Goal: Task Accomplishment & Management: Use online tool/utility

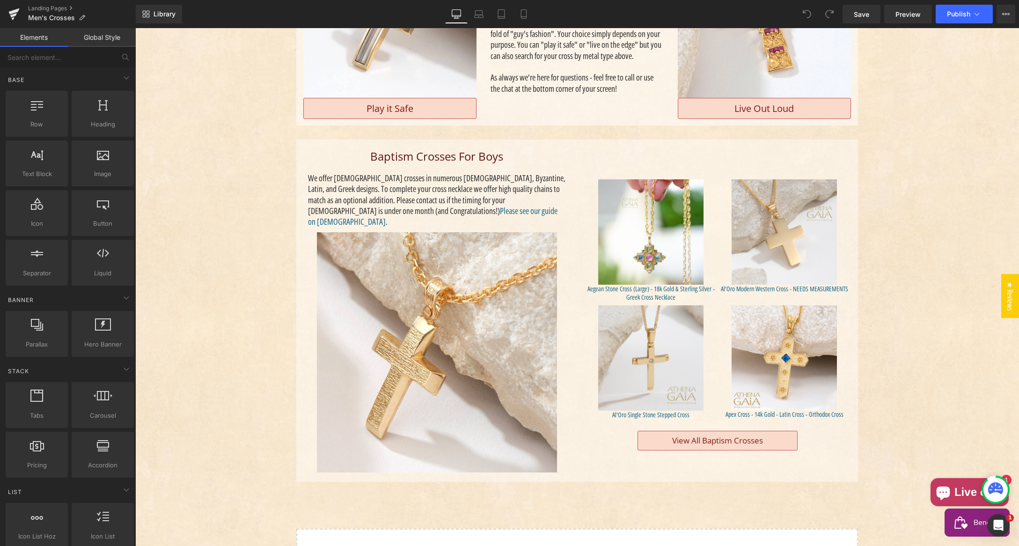
scroll to position [593, 0]
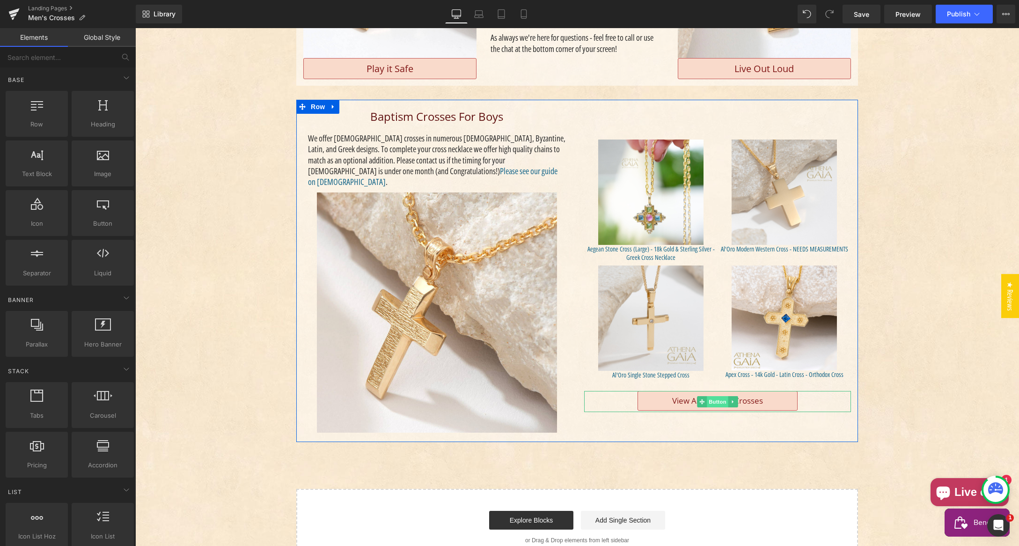
click at [709, 396] on span "Button" at bounding box center [718, 401] width 22 height 11
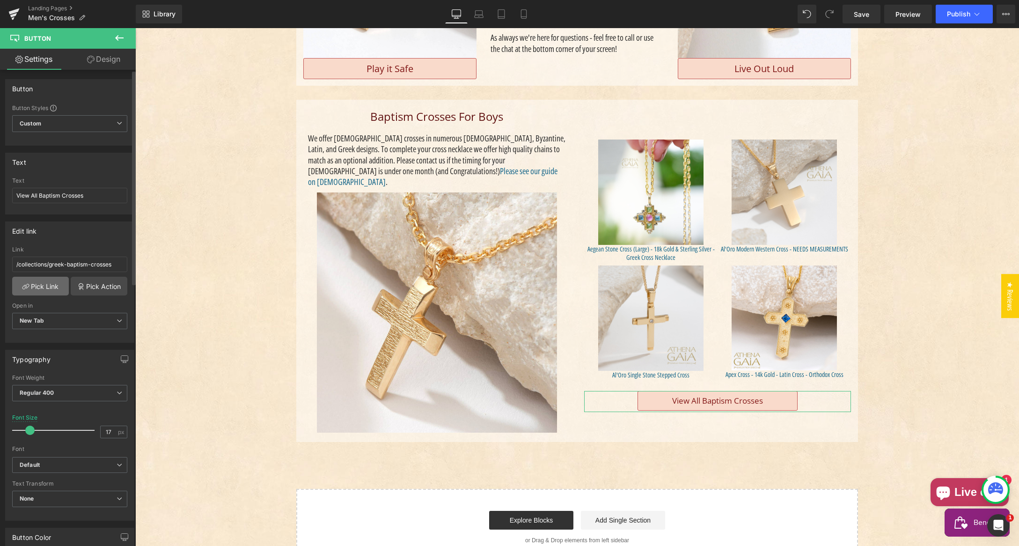
click at [40, 285] on link "Pick Link" at bounding box center [40, 286] width 57 height 19
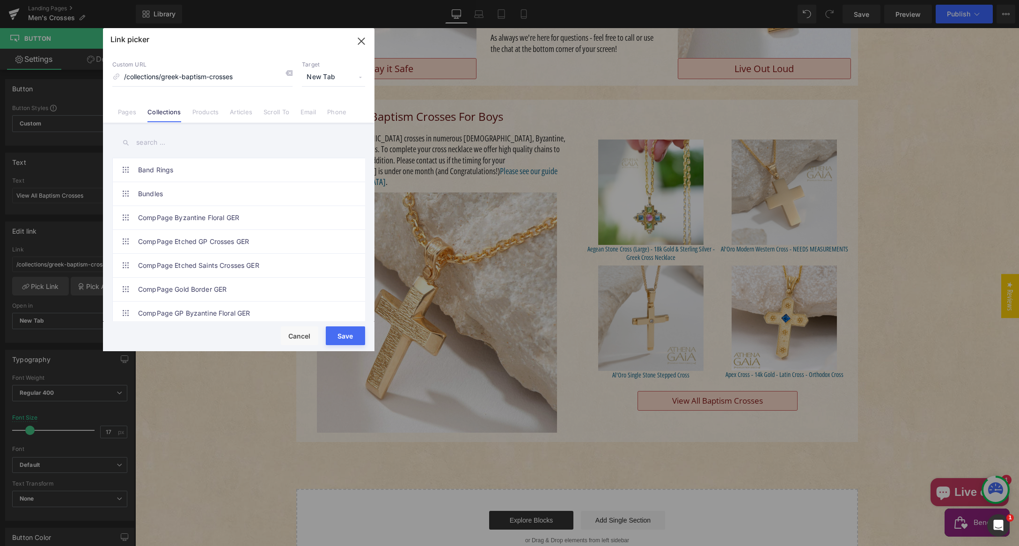
click at [152, 142] on input "text" at bounding box center [238, 142] width 253 height 21
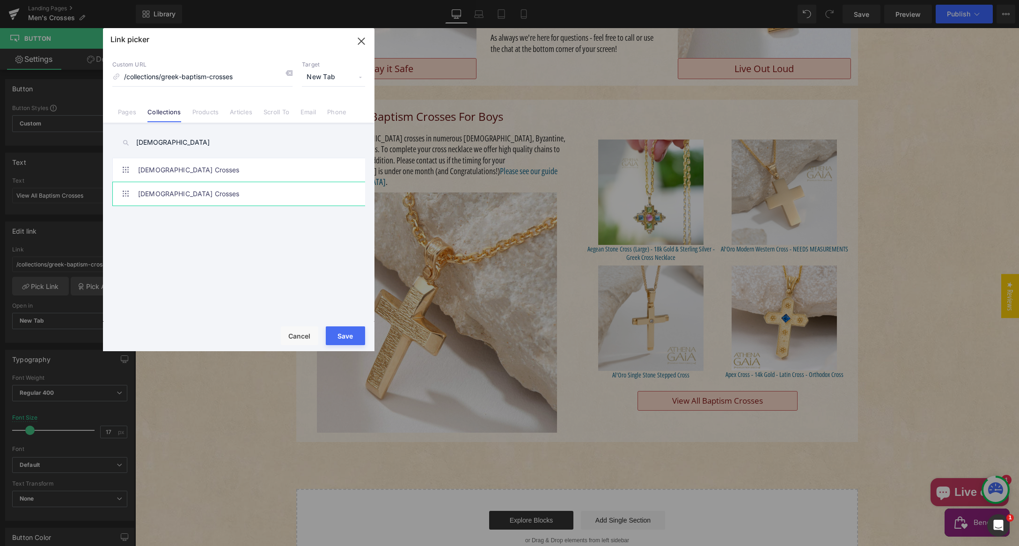
type input "[DEMOGRAPHIC_DATA]"
click at [179, 191] on link "[DEMOGRAPHIC_DATA] Crosses" at bounding box center [241, 193] width 206 height 23
type input "/collections/baptism-crosses"
click at [345, 336] on button "Save" at bounding box center [345, 335] width 39 height 19
type input "/collections/baptism-crosses"
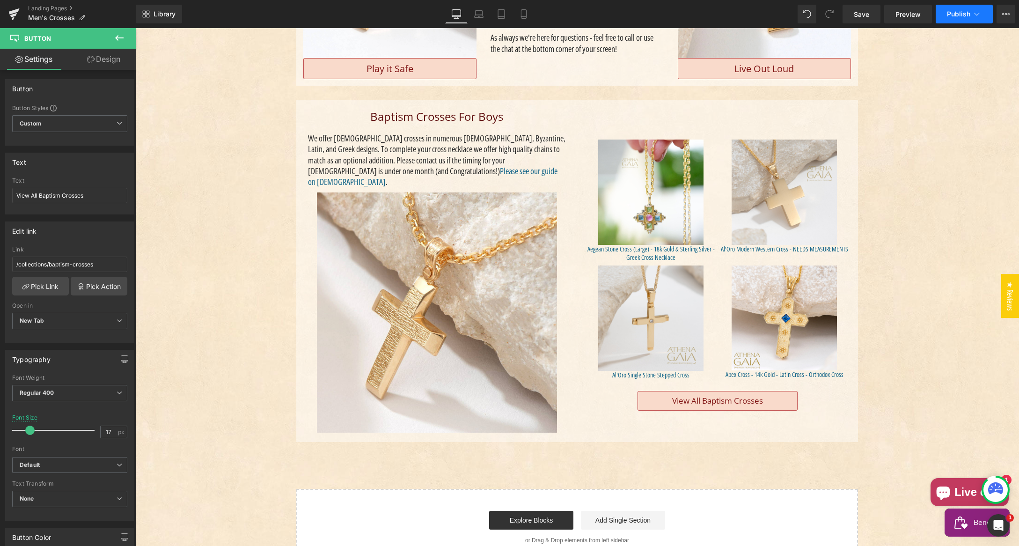
click at [954, 12] on span "Publish" at bounding box center [958, 13] width 23 height 7
drag, startPoint x: 1086, startPoint y: 342, endPoint x: 950, endPoint y: 314, distance: 138.1
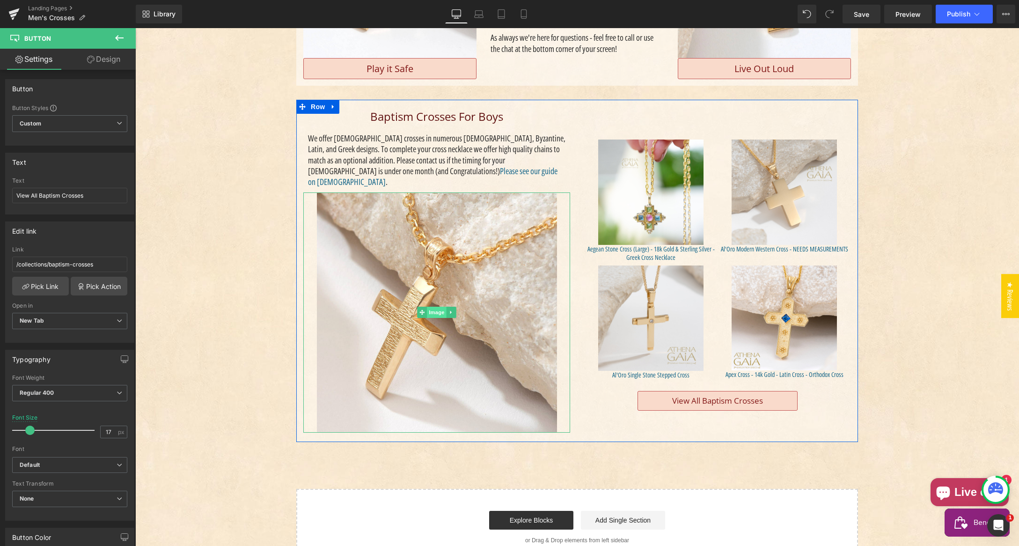
click at [432, 306] on span "Image" at bounding box center [437, 311] width 20 height 11
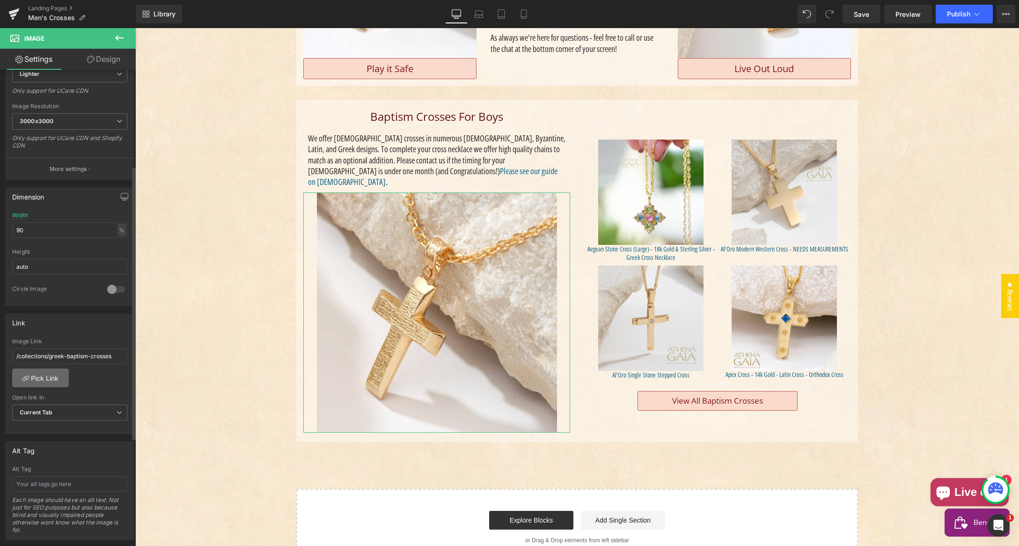
scroll to position [173, 0]
click at [40, 371] on link "Pick Link" at bounding box center [40, 372] width 57 height 19
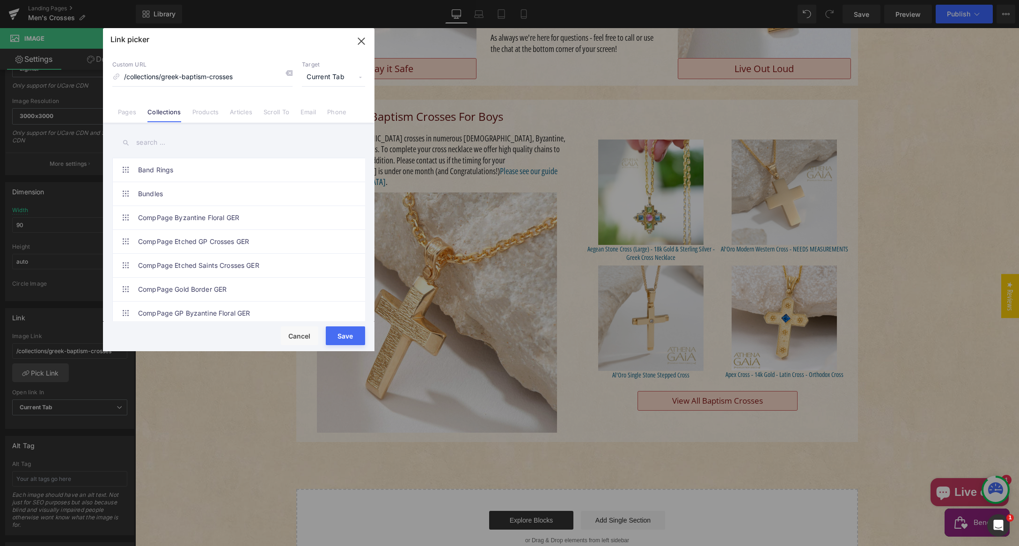
click at [183, 140] on input "text" at bounding box center [238, 142] width 253 height 21
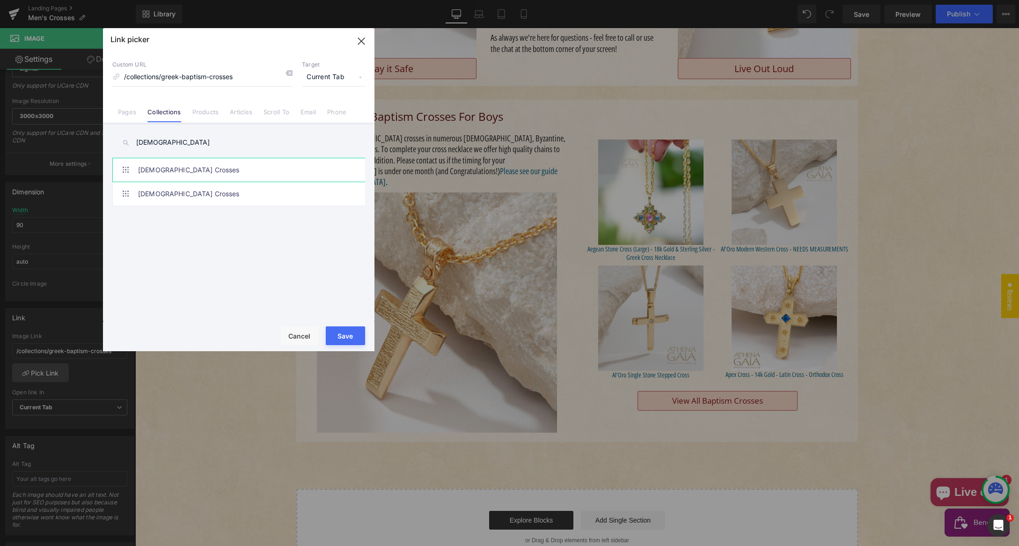
type input "[DEMOGRAPHIC_DATA]"
click at [171, 170] on link "[DEMOGRAPHIC_DATA] Crosses" at bounding box center [241, 169] width 206 height 23
click at [175, 193] on link "[DEMOGRAPHIC_DATA] Crosses" at bounding box center [241, 193] width 206 height 23
click at [173, 174] on link "[DEMOGRAPHIC_DATA] Crosses" at bounding box center [241, 169] width 206 height 23
click at [176, 76] on input "/collections/baptism-crosses-from-[GEOGRAPHIC_DATA]" at bounding box center [202, 77] width 180 height 18
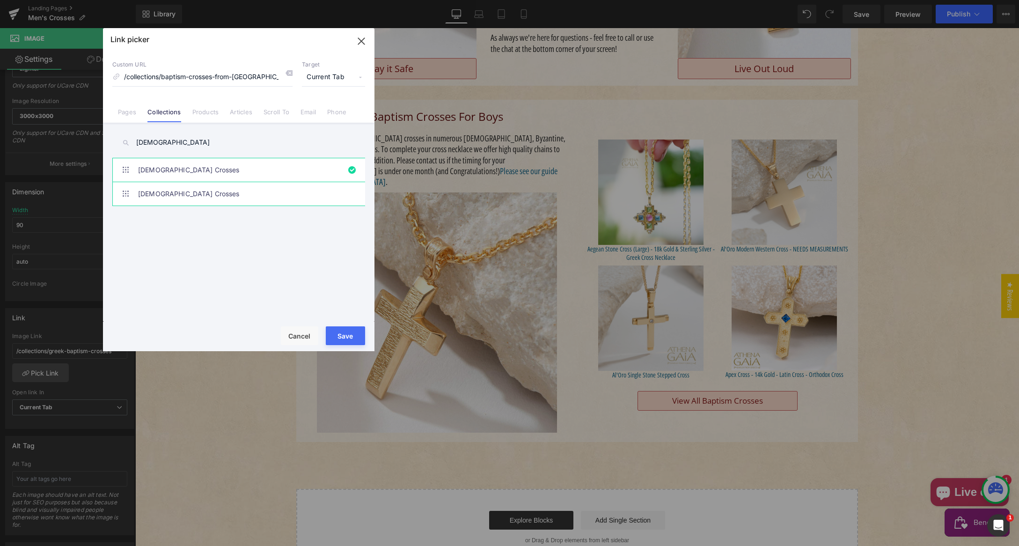
click at [180, 193] on link "[DEMOGRAPHIC_DATA] Crosses" at bounding box center [241, 193] width 206 height 23
type input "/collections/baptism-crosses"
click at [345, 333] on button "Save" at bounding box center [345, 335] width 39 height 19
type input "/collections/baptism-crosses"
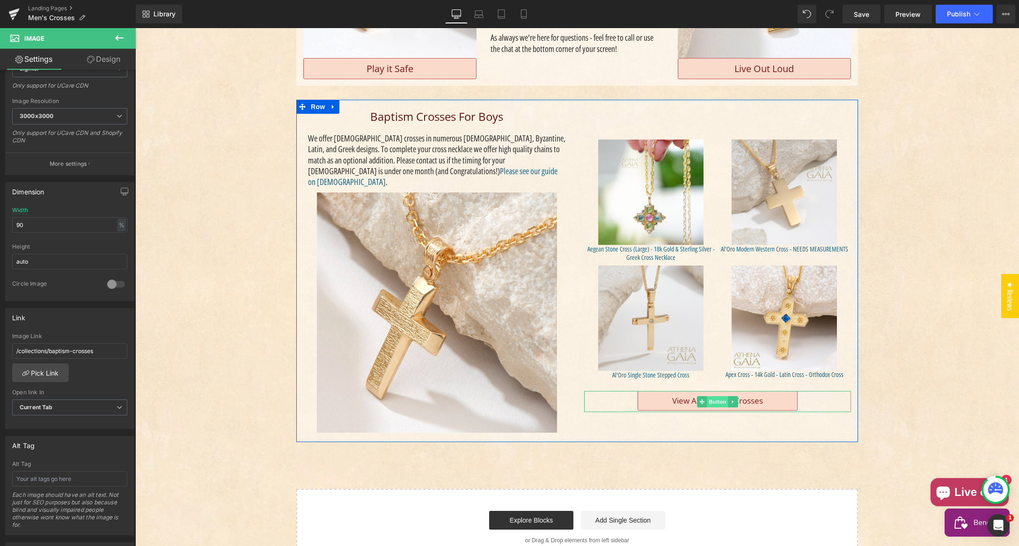
click at [719, 396] on span "Button" at bounding box center [718, 401] width 22 height 11
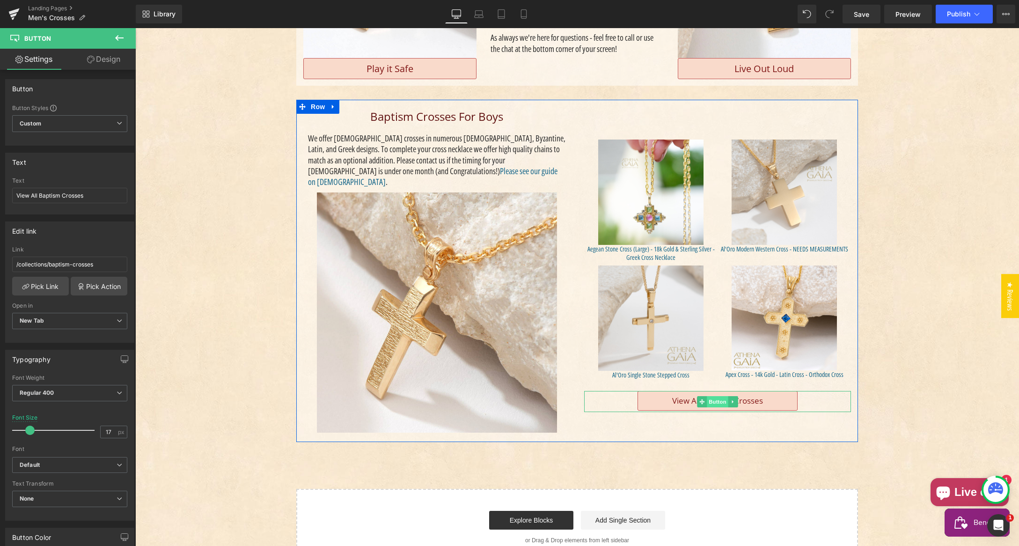
click at [707, 396] on span "Button" at bounding box center [718, 401] width 22 height 11
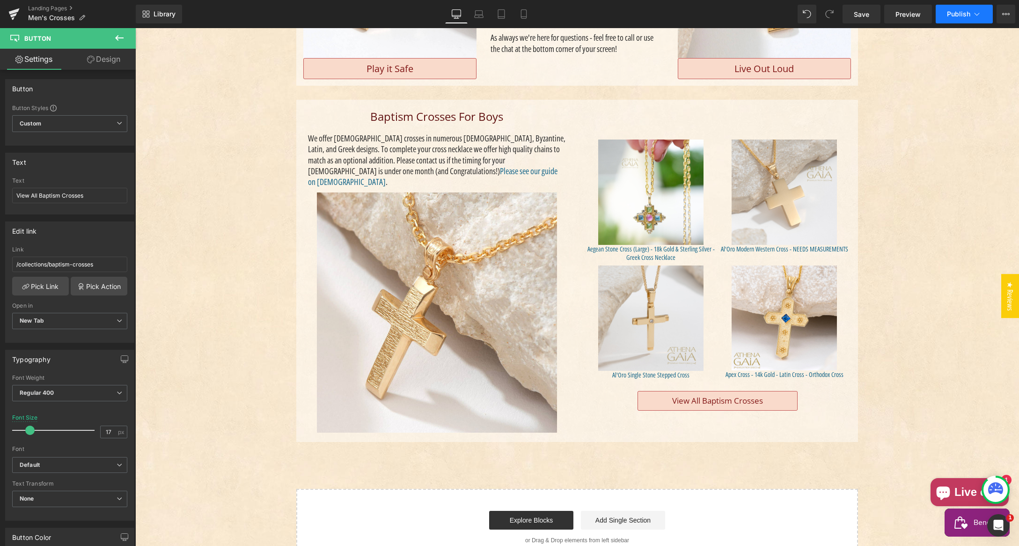
click at [960, 16] on span "Publish" at bounding box center [958, 13] width 23 height 7
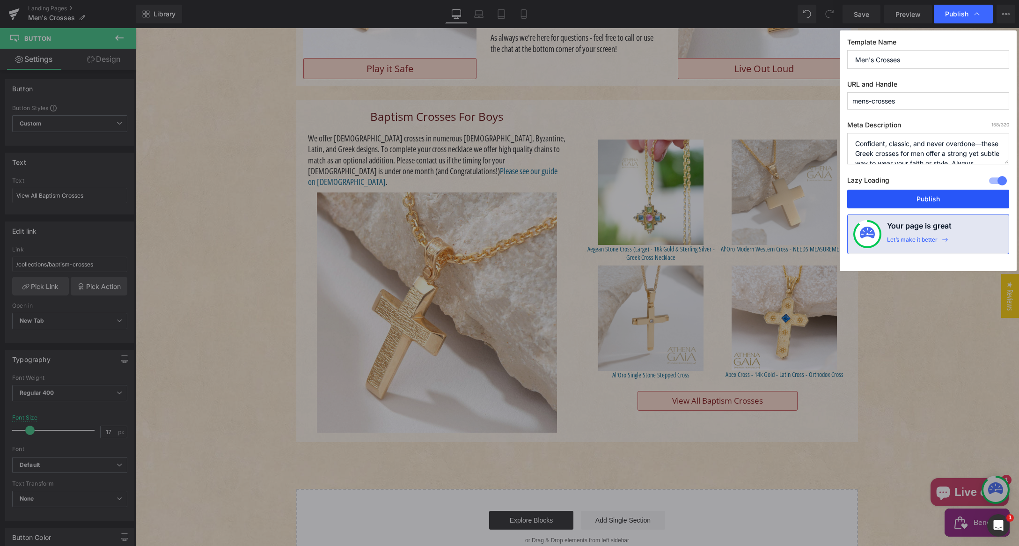
click at [926, 200] on button "Publish" at bounding box center [928, 199] width 162 height 19
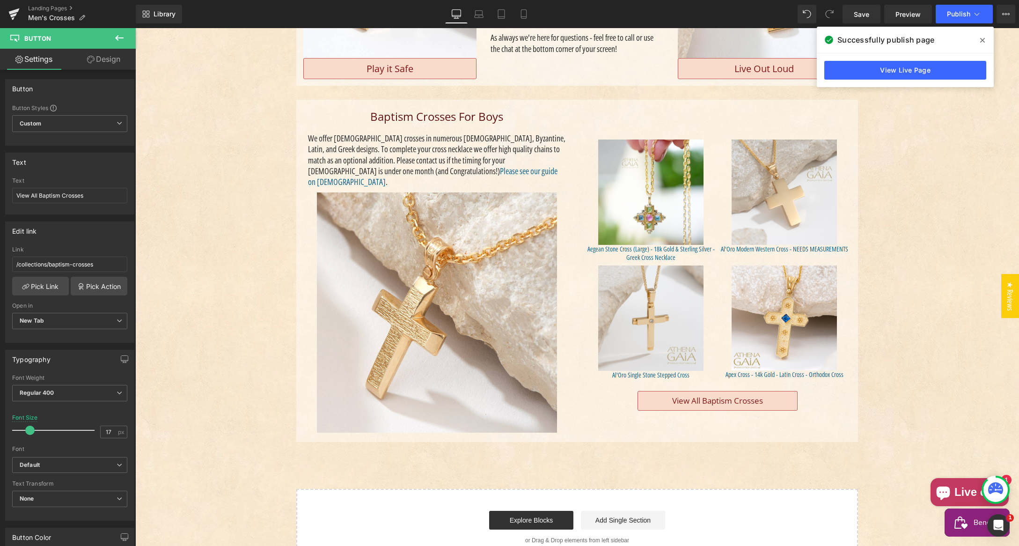
click at [983, 39] on icon at bounding box center [982, 39] width 5 height 7
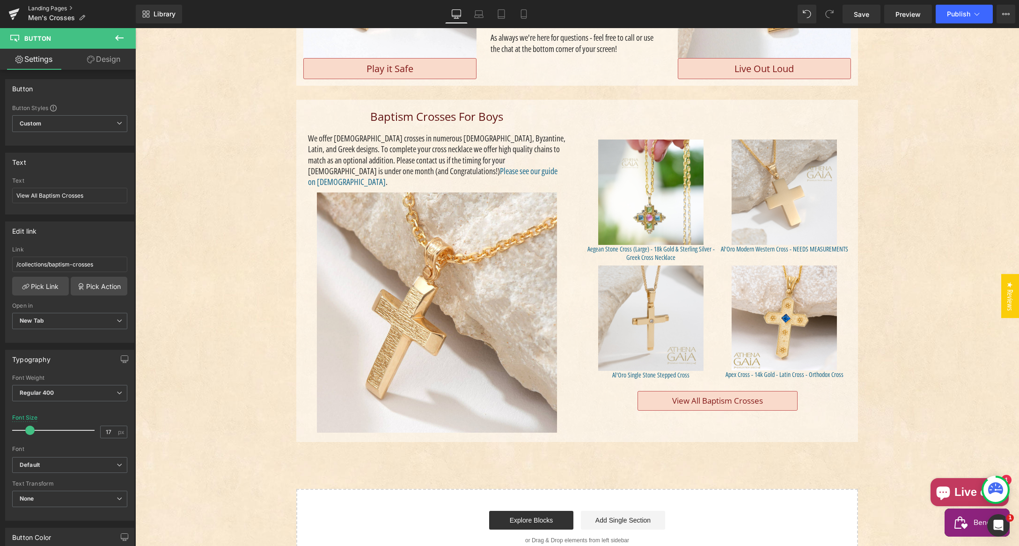
click at [43, 7] on link "Landing Pages" at bounding box center [82, 8] width 108 height 7
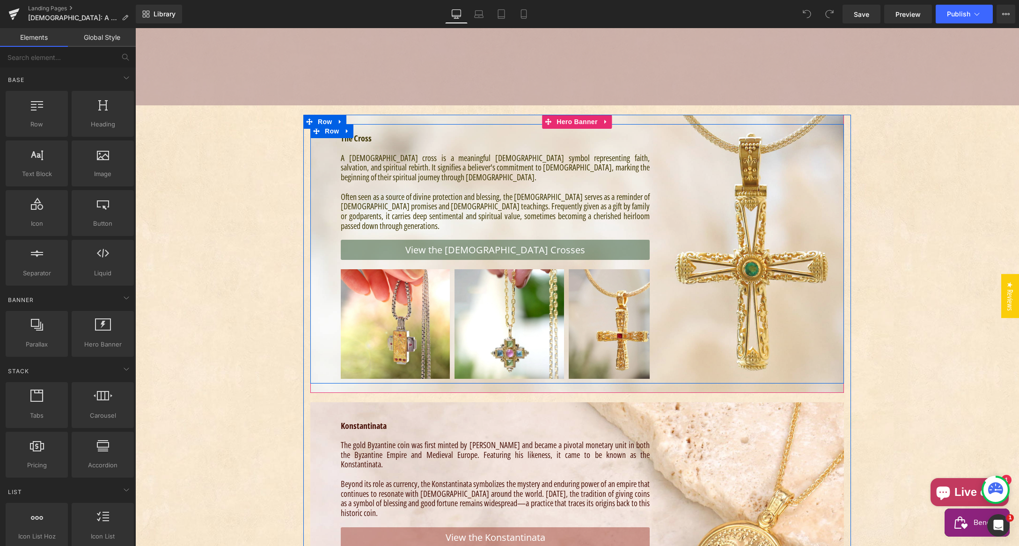
scroll to position [227, 0]
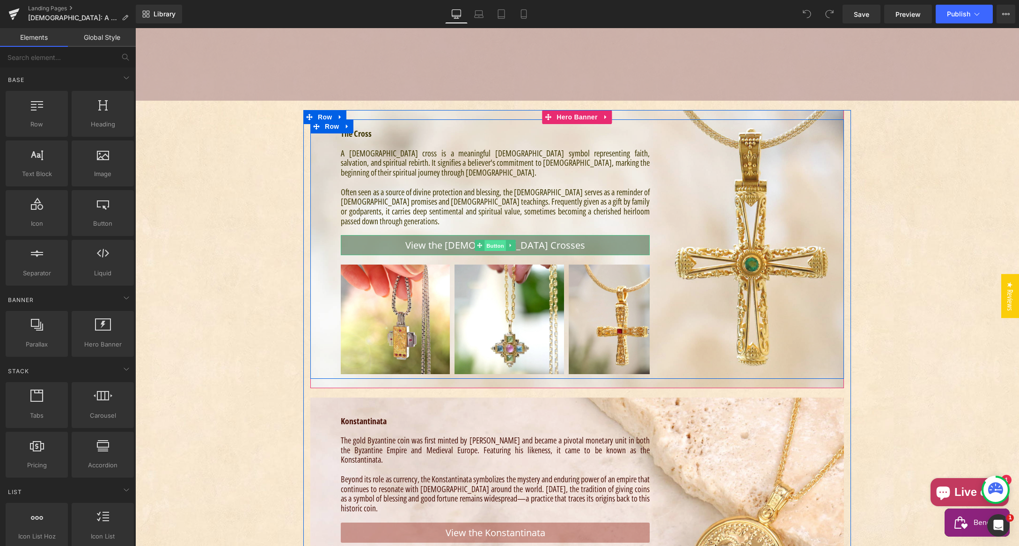
click at [489, 244] on span "Button" at bounding box center [495, 245] width 22 height 11
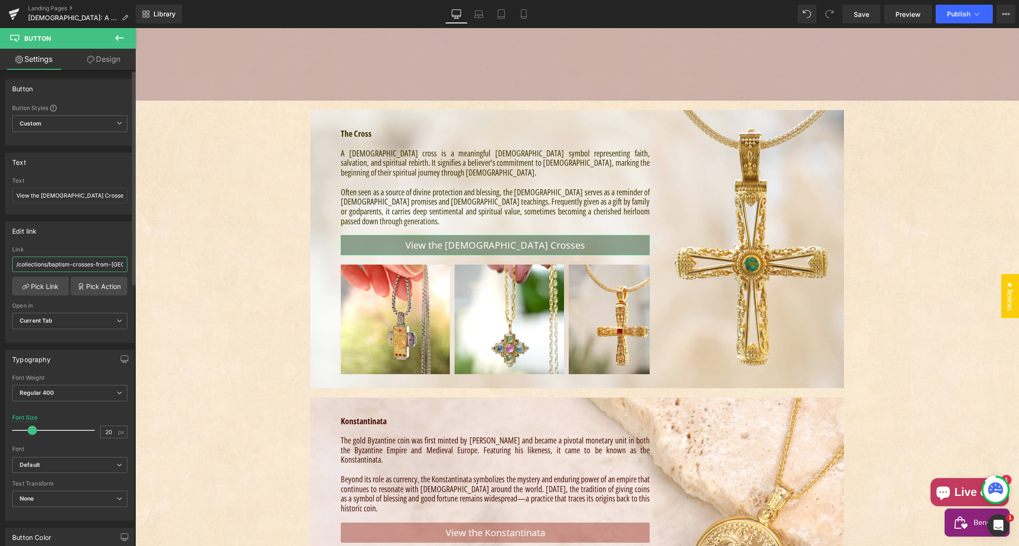
click at [57, 264] on input "/collections/baptism-crosses-from-[GEOGRAPHIC_DATA]" at bounding box center [69, 263] width 115 height 15
paste input "text"
type input "/collections/baptism-crosses"
click at [84, 244] on div "Edit link /collections/baptism-crosses Link /collections/baptism-crosses Pick L…" at bounding box center [69, 281] width 129 height 121
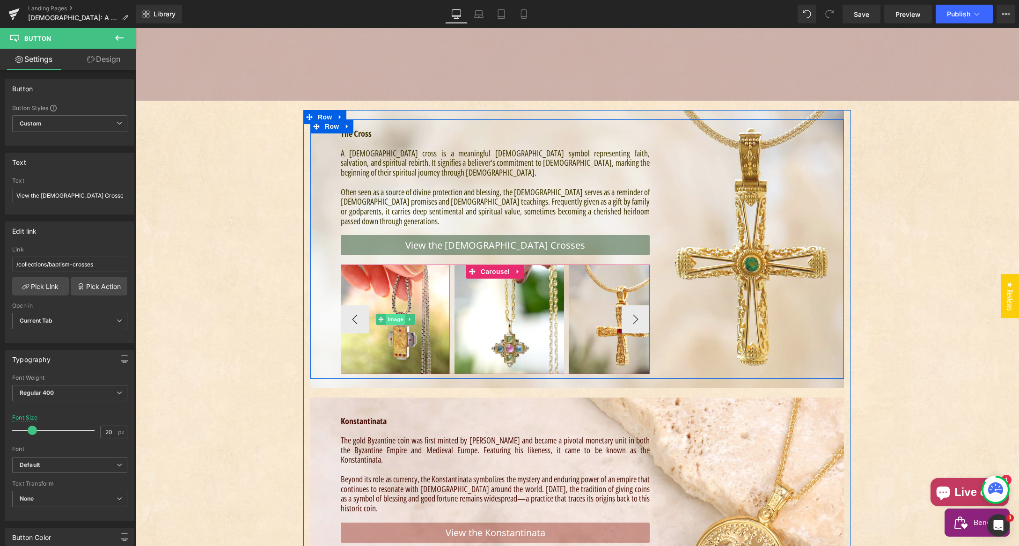
click at [389, 316] on span "Image" at bounding box center [396, 319] width 20 height 11
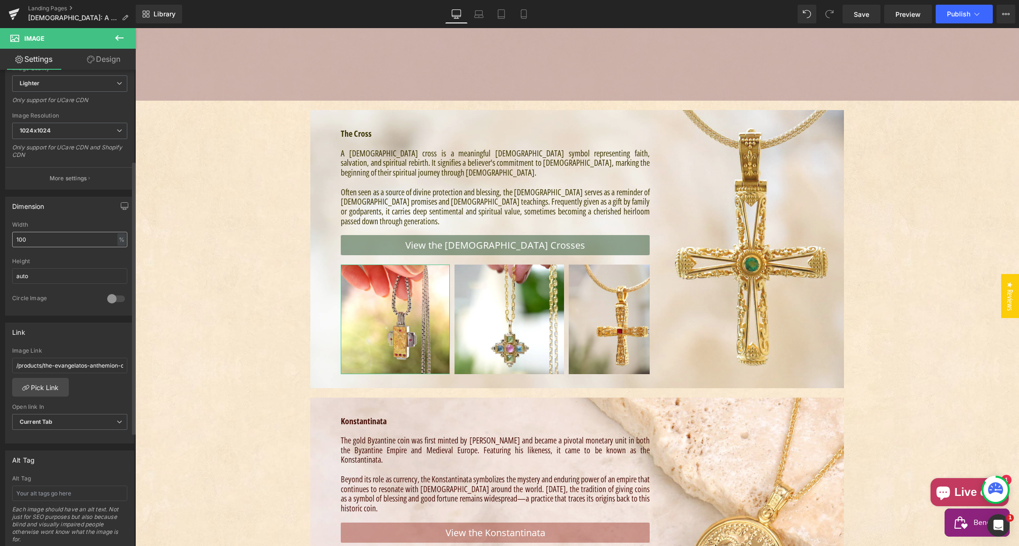
scroll to position [161, 0]
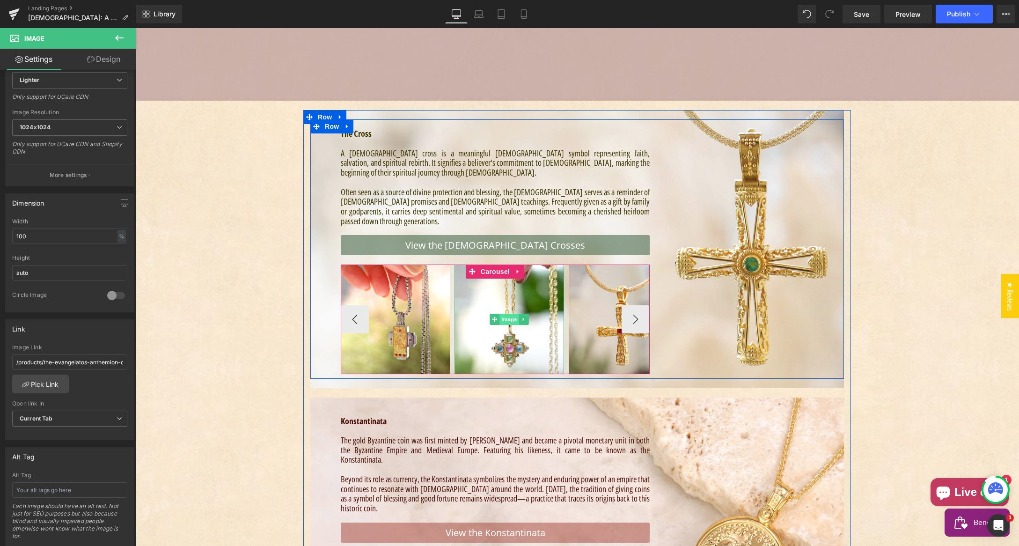
click at [505, 318] on span "Image" at bounding box center [509, 319] width 20 height 11
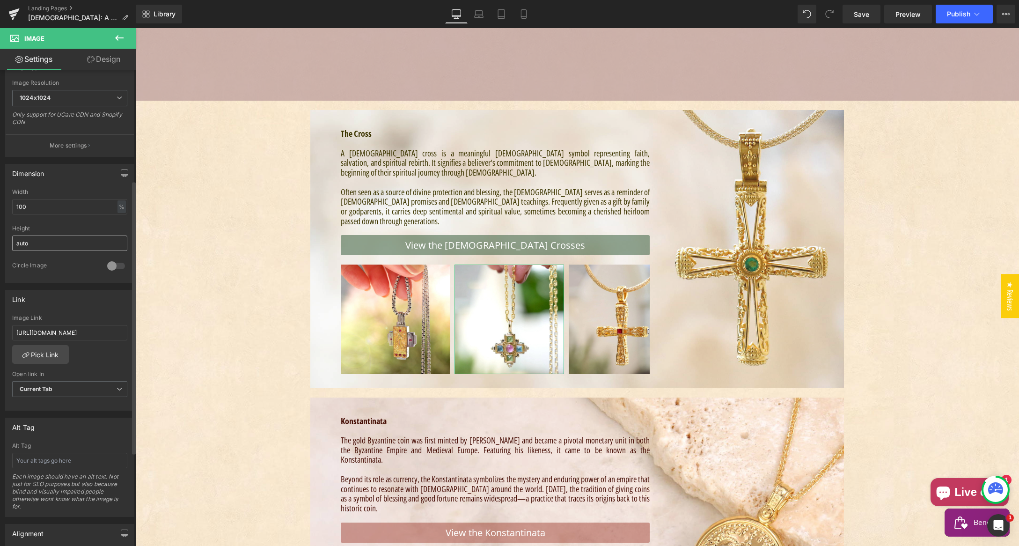
scroll to position [193, 0]
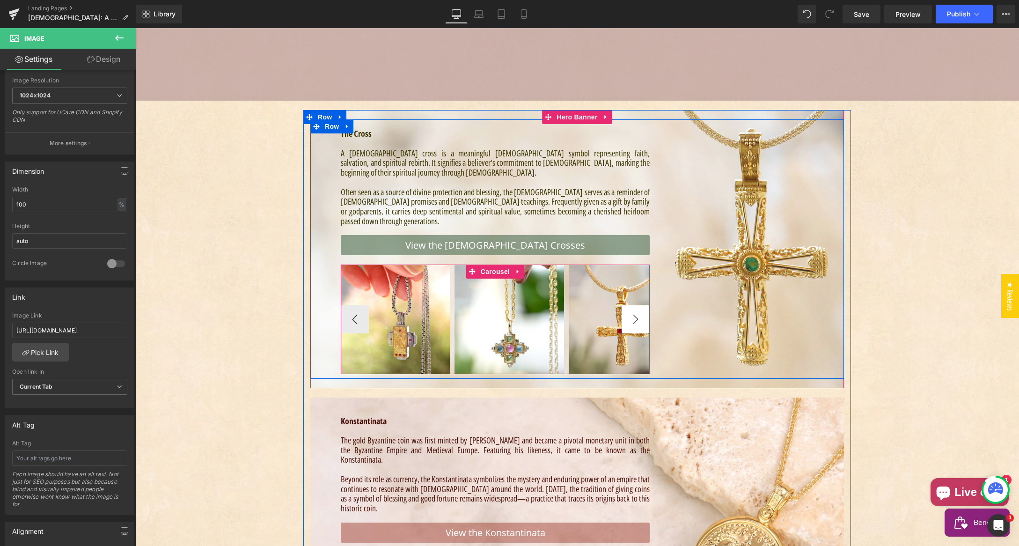
click at [631, 324] on button "›" at bounding box center [635, 319] width 28 height 28
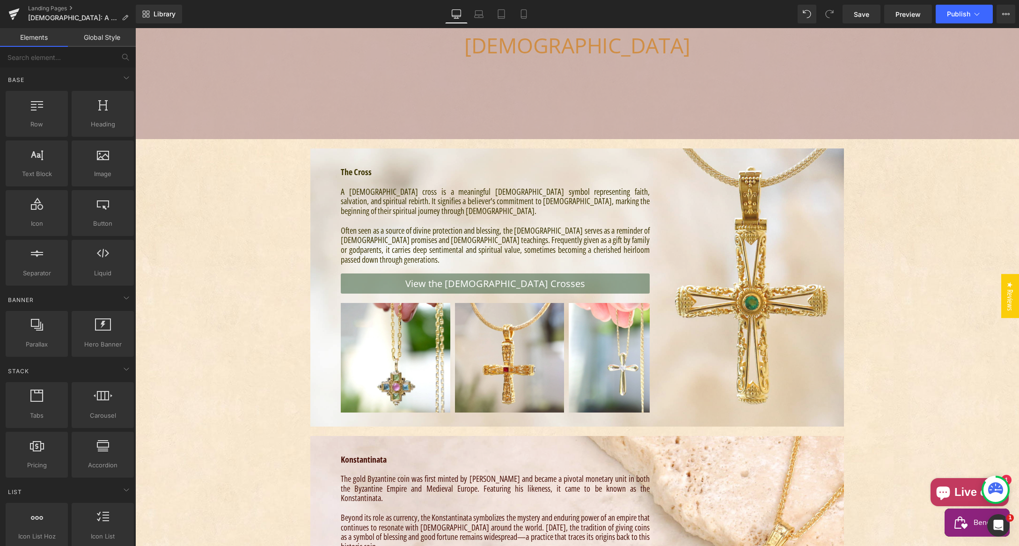
scroll to position [0, 0]
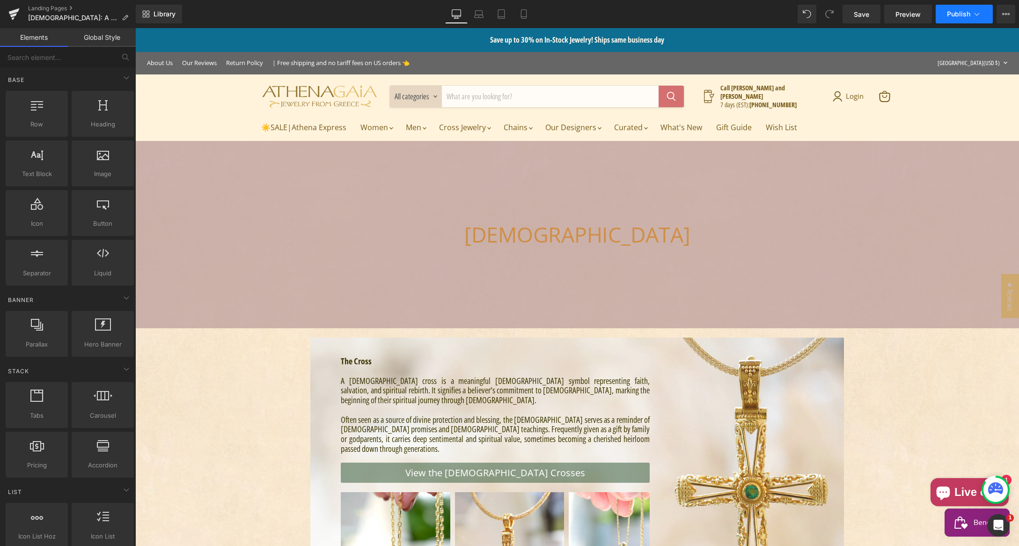
click at [954, 12] on span "Publish" at bounding box center [958, 13] width 23 height 7
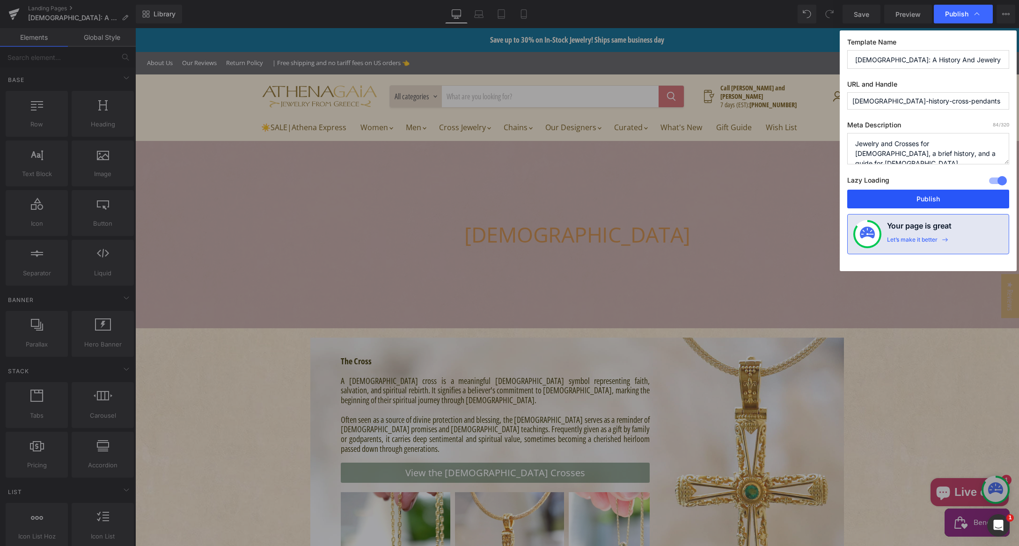
click at [930, 198] on button "Publish" at bounding box center [928, 199] width 162 height 19
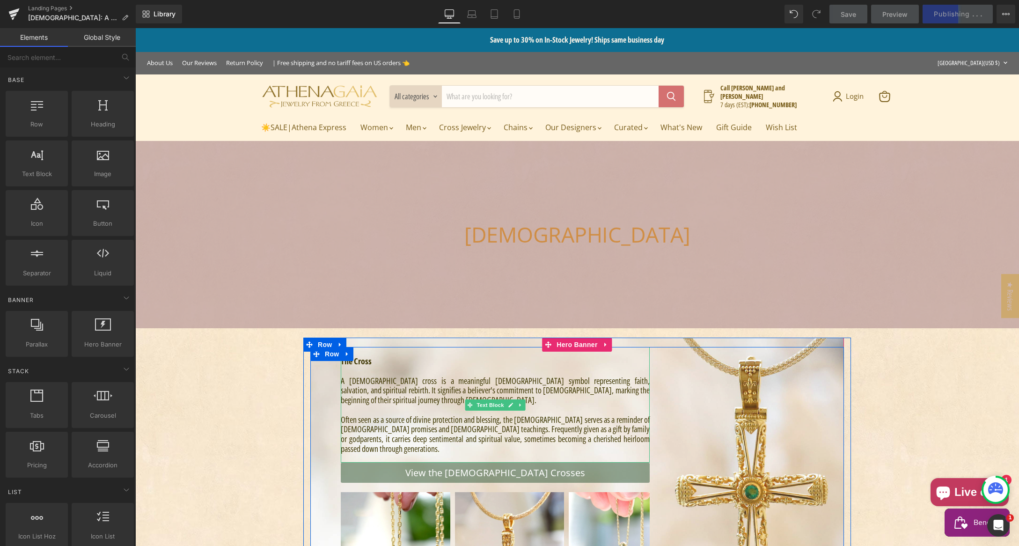
click at [376, 425] on font "Often seen as a source of divine protection and blessing, the cross serves as a…" at bounding box center [495, 434] width 309 height 40
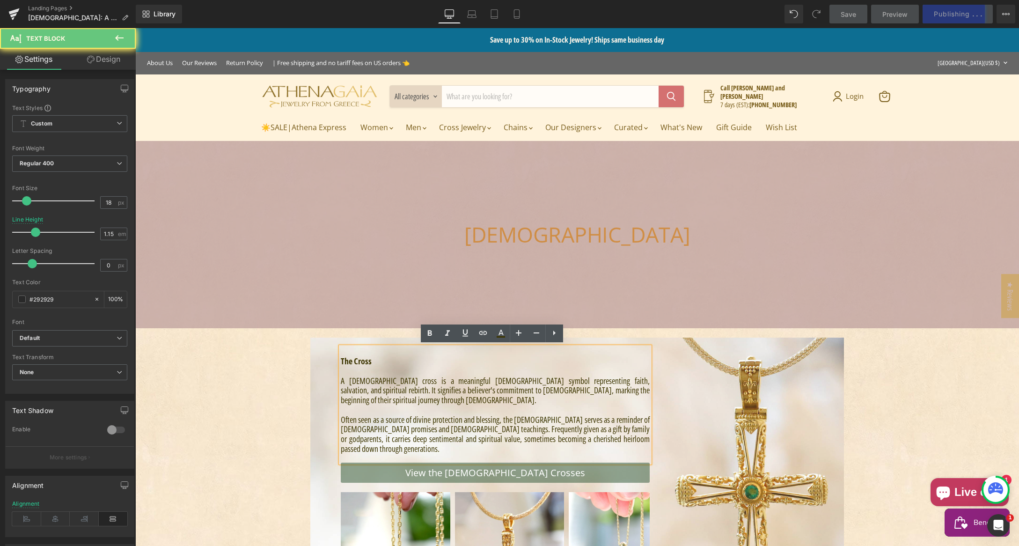
click at [378, 428] on font "Often seen as a source of divine protection and blessing, the cross serves as a…" at bounding box center [495, 434] width 309 height 40
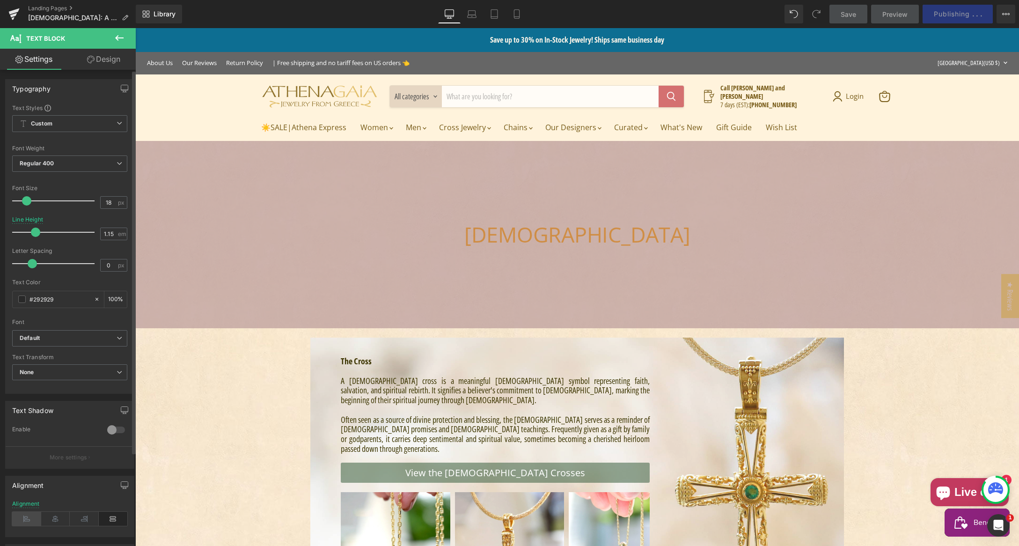
click at [28, 517] on icon at bounding box center [26, 518] width 29 height 14
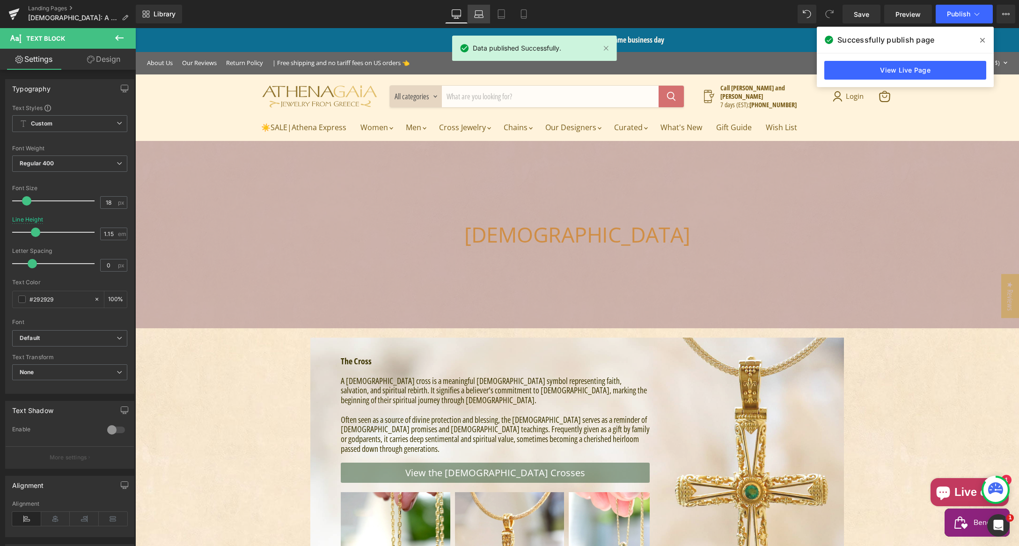
click at [480, 16] on icon at bounding box center [478, 13] width 9 height 9
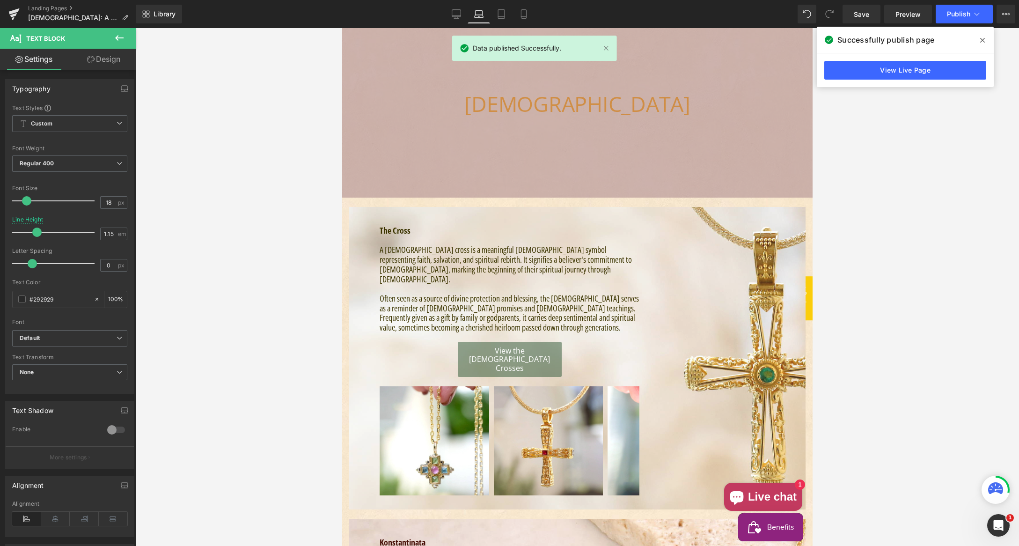
scroll to position [109, 0]
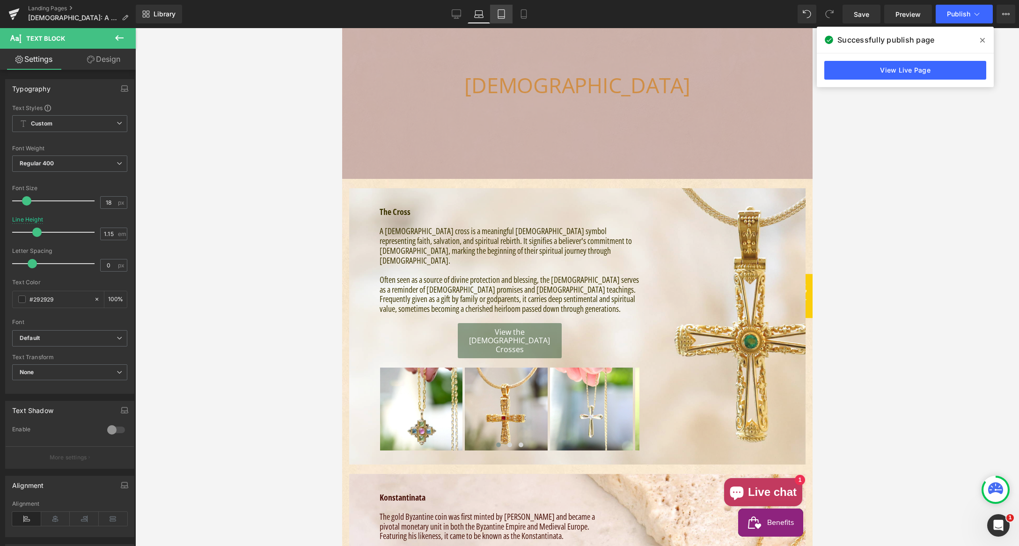
click at [504, 15] on icon at bounding box center [500, 13] width 9 height 9
type input "100"
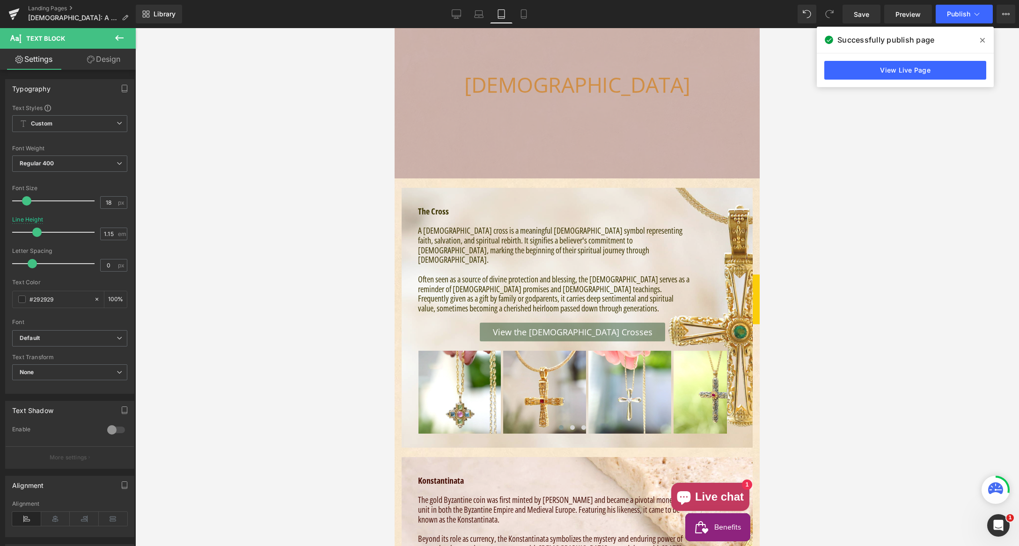
scroll to position [108, 0]
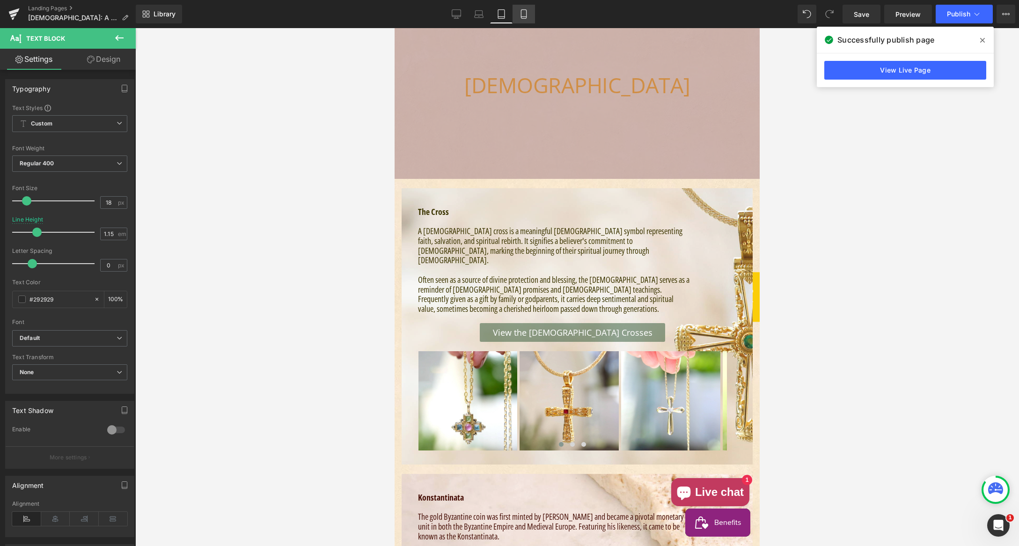
click at [521, 10] on icon at bounding box center [523, 13] width 9 height 9
type input "1.3"
type input "100"
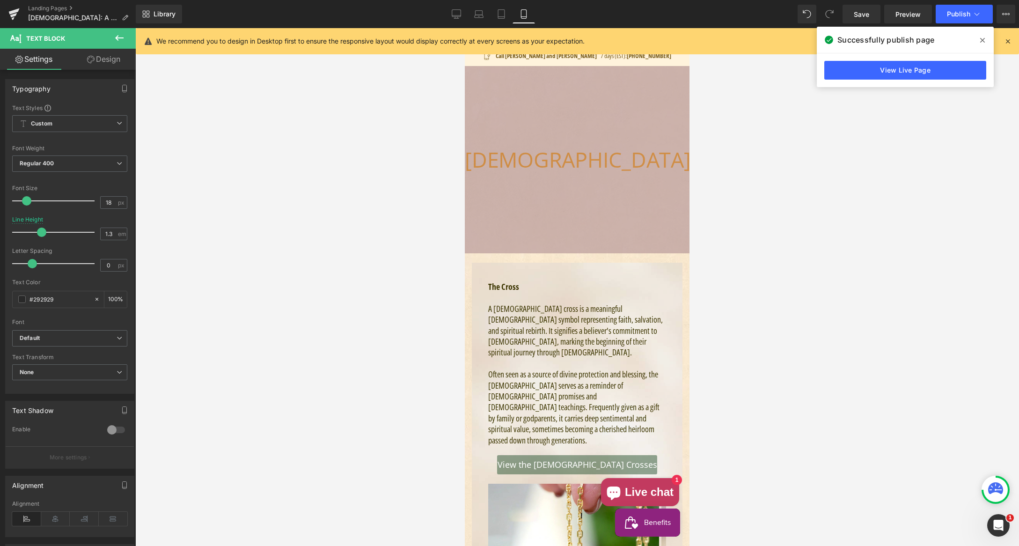
scroll to position [0, 0]
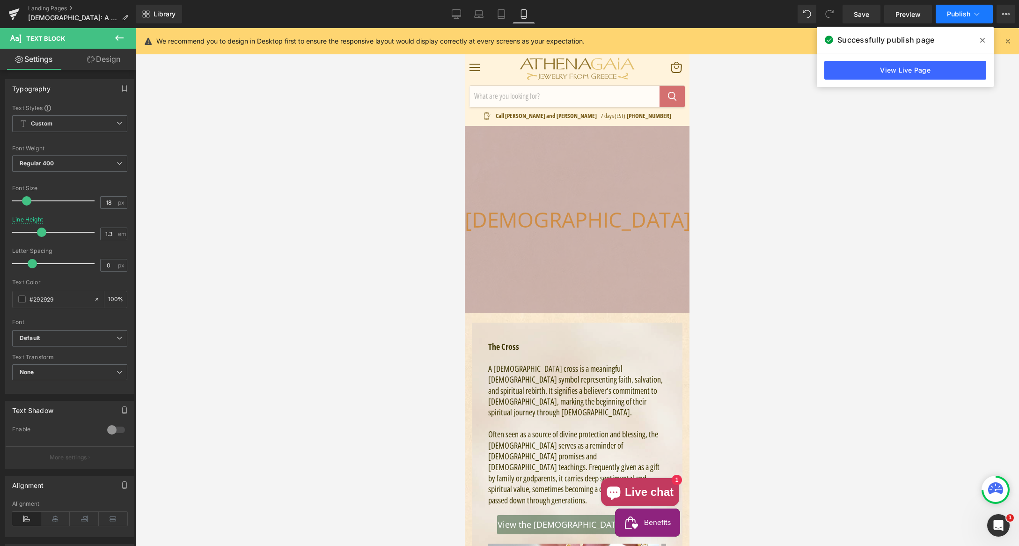
click at [948, 14] on span "Publish" at bounding box center [958, 13] width 23 height 7
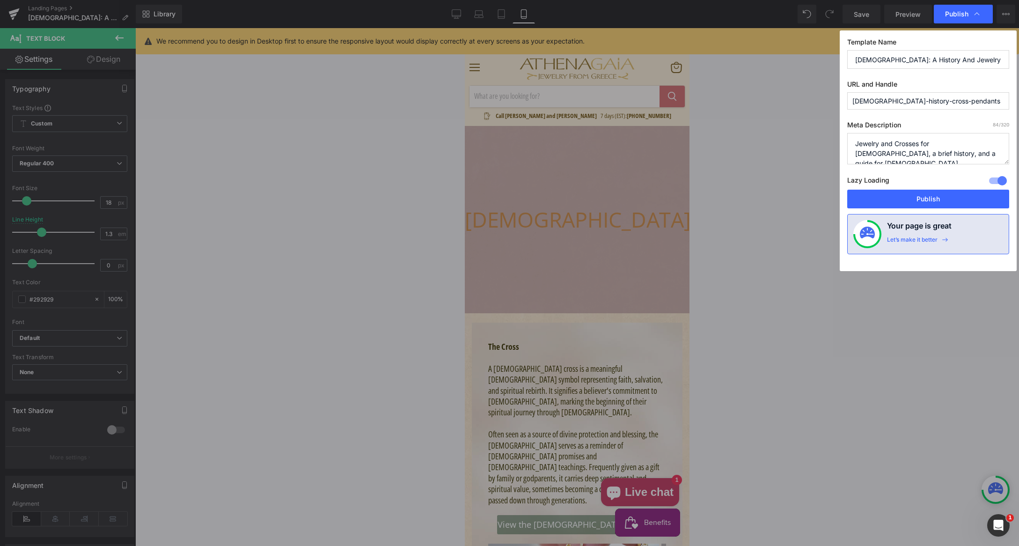
click at [922, 196] on button "Publish" at bounding box center [928, 199] width 162 height 19
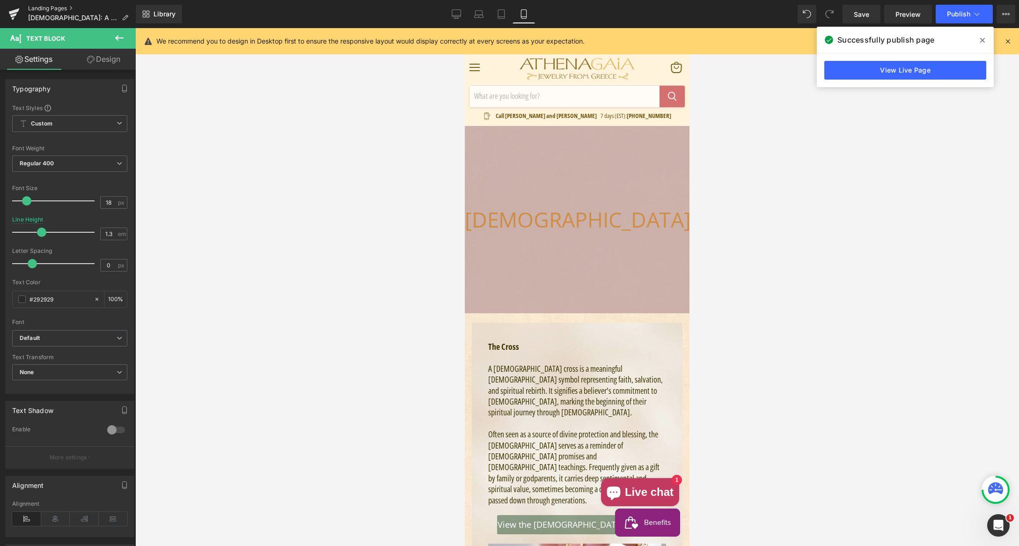
click at [44, 6] on link "Landing Pages" at bounding box center [82, 8] width 108 height 7
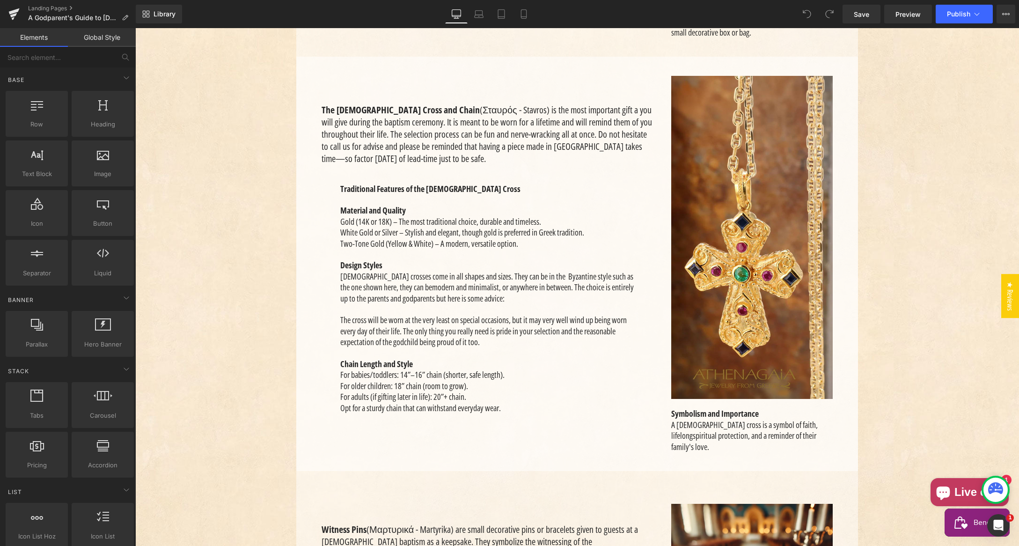
scroll to position [1417, 0]
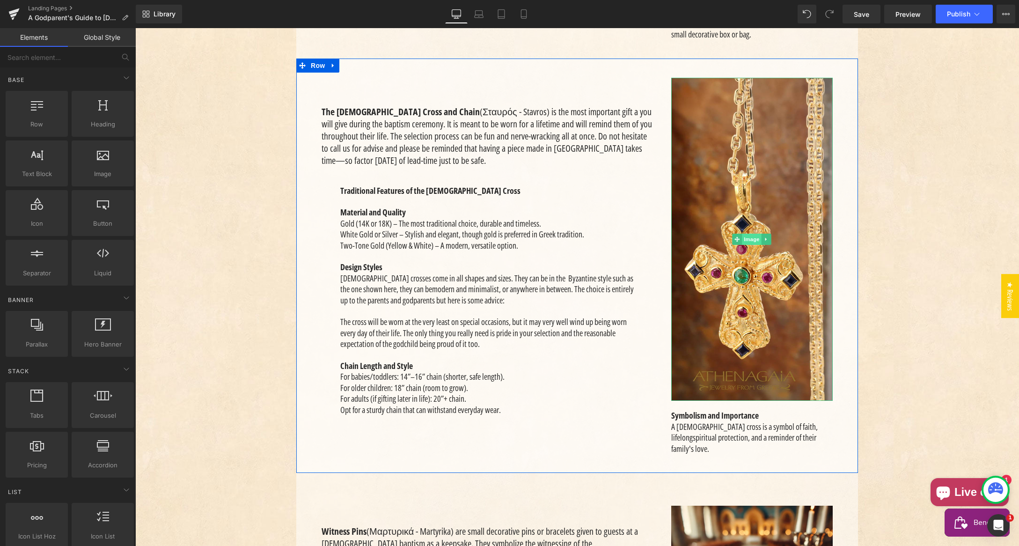
click at [750, 234] on span "Image" at bounding box center [752, 239] width 20 height 11
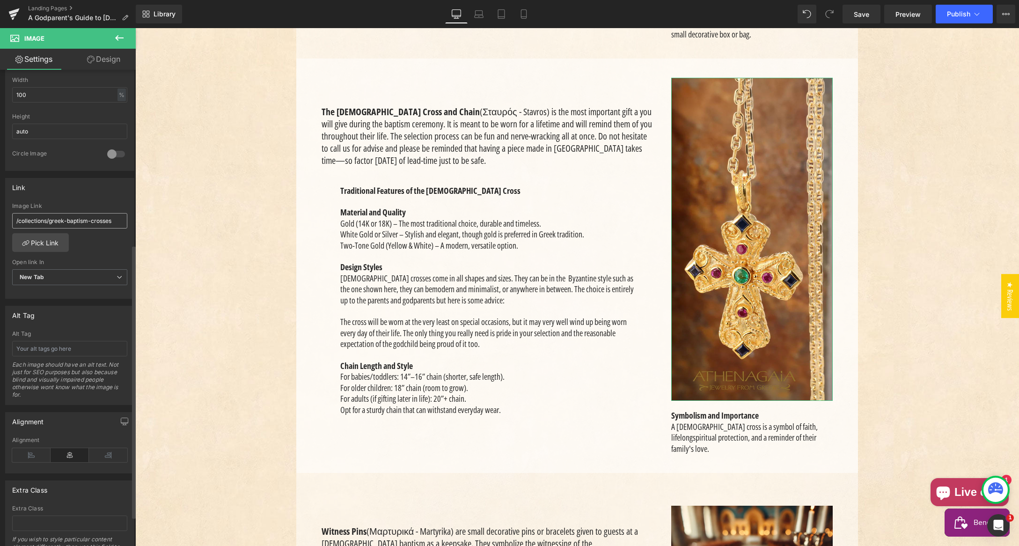
scroll to position [304, 0]
drag, startPoint x: 33, startPoint y: 218, endPoint x: 47, endPoint y: 217, distance: 14.5
click at [33, 218] on input "/collections/greek-baptism-crosses" at bounding box center [69, 219] width 115 height 15
paste input "text"
type input "/collections/baptism-crosses"
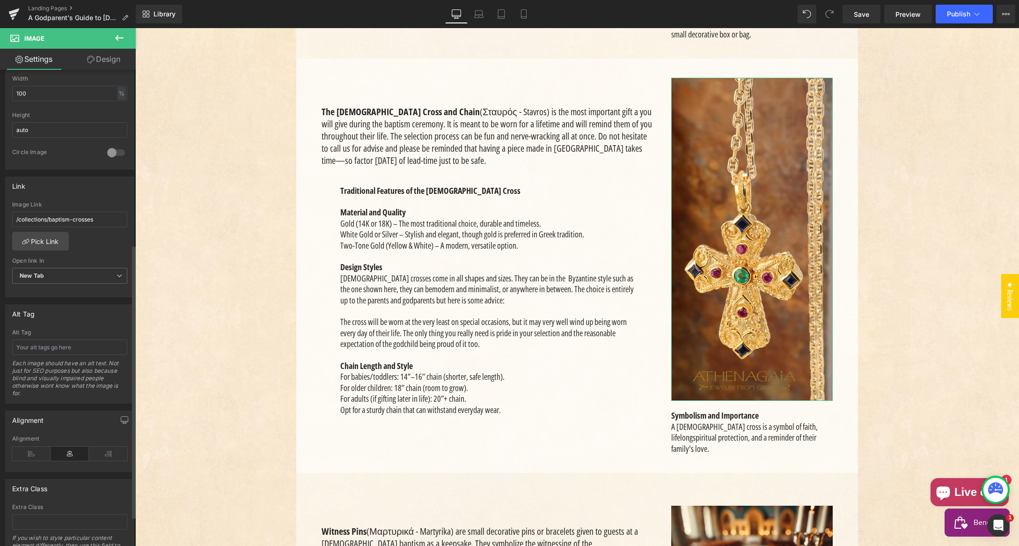
click at [97, 242] on div "/collections/baptism-crosses Image Link /collections/baptism-crosses Pick Link …" at bounding box center [70, 249] width 128 height 96
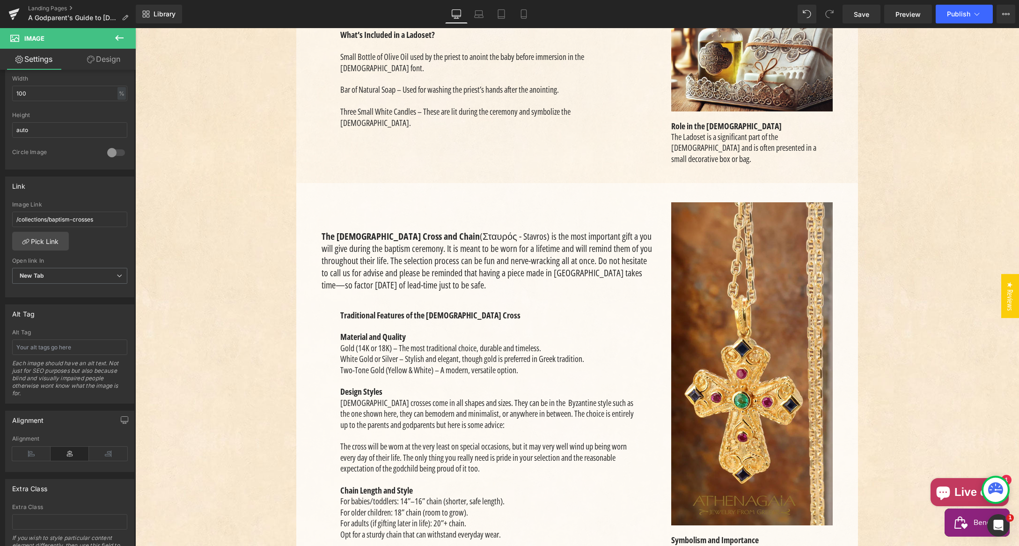
scroll to position [1294, 0]
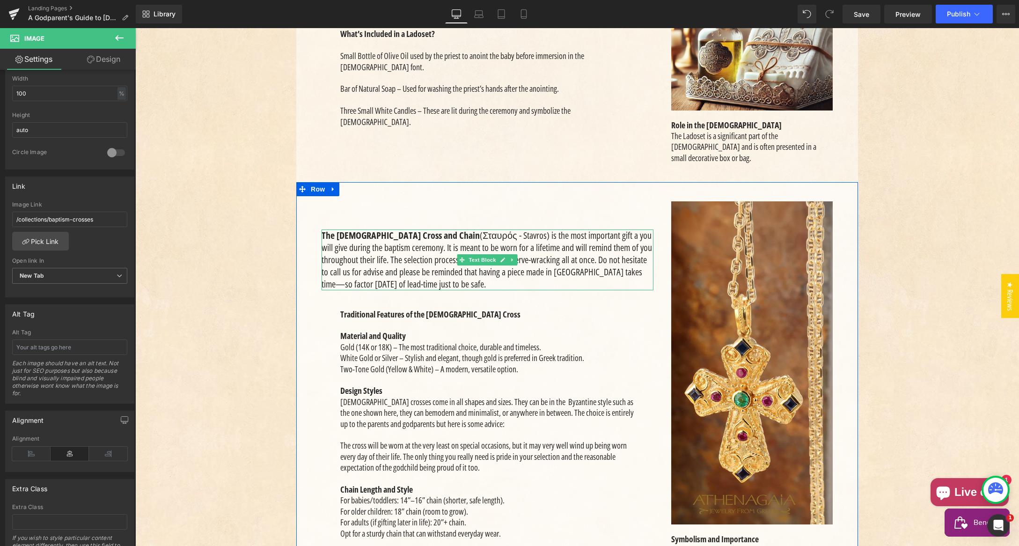
click at [467, 250] on p "The Baptismal Cross and Chain (Σταυρός - Stavros) is the most important gift a …" at bounding box center [487, 259] width 332 height 61
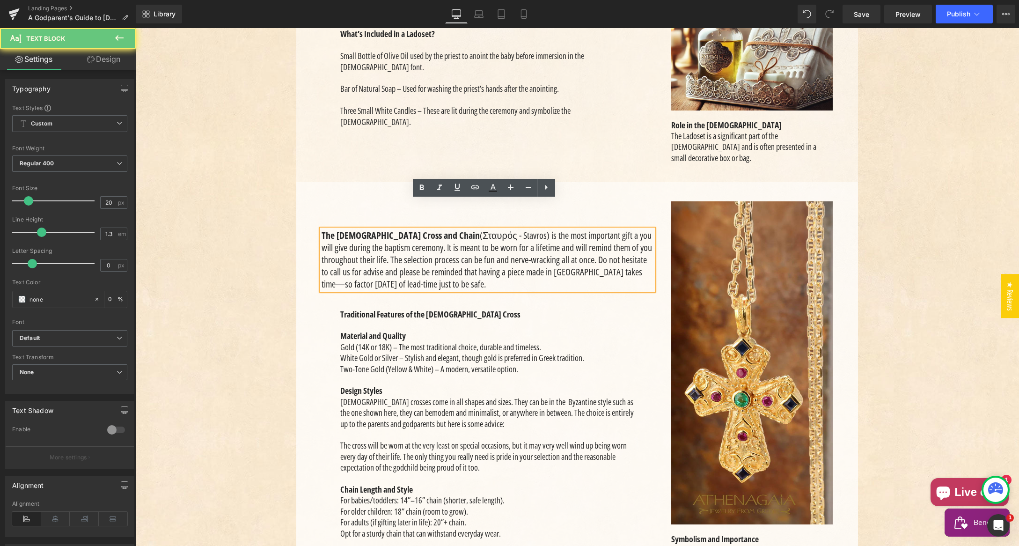
click at [469, 254] on p "The Baptismal Cross and Chain (Σταυρός - Stavros) is the most important gift a …" at bounding box center [487, 259] width 332 height 61
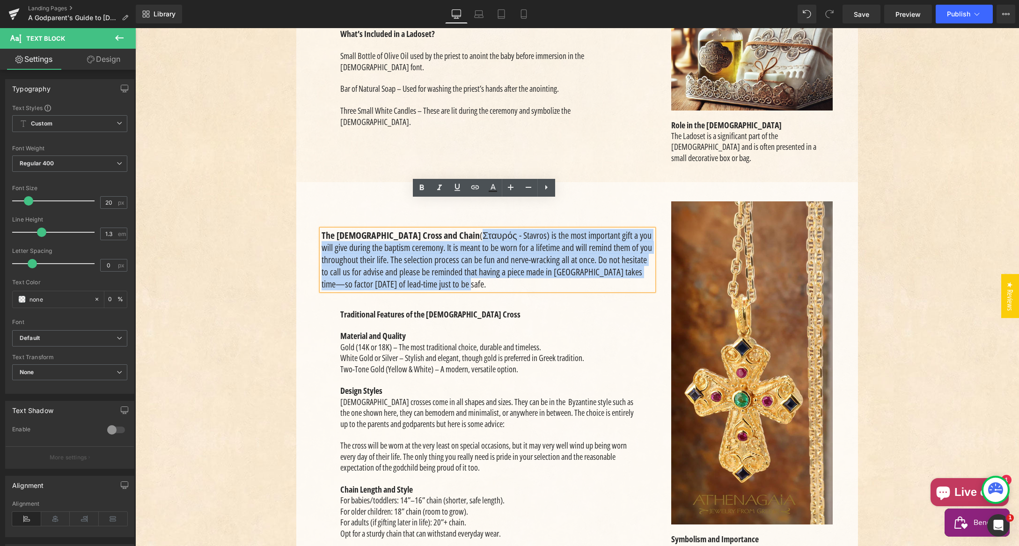
drag, startPoint x: 453, startPoint y: 254, endPoint x: 434, endPoint y: 208, distance: 50.1
click at [430, 229] on p "The Baptismal Cross and Chain (Σταυρός - Stavros) is the most important gift a …" at bounding box center [487, 259] width 332 height 61
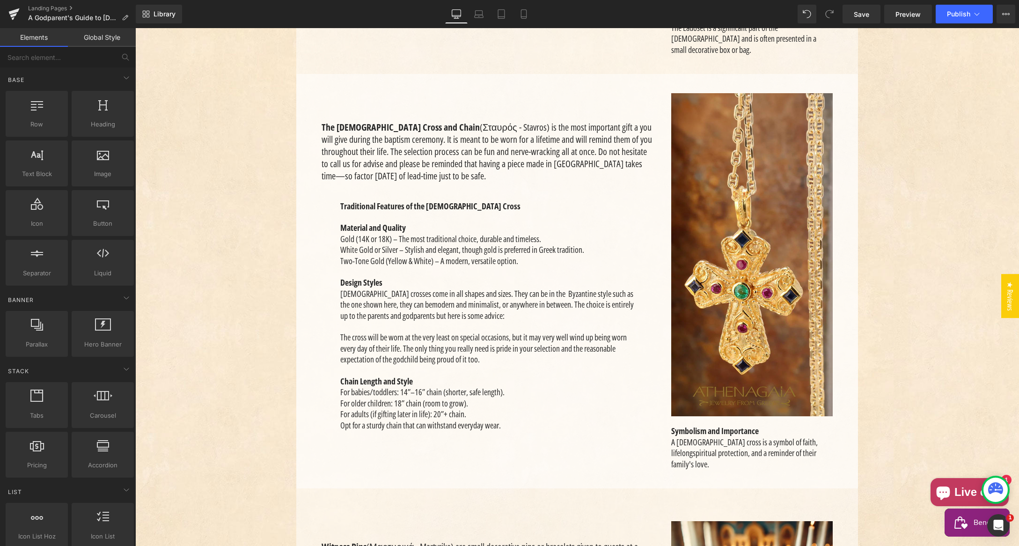
scroll to position [1396, 0]
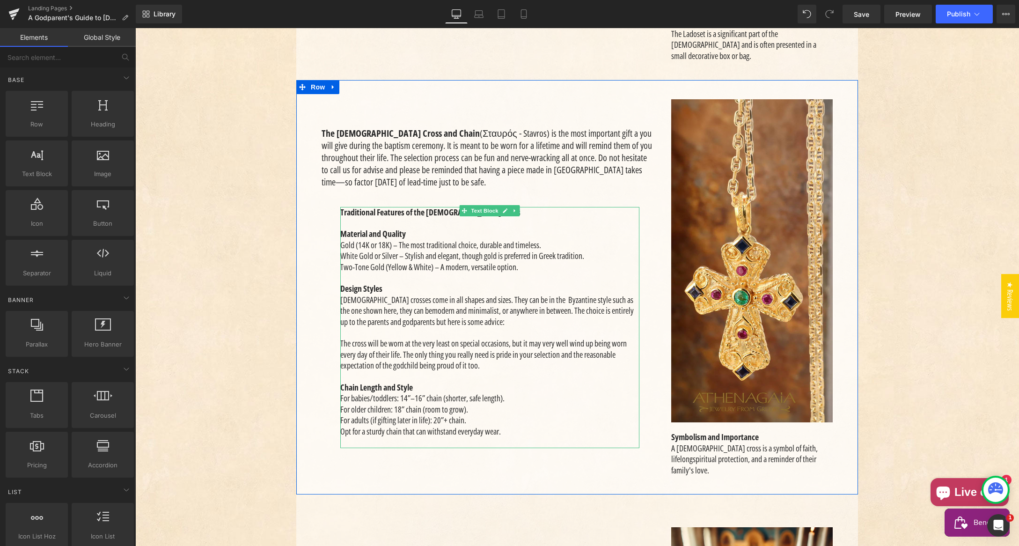
click at [507, 426] on p "Opt for a sturdy chain that can withstand everyday wear." at bounding box center [489, 431] width 299 height 11
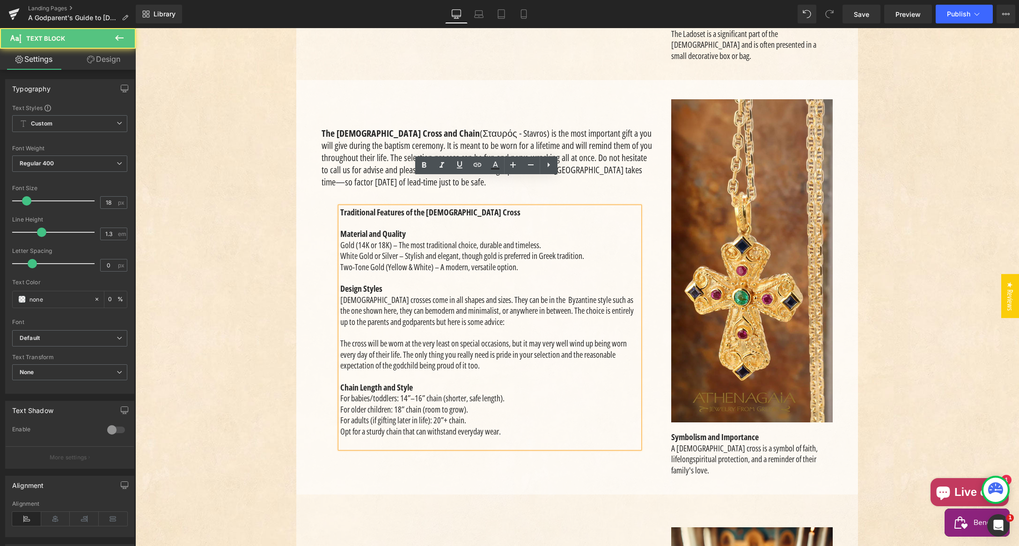
click at [505, 426] on p "Opt for a sturdy chain that can withstand everyday wear." at bounding box center [489, 431] width 299 height 11
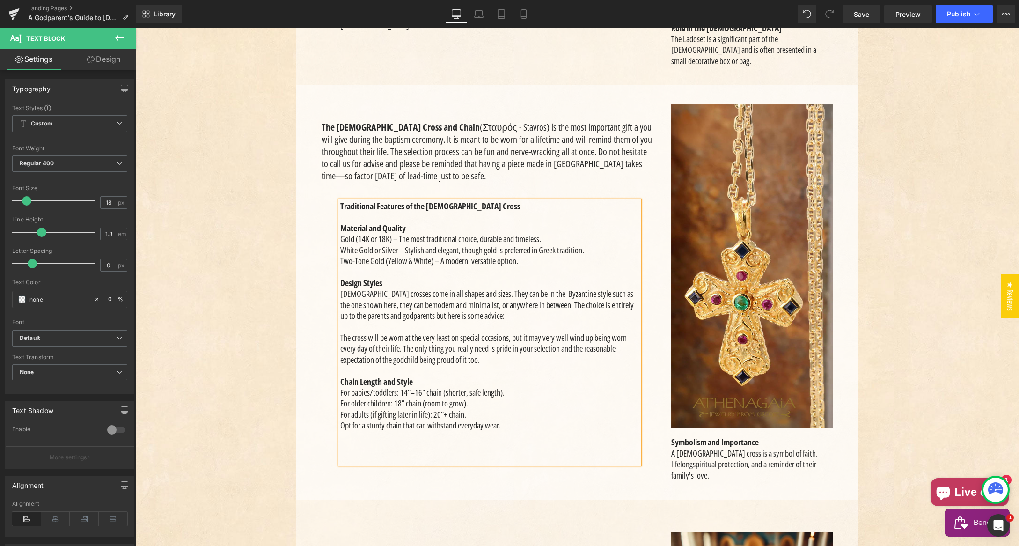
scroll to position [1385, 0]
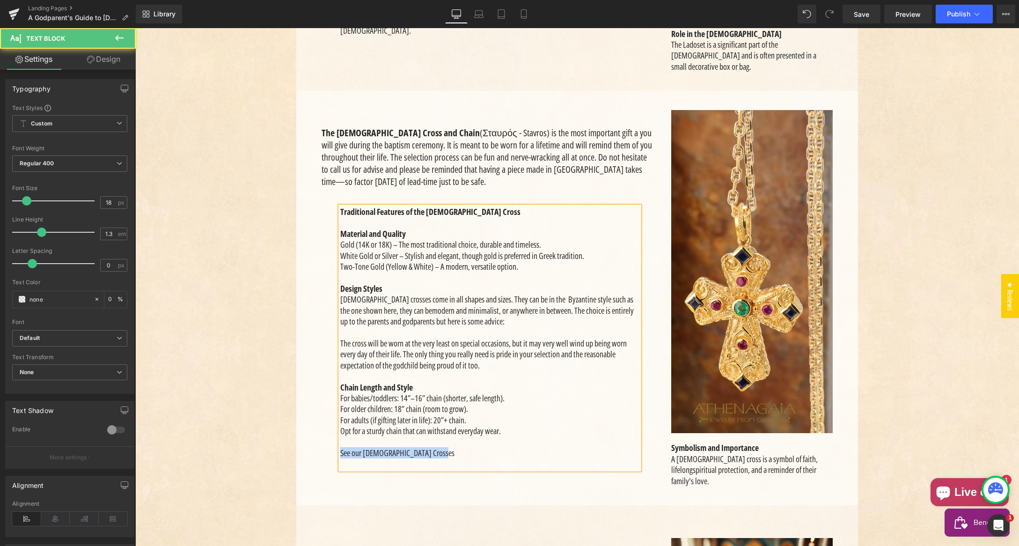
drag, startPoint x: 440, startPoint y: 426, endPoint x: 335, endPoint y: 425, distance: 105.3
click at [333, 425] on div "The Baptismal Cross and Chain (Σταυρός - Stavros) is the most important gift a …" at bounding box center [490, 298] width 350 height 376
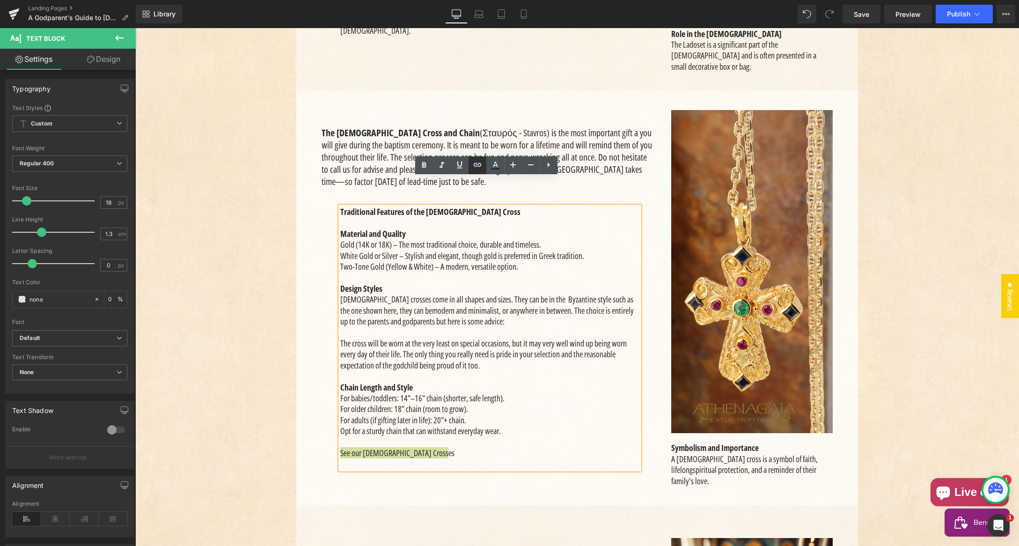
click at [480, 164] on icon at bounding box center [477, 164] width 11 height 11
click at [427, 432] on input "text" at bounding box center [405, 433] width 144 height 23
paste input "/collections/baptism-crosses"
type input "/collections/baptism-crosses"
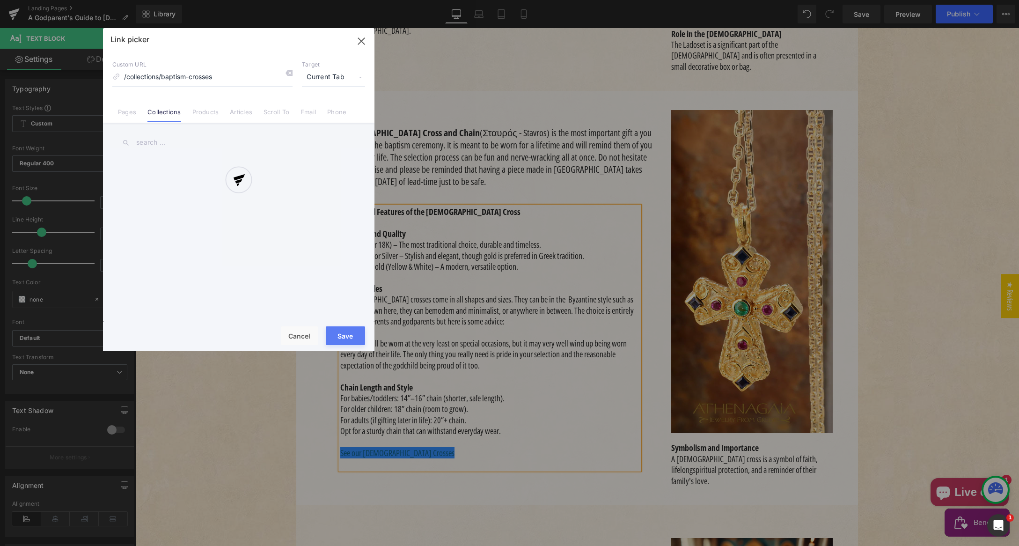
click at [509, 0] on div "Text Color Highlight Color #333333 Edit or remove link: Edit - Unlink - Cancel …" at bounding box center [509, 0] width 1019 height 0
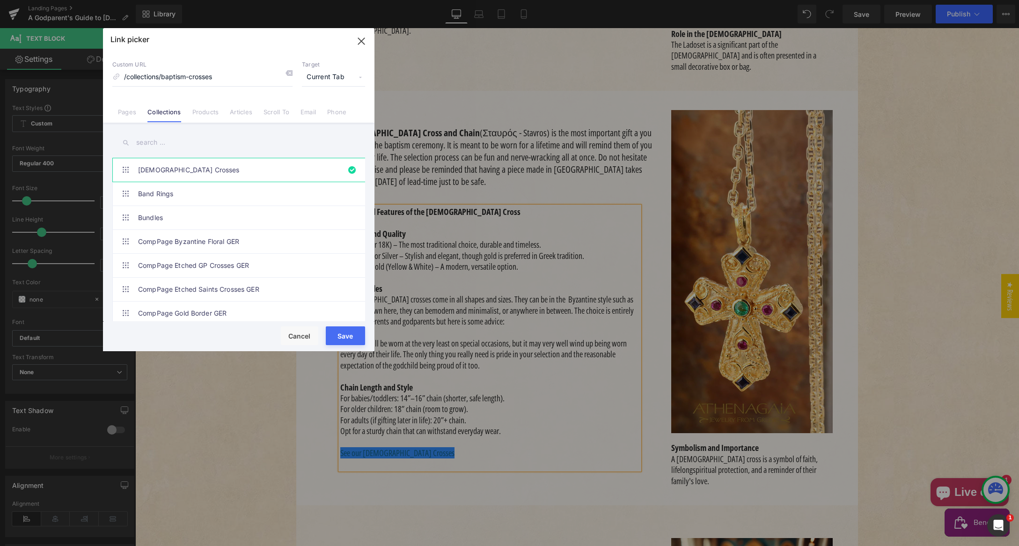
click at [323, 76] on span "Current Tab" at bounding box center [333, 77] width 63 height 18
click at [317, 110] on li "New Tab" at bounding box center [333, 110] width 73 height 16
click at [350, 334] on button "Save" at bounding box center [345, 335] width 39 height 19
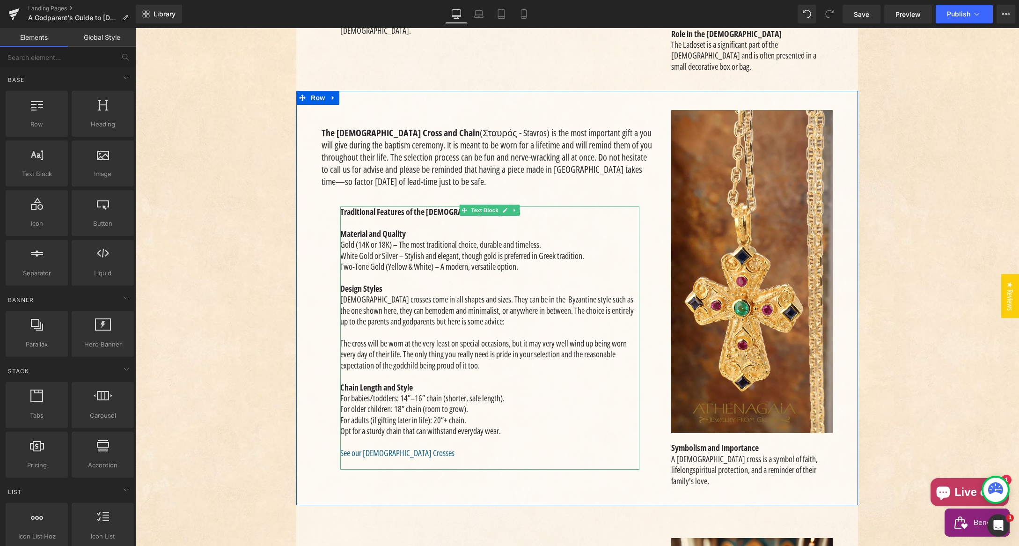
click at [442, 447] on p "See our Orthodox Baptism Crosses" at bounding box center [489, 452] width 299 height 11
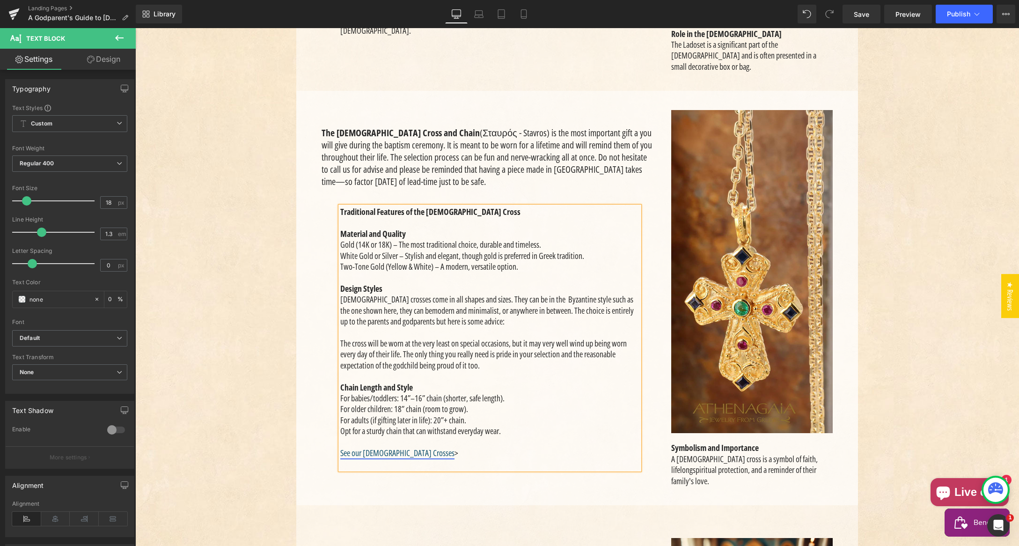
drag, startPoint x: 452, startPoint y: 427, endPoint x: 337, endPoint y: 424, distance: 114.7
click at [340, 447] on p "See our Orthodox Baptism Crosses >" at bounding box center [489, 452] width 299 height 11
click at [424, 163] on icon at bounding box center [423, 165] width 11 height 11
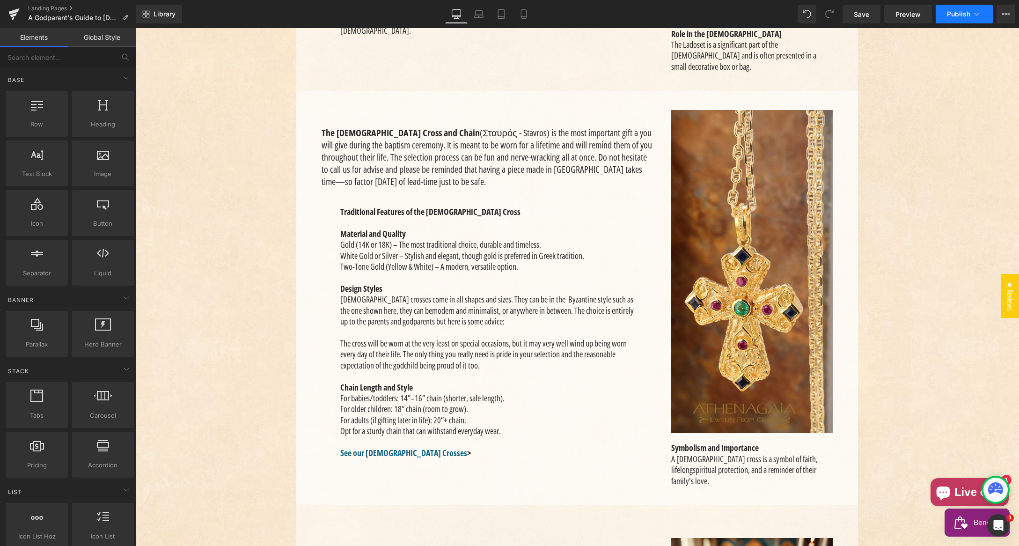
click at [960, 14] on span "Publish" at bounding box center [958, 13] width 23 height 7
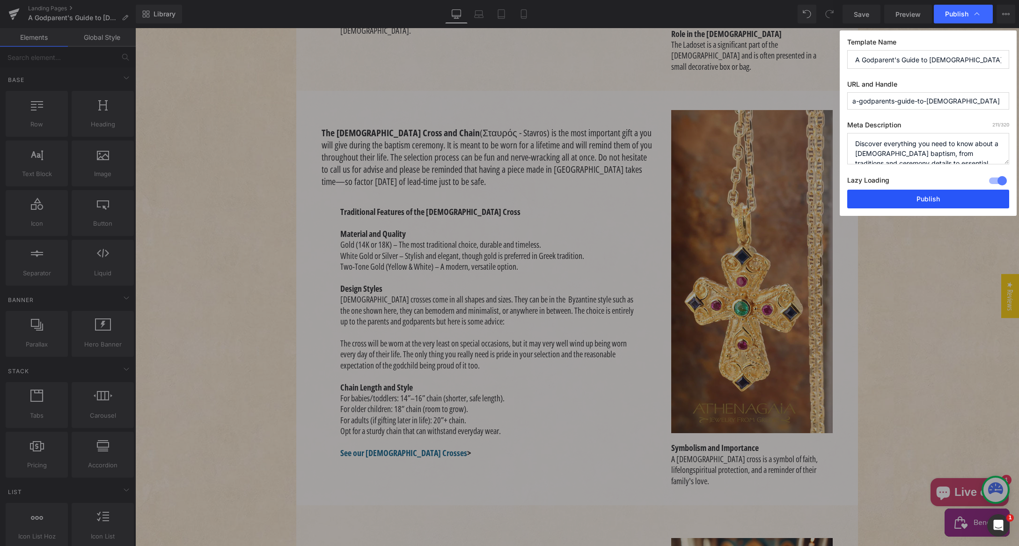
click at [919, 197] on button "Publish" at bounding box center [928, 199] width 162 height 19
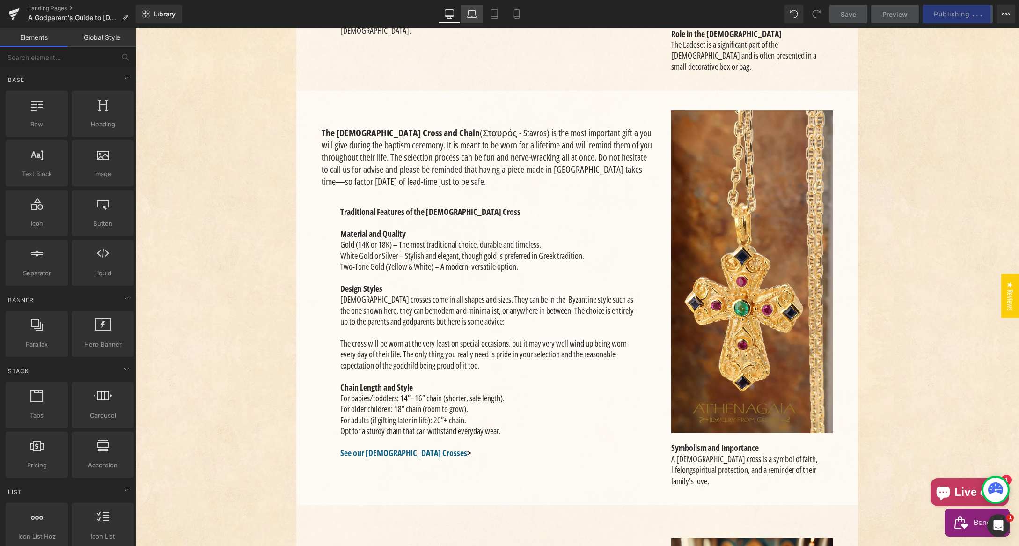
click at [474, 15] on icon at bounding box center [471, 13] width 9 height 9
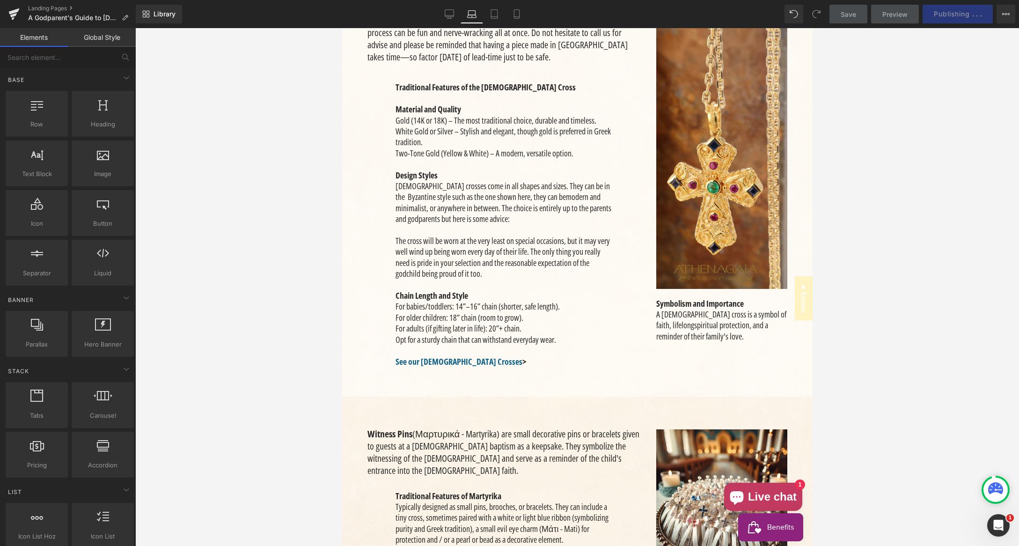
scroll to position [1352, 0]
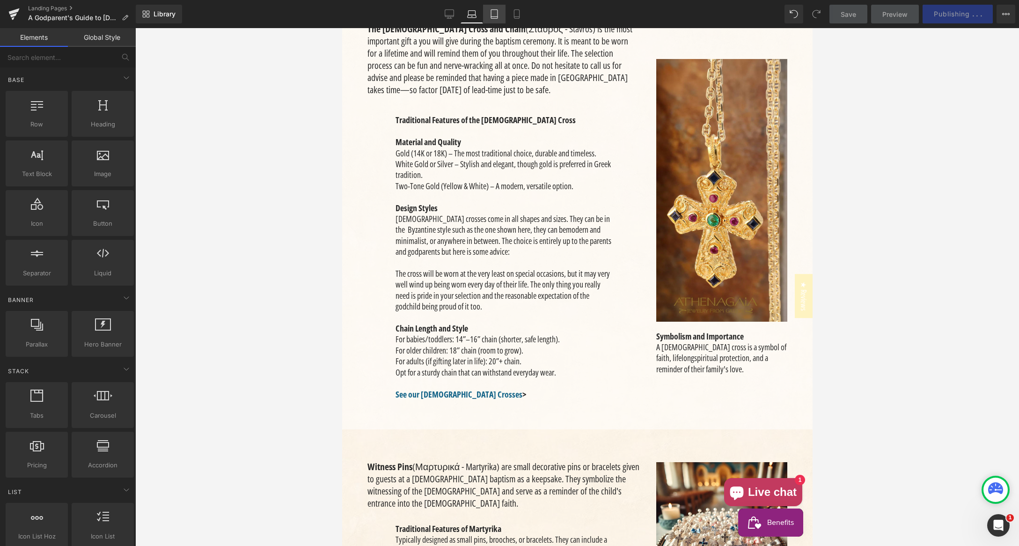
click at [496, 12] on link "Tablet" at bounding box center [494, 14] width 22 height 19
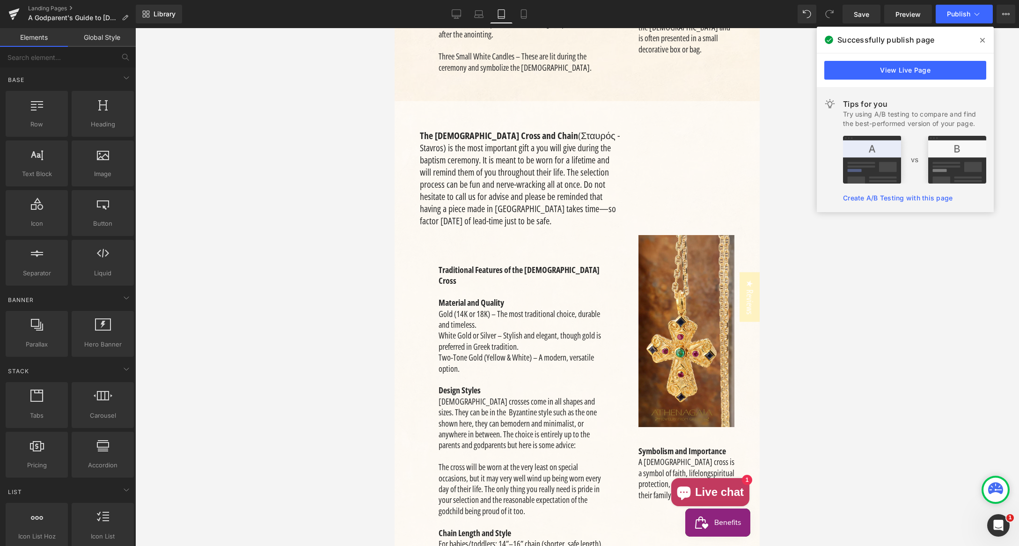
scroll to position [1715, 0]
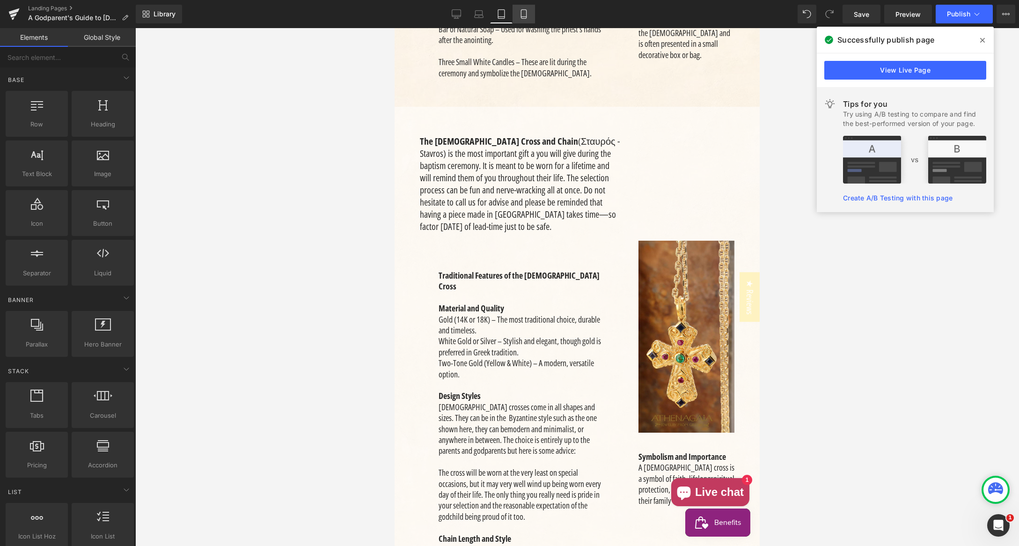
click at [523, 15] on icon at bounding box center [523, 13] width 9 height 9
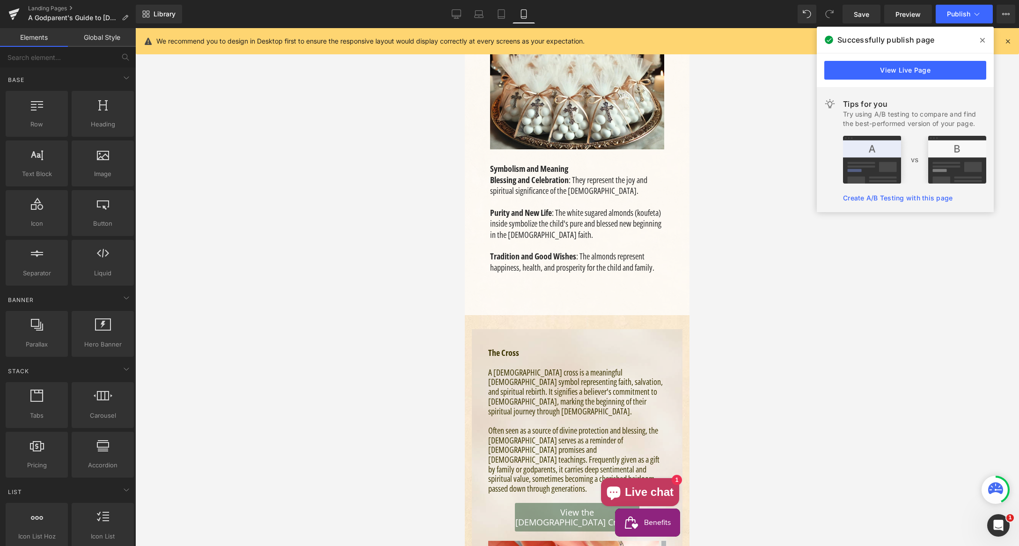
scroll to position [4862, 0]
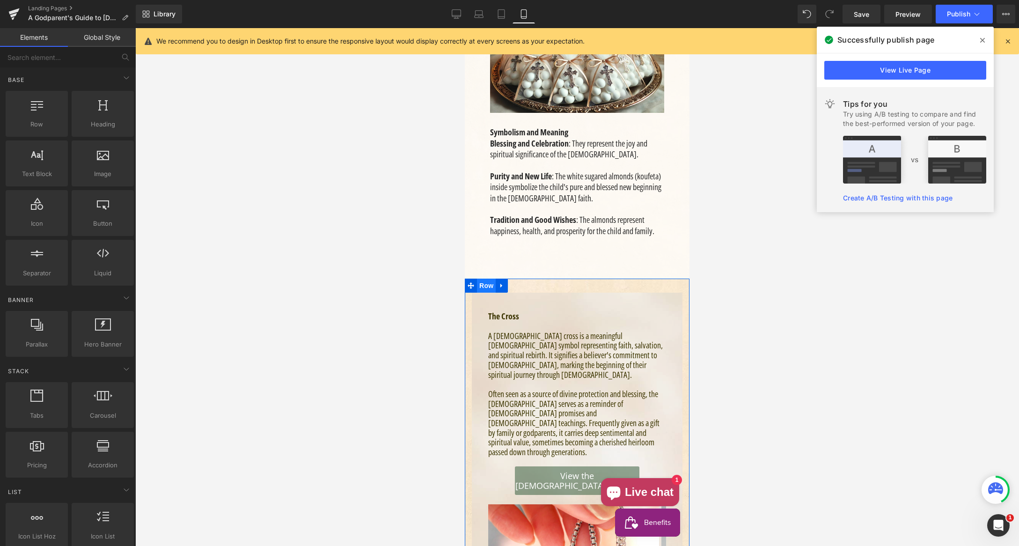
click at [483, 278] on span "Row" at bounding box center [486, 285] width 19 height 14
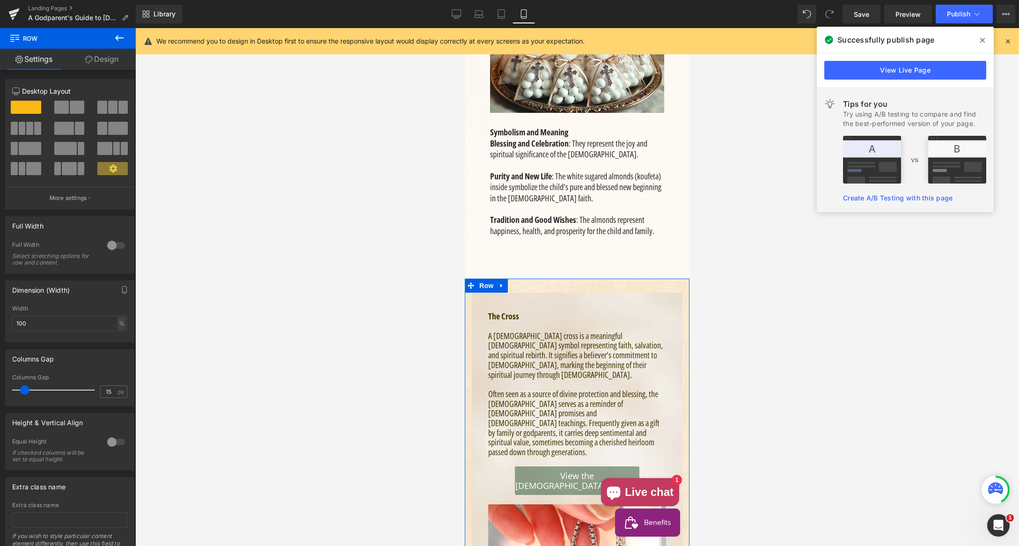
click at [103, 58] on link "Design" at bounding box center [102, 59] width 68 height 21
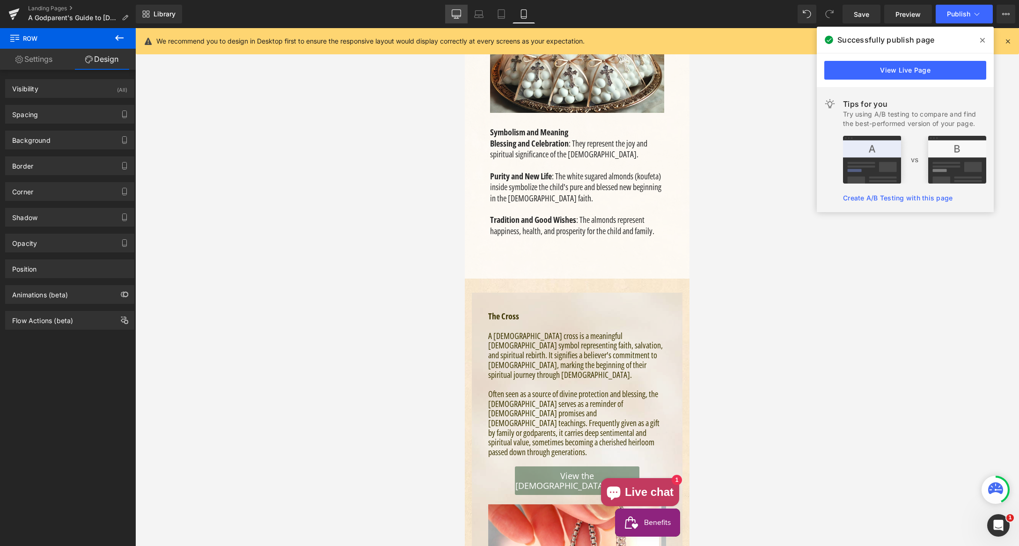
click at [456, 16] on icon at bounding box center [456, 13] width 9 height 7
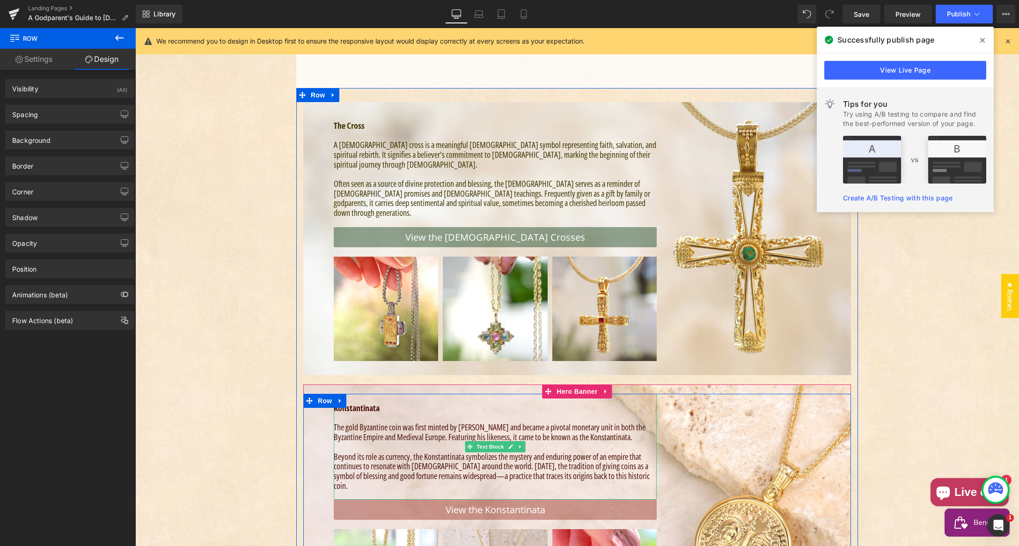
scroll to position [2416, 0]
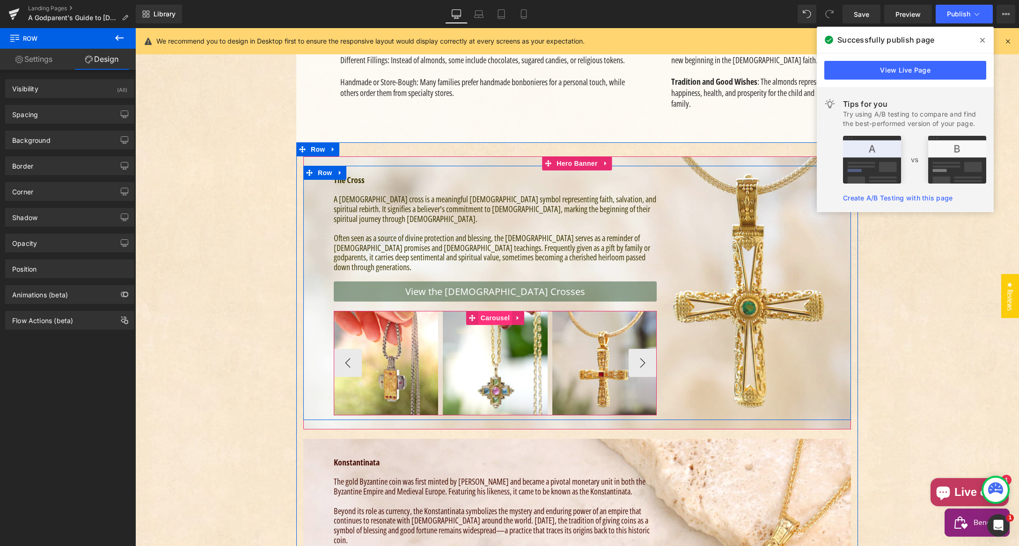
click at [487, 311] on span "Carousel" at bounding box center [495, 318] width 34 height 14
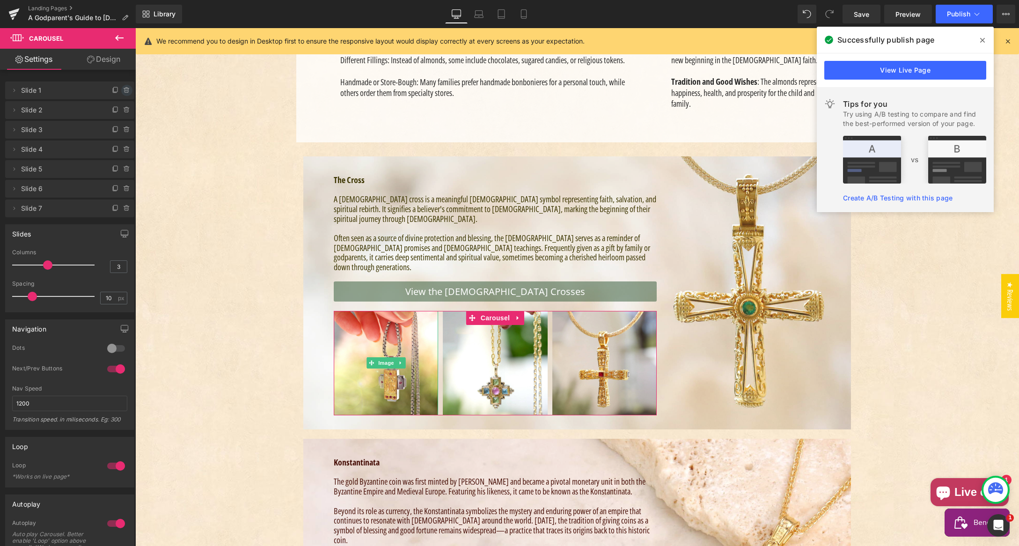
click at [124, 88] on icon at bounding box center [126, 88] width 5 height 0
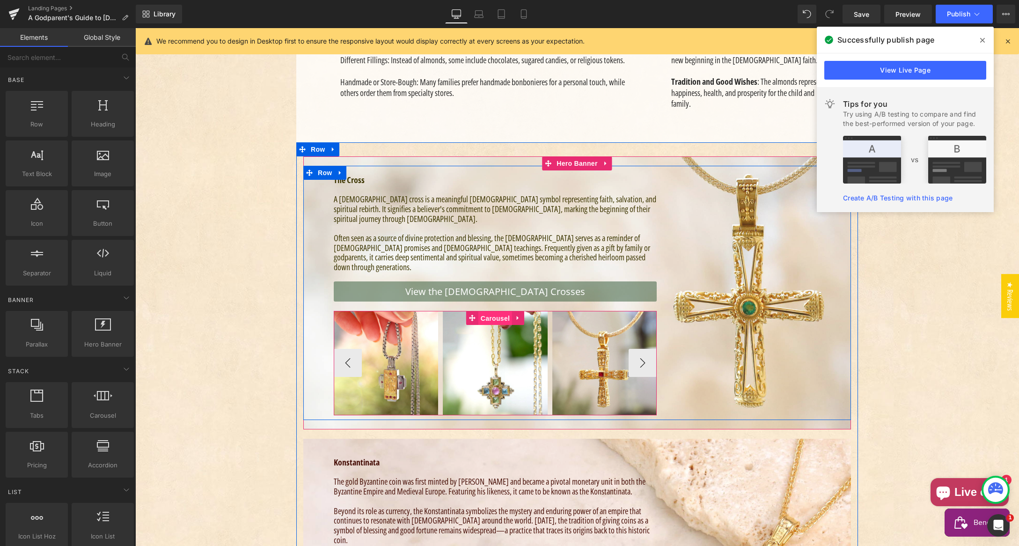
click at [492, 311] on span "Carousel" at bounding box center [495, 318] width 34 height 14
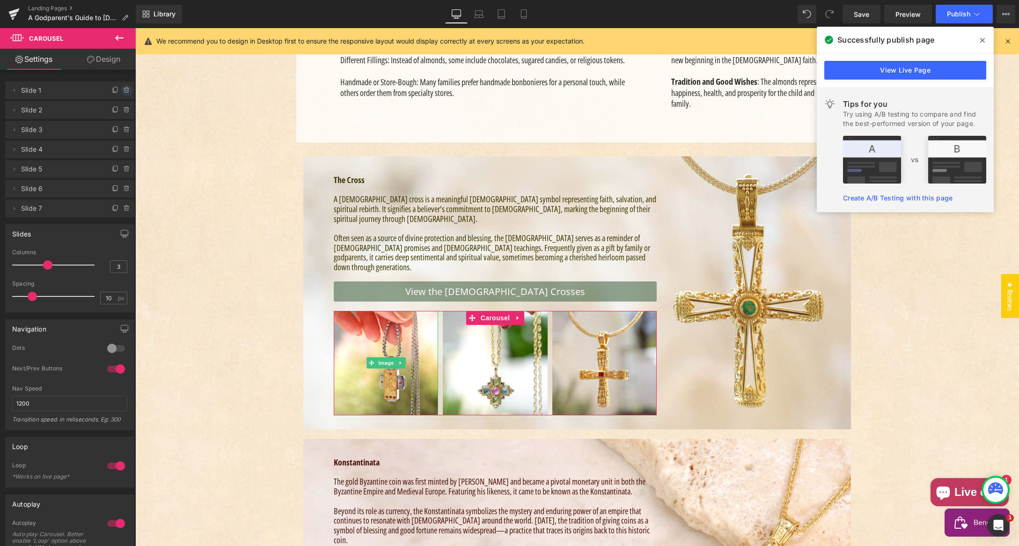
click at [123, 89] on icon at bounding box center [126, 90] width 7 height 7
click at [113, 90] on button "Delete" at bounding box center [116, 91] width 29 height 12
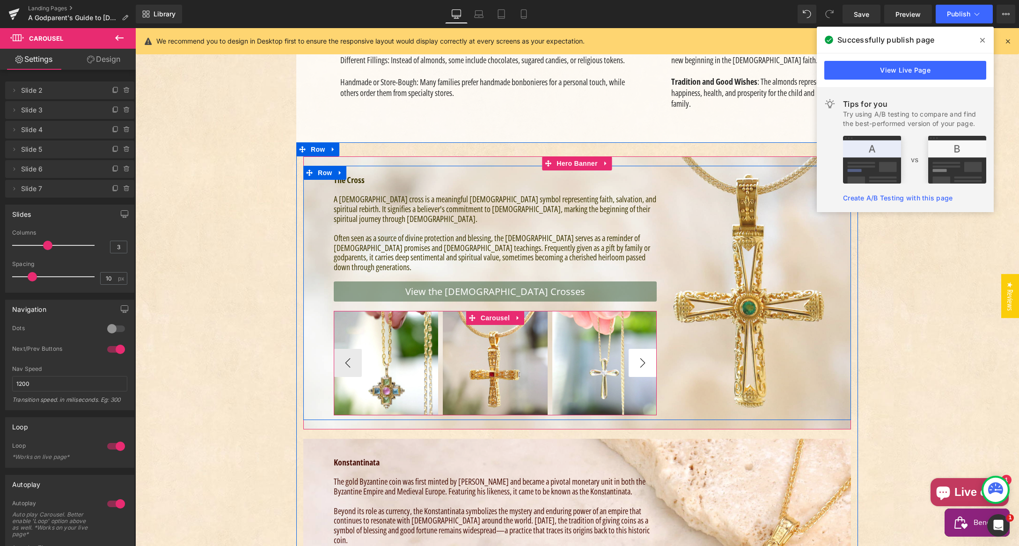
click at [633, 349] on button "›" at bounding box center [642, 363] width 28 height 28
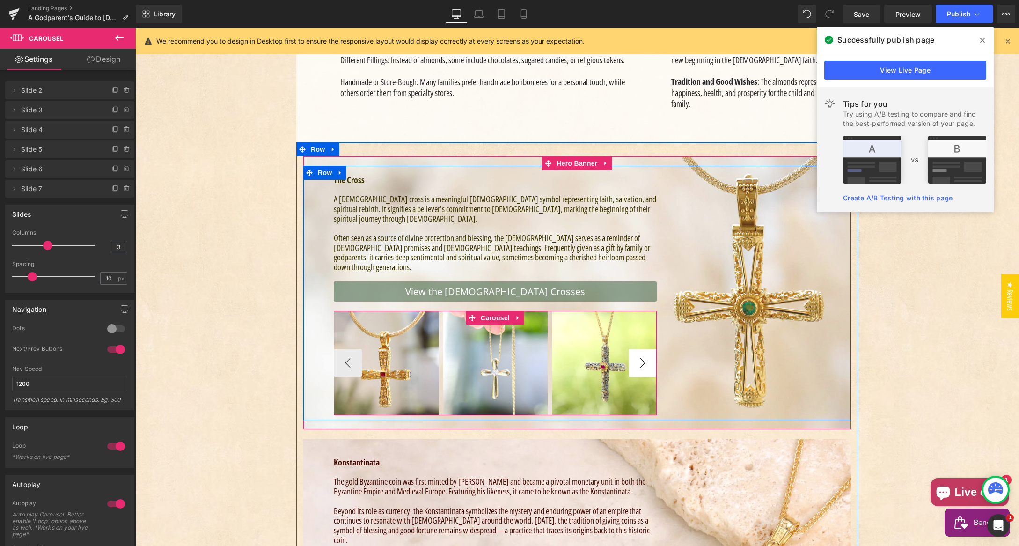
click at [633, 349] on button "›" at bounding box center [642, 363] width 28 height 28
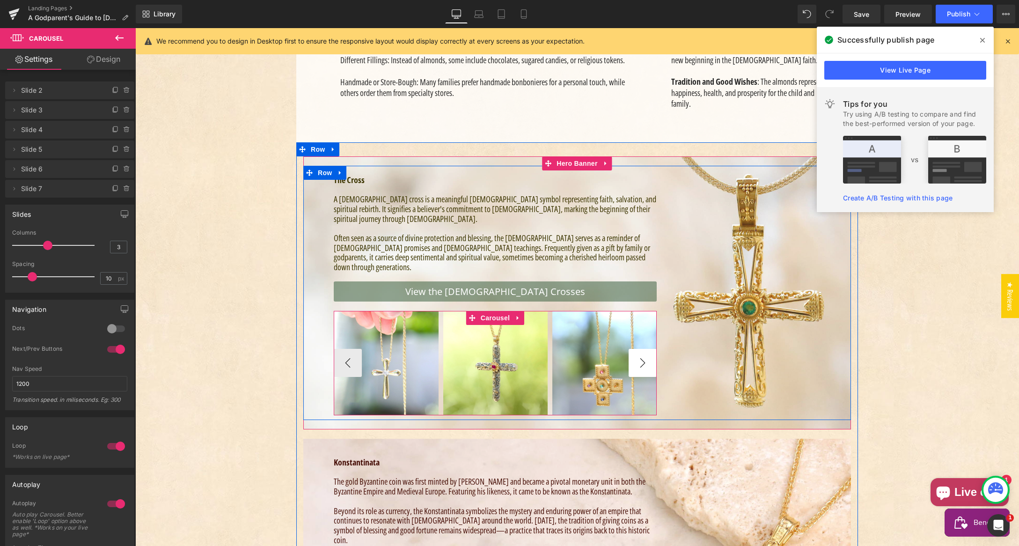
click at [633, 349] on button "›" at bounding box center [642, 363] width 28 height 28
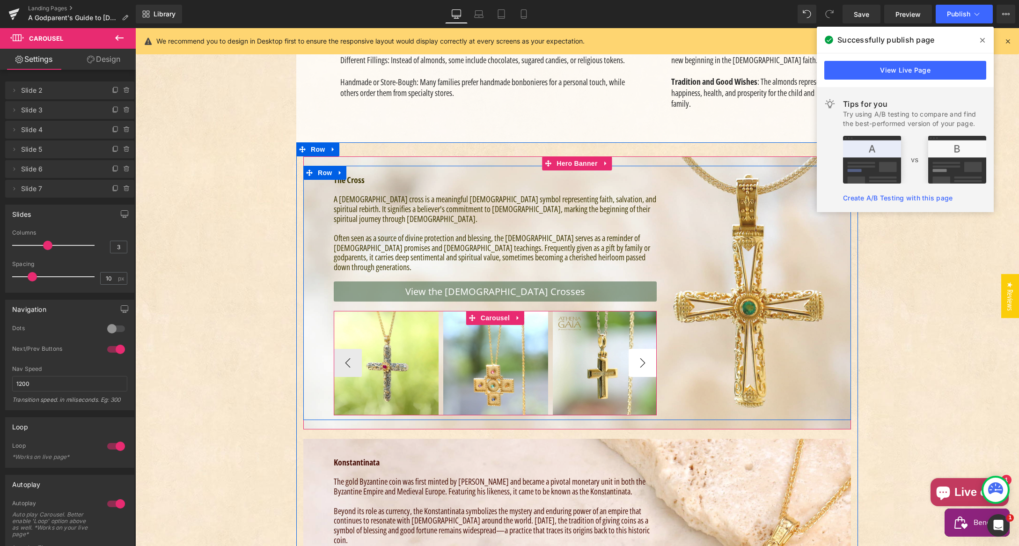
click at [633, 349] on button "›" at bounding box center [642, 363] width 28 height 28
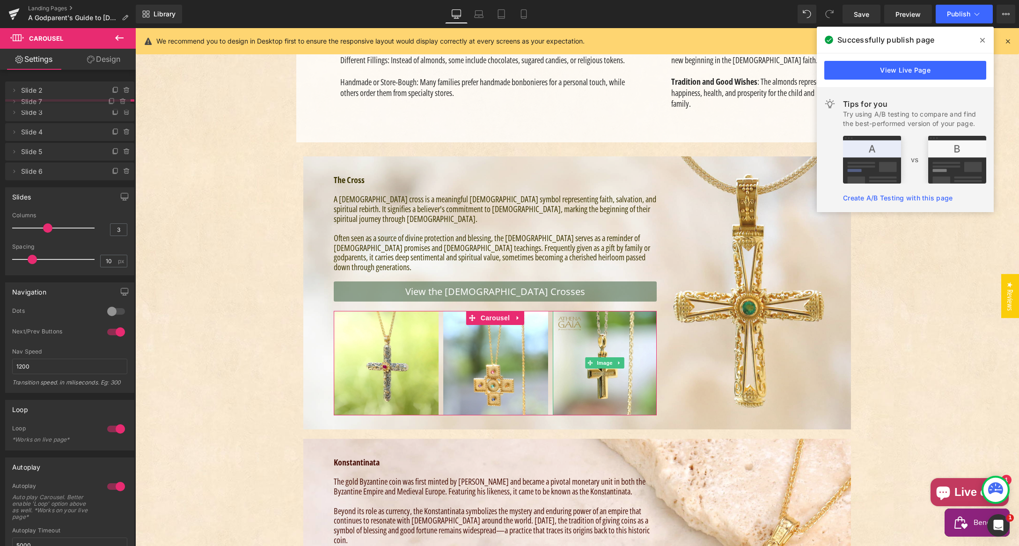
drag, startPoint x: 26, startPoint y: 189, endPoint x: 42, endPoint y: 100, distance: 89.9
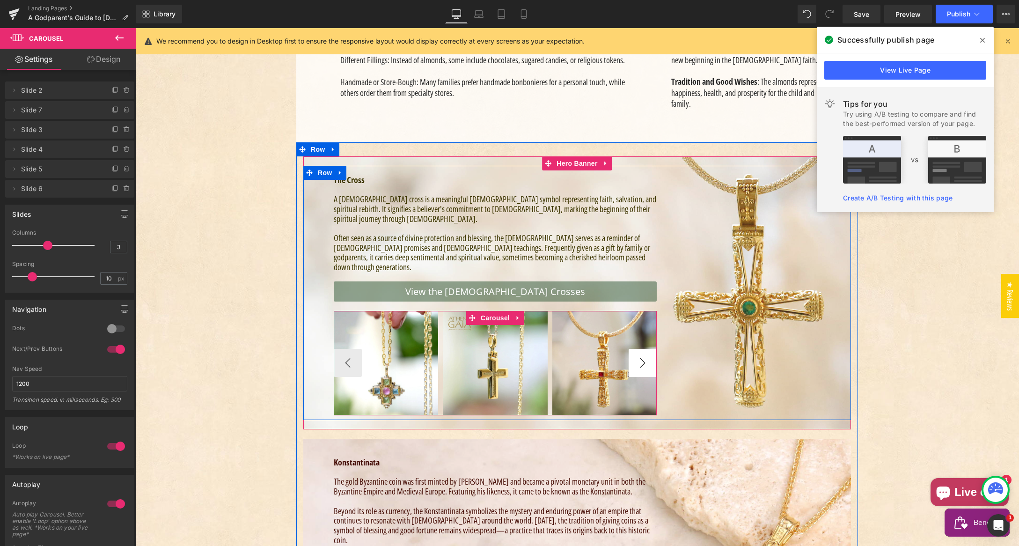
click at [637, 349] on button "›" at bounding box center [642, 363] width 28 height 28
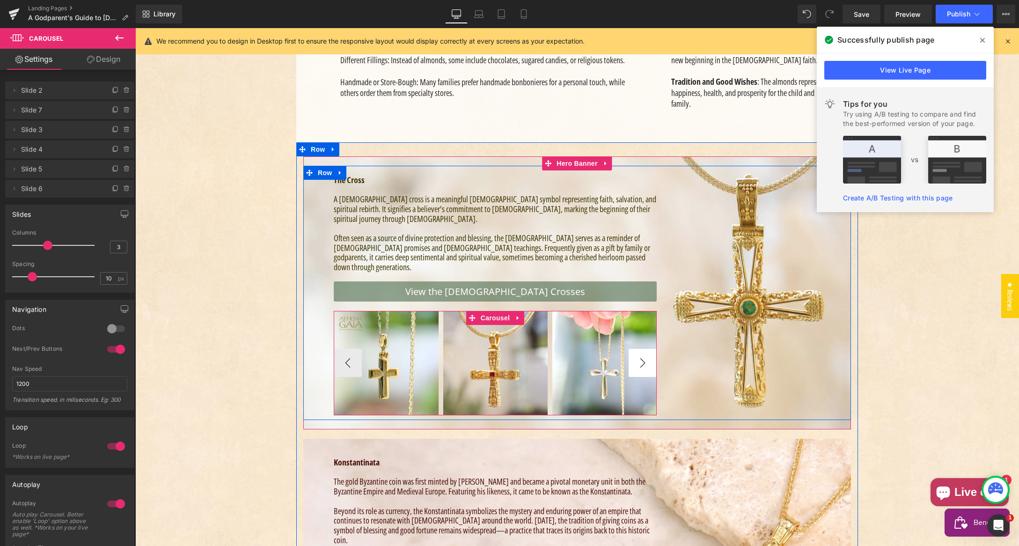
click at [639, 349] on button "›" at bounding box center [642, 363] width 28 height 28
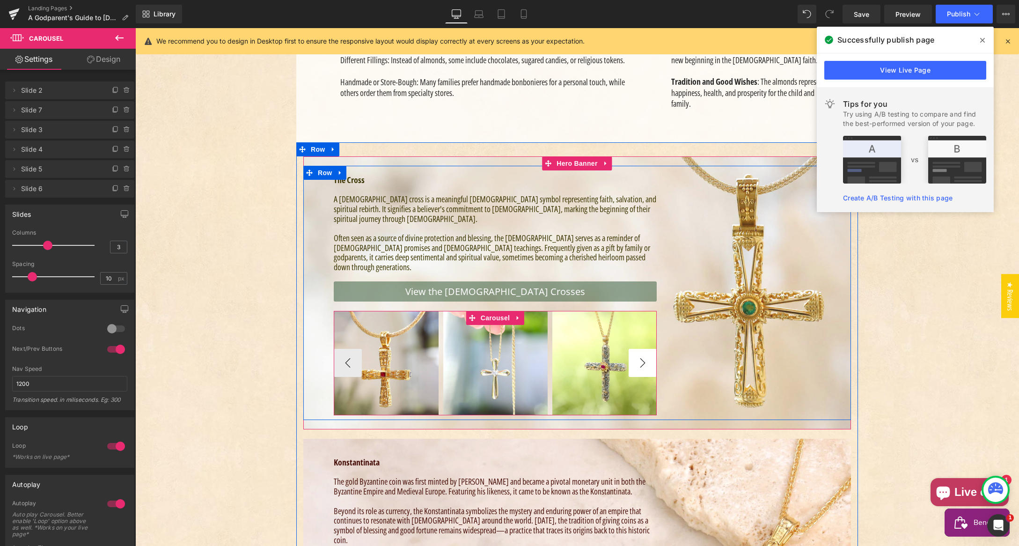
click at [639, 349] on button "›" at bounding box center [642, 363] width 28 height 28
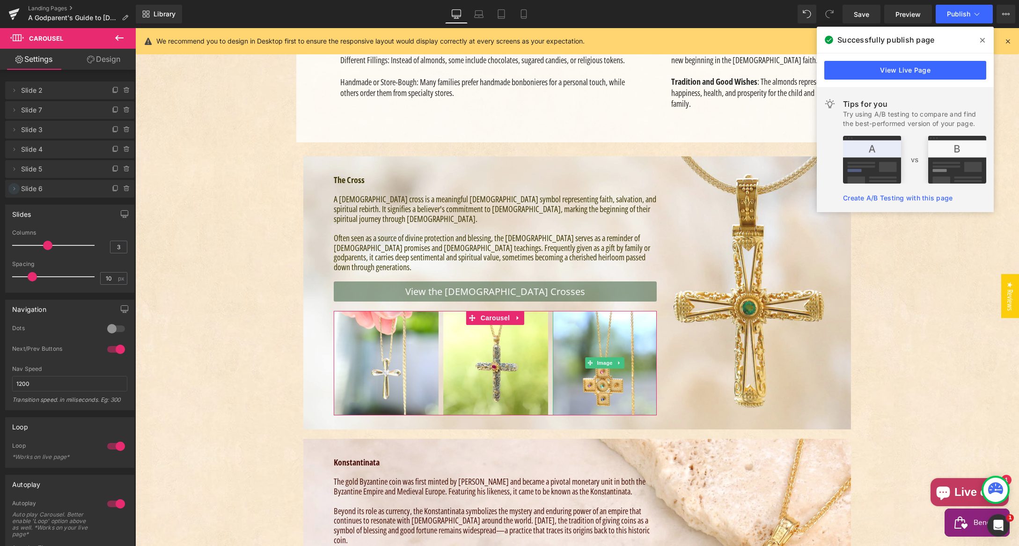
click at [15, 188] on icon at bounding box center [13, 188] width 7 height 7
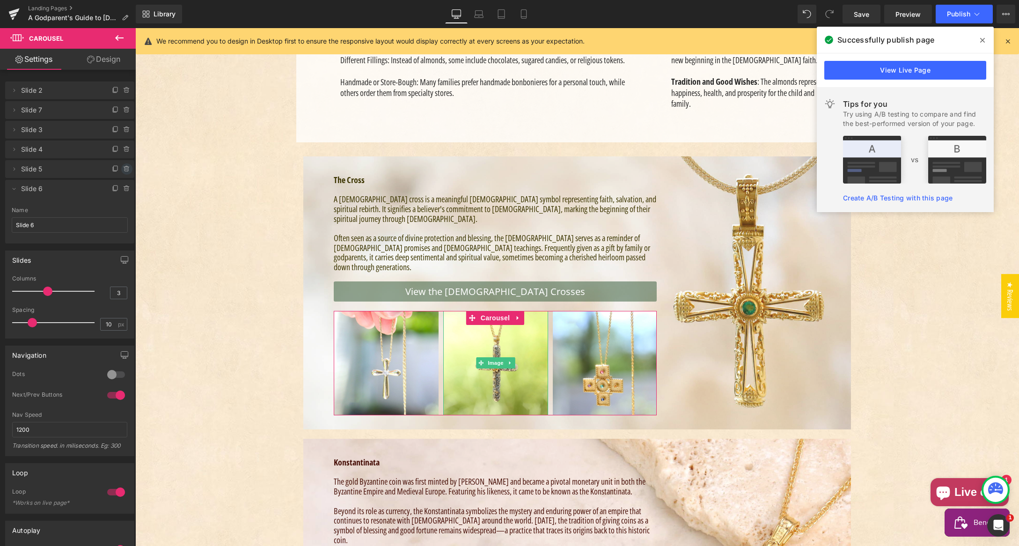
click at [125, 167] on icon at bounding box center [126, 166] width 2 height 1
click at [108, 168] on button "Delete" at bounding box center [116, 169] width 29 height 12
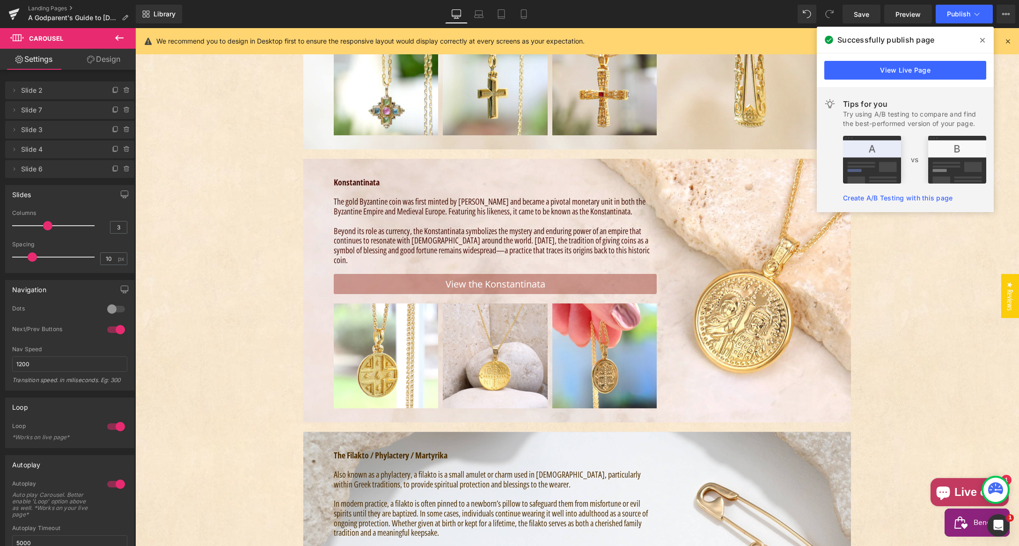
scroll to position [2704, 0]
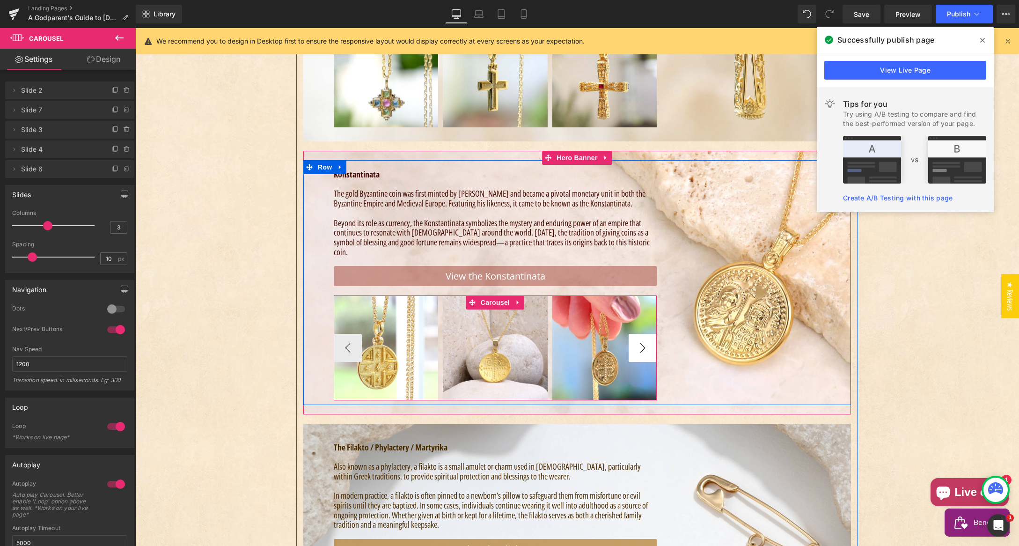
click at [640, 334] on button "›" at bounding box center [642, 348] width 28 height 28
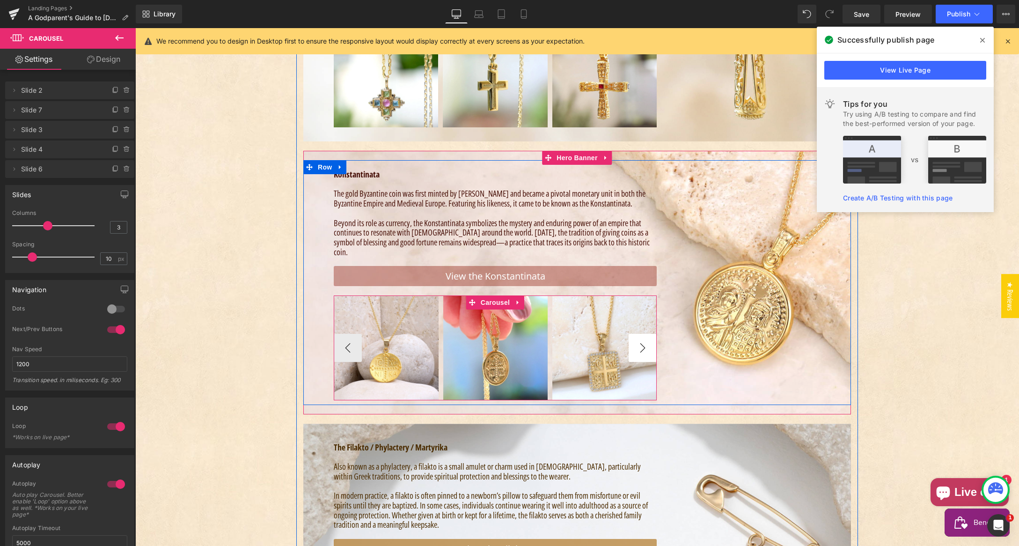
click at [640, 334] on button "›" at bounding box center [642, 348] width 28 height 28
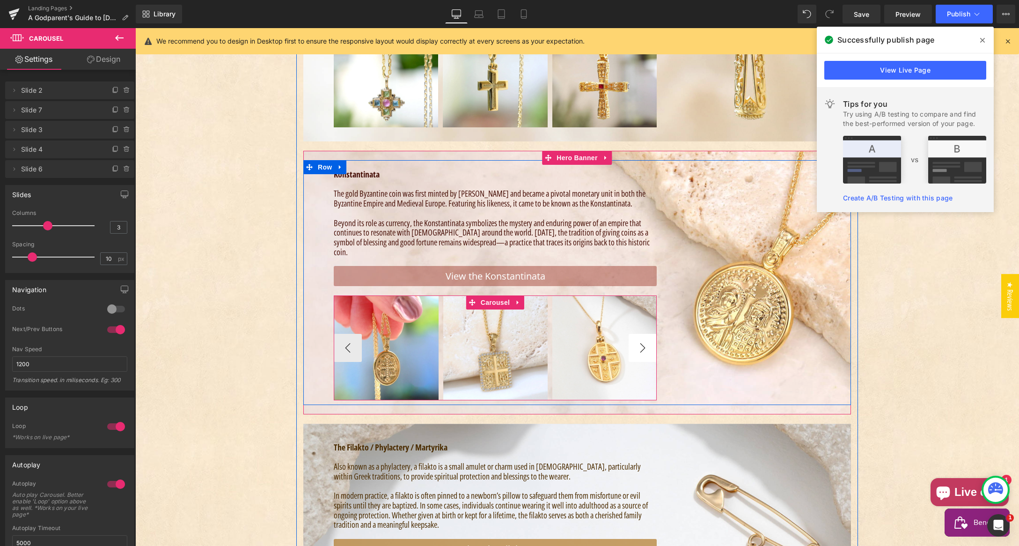
click at [640, 334] on button "›" at bounding box center [642, 348] width 28 height 28
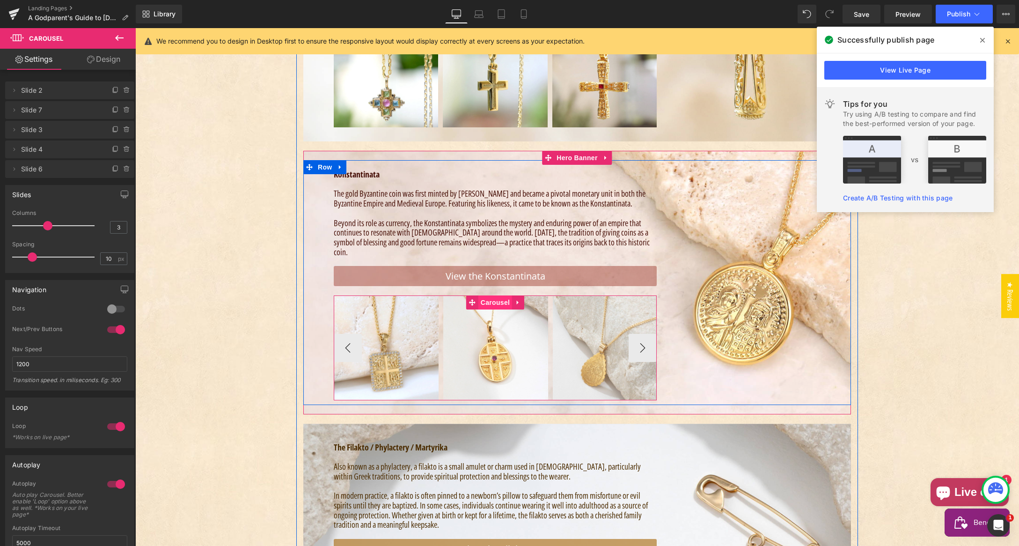
click at [489, 295] on span "Carousel" at bounding box center [495, 302] width 34 height 14
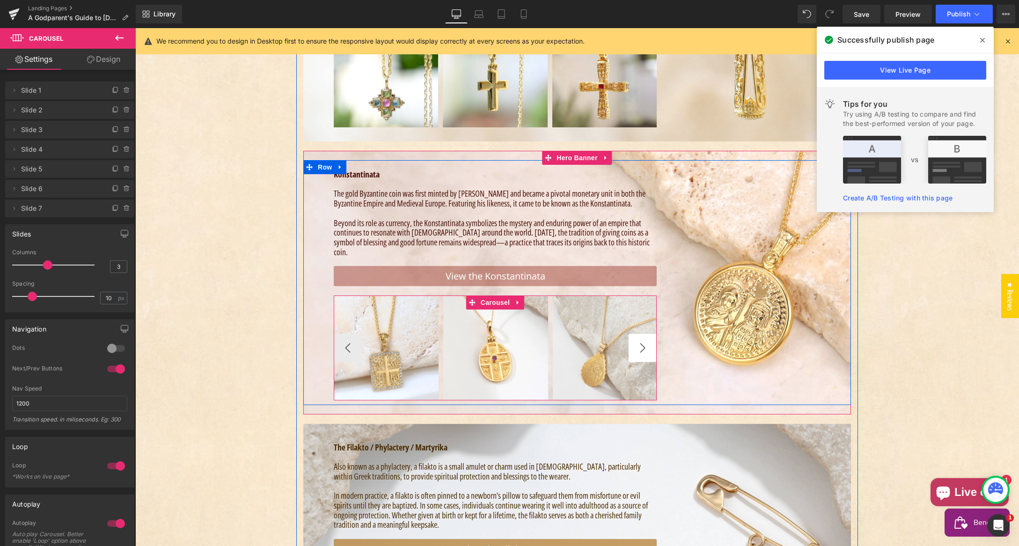
click at [638, 334] on button "›" at bounding box center [642, 348] width 28 height 28
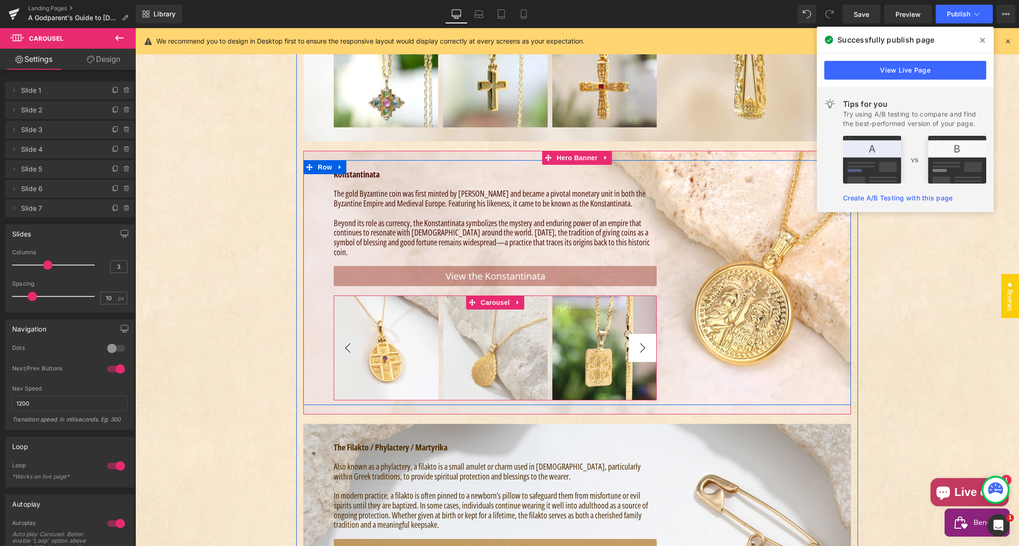
click at [638, 334] on button "›" at bounding box center [642, 348] width 28 height 28
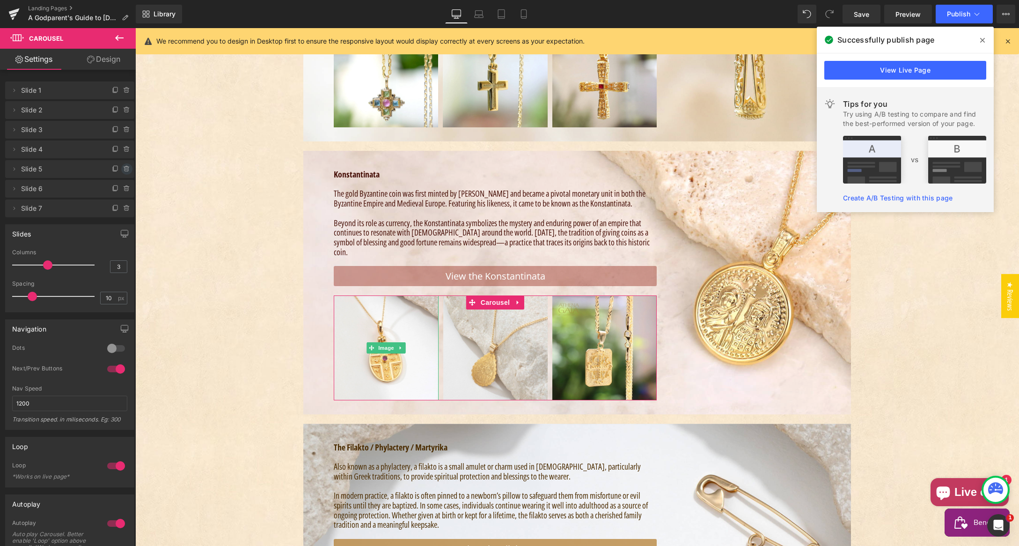
click at [124, 169] on icon at bounding box center [126, 169] width 4 height 4
click at [112, 169] on button "Delete" at bounding box center [116, 169] width 29 height 12
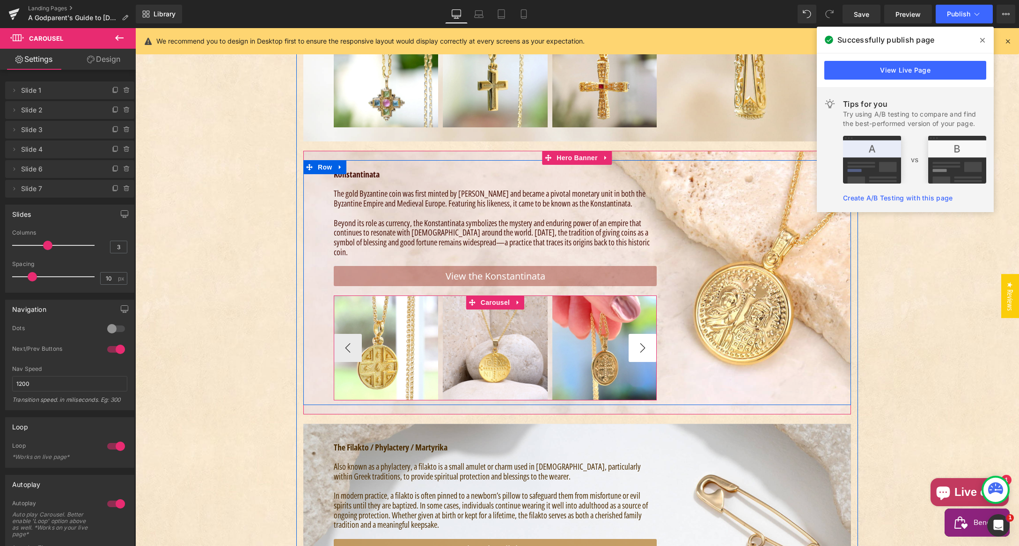
click at [637, 334] on button "›" at bounding box center [642, 348] width 28 height 28
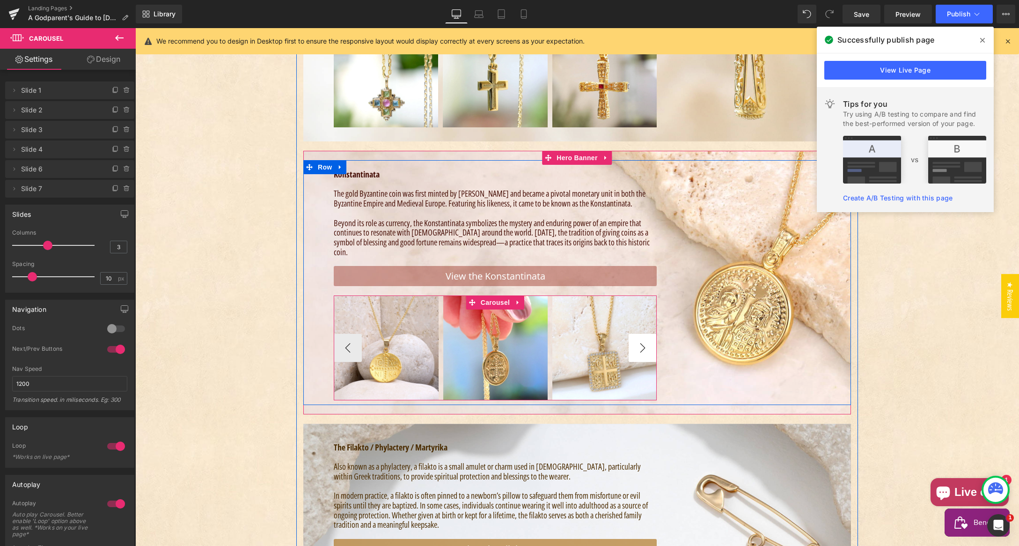
click at [637, 334] on button "›" at bounding box center [642, 348] width 28 height 28
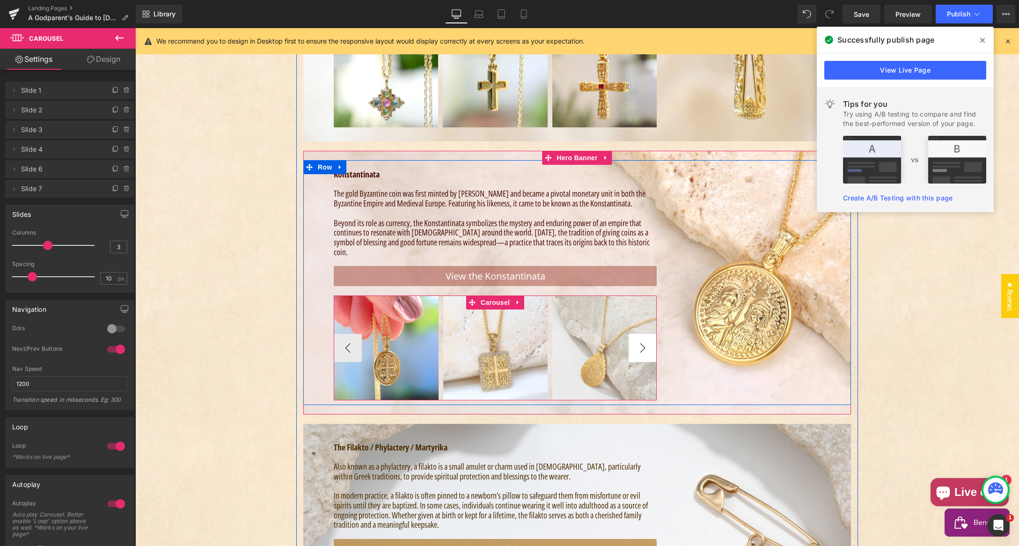
click at [637, 334] on button "›" at bounding box center [642, 348] width 28 height 28
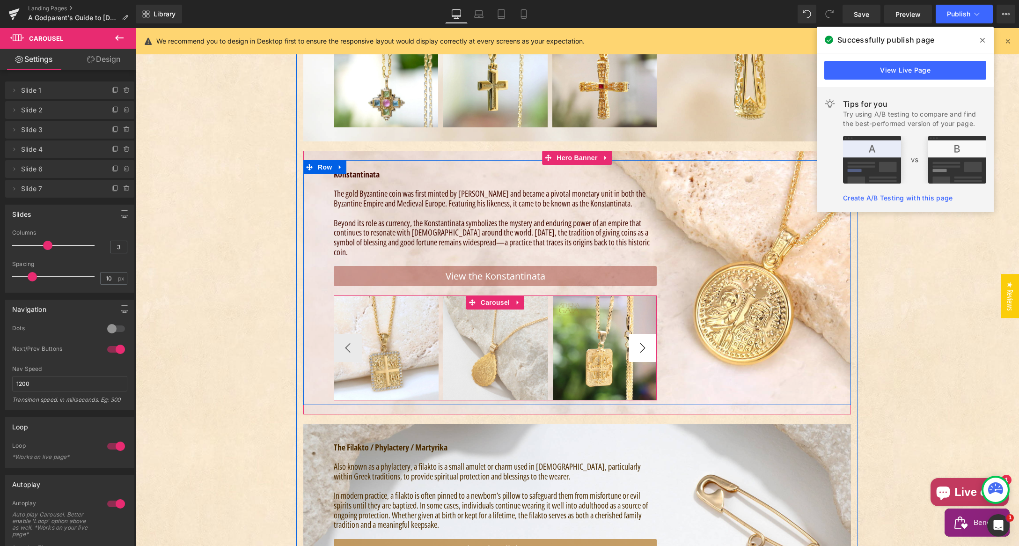
click at [637, 334] on button "›" at bounding box center [642, 348] width 28 height 28
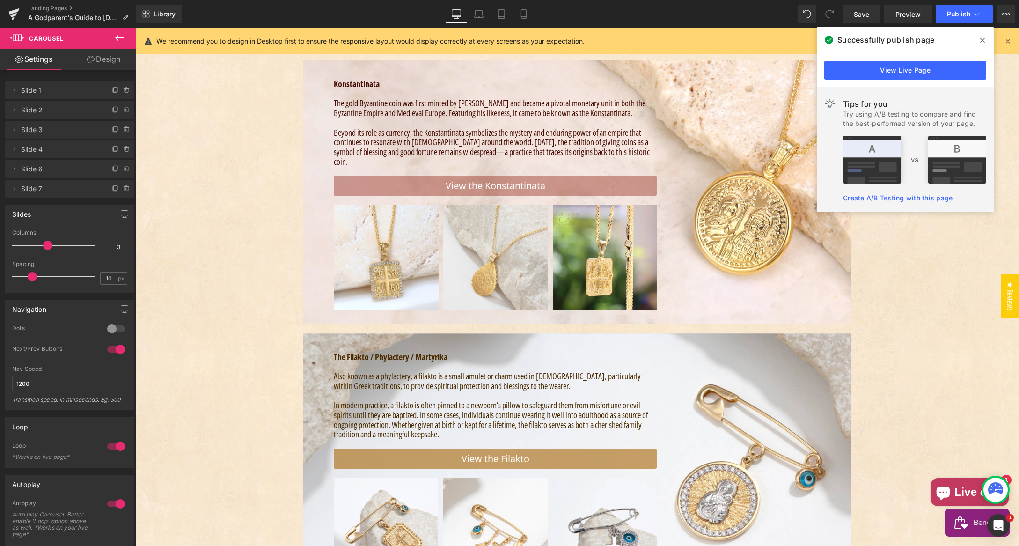
scroll to position [2796, 0]
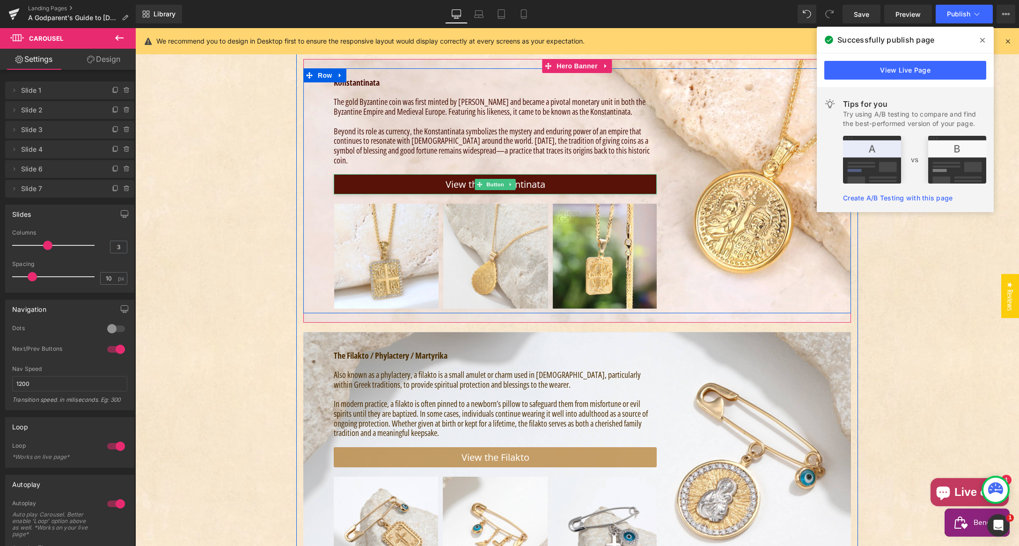
click at [547, 174] on link "View the Konstantinata" at bounding box center [495, 184] width 323 height 20
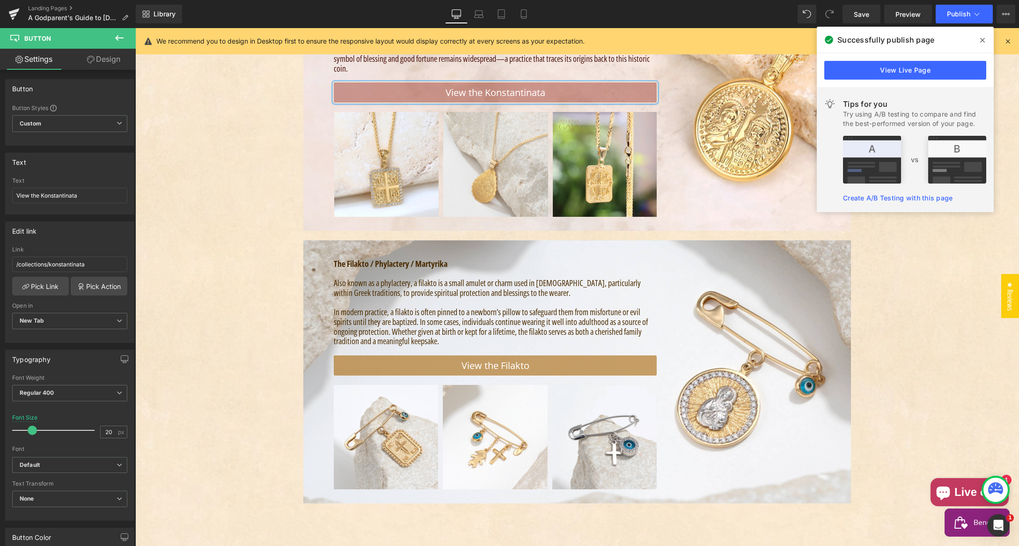
scroll to position [2901, 0]
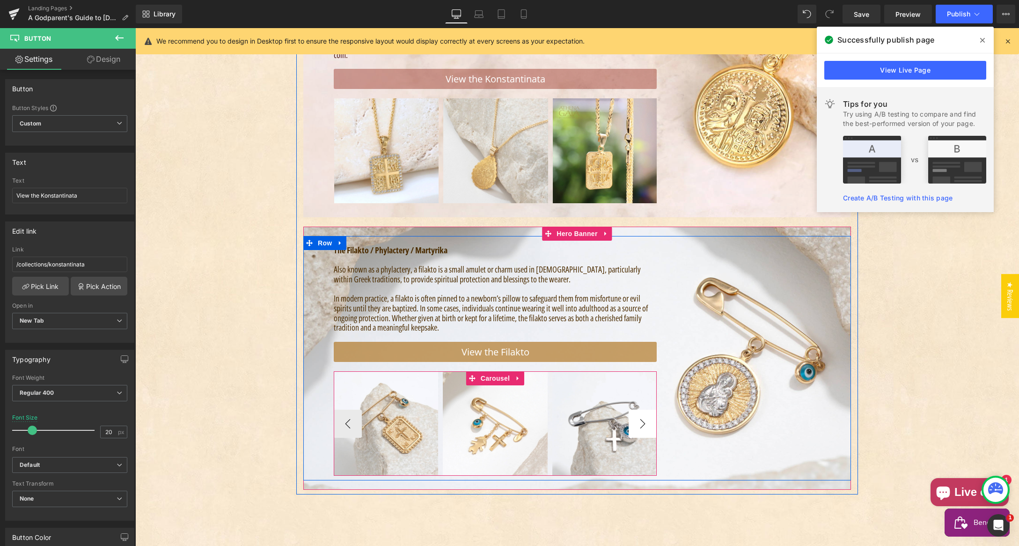
click at [640, 409] on button "›" at bounding box center [642, 423] width 28 height 28
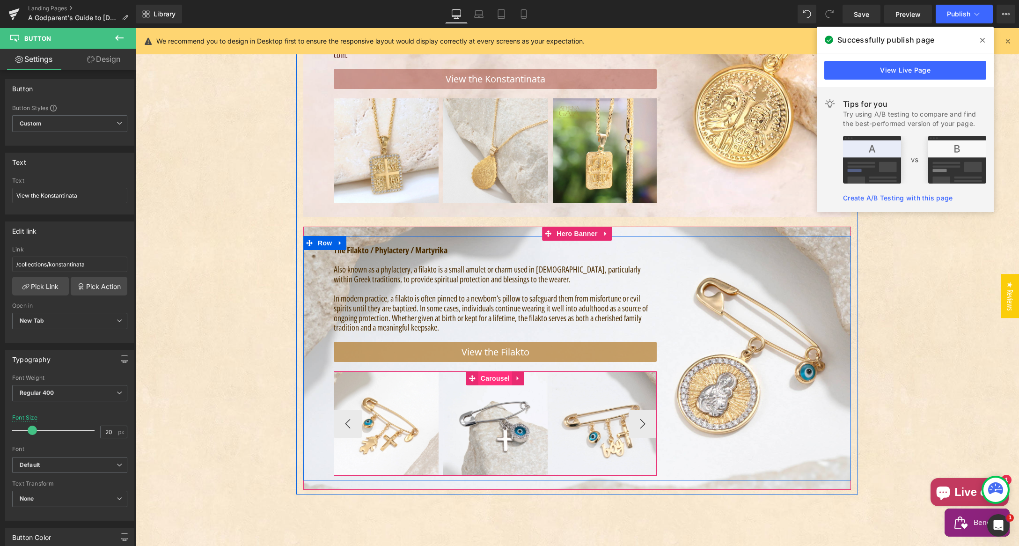
click at [486, 371] on span "Carousel" at bounding box center [495, 378] width 34 height 14
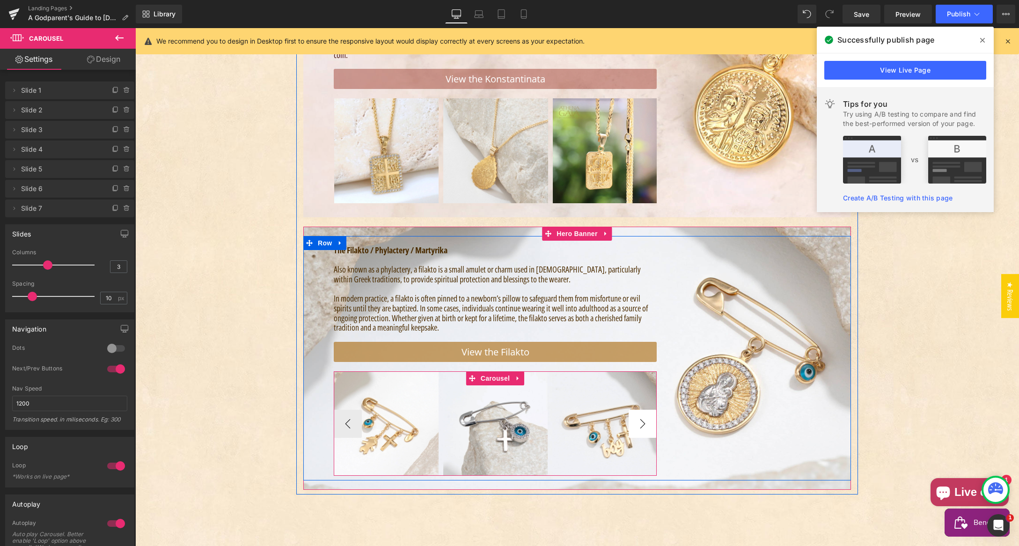
click at [639, 409] on button "›" at bounding box center [642, 423] width 28 height 28
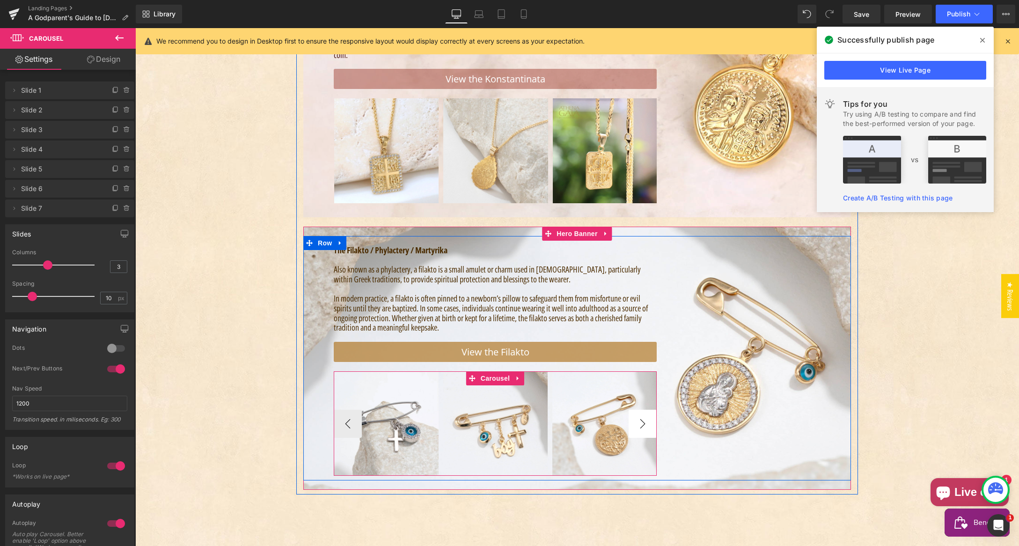
click at [639, 409] on button "›" at bounding box center [642, 423] width 28 height 28
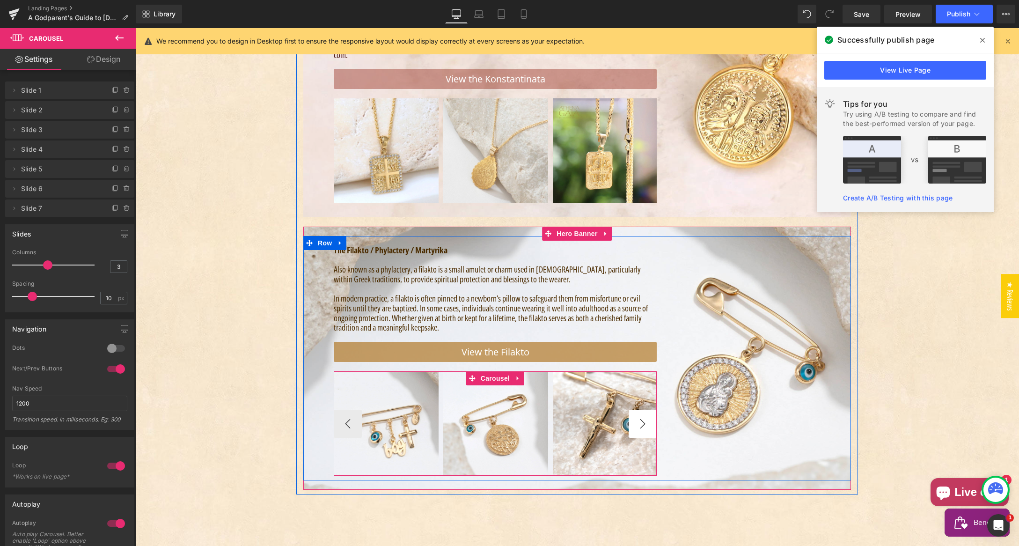
click at [639, 409] on button "›" at bounding box center [642, 423] width 28 height 28
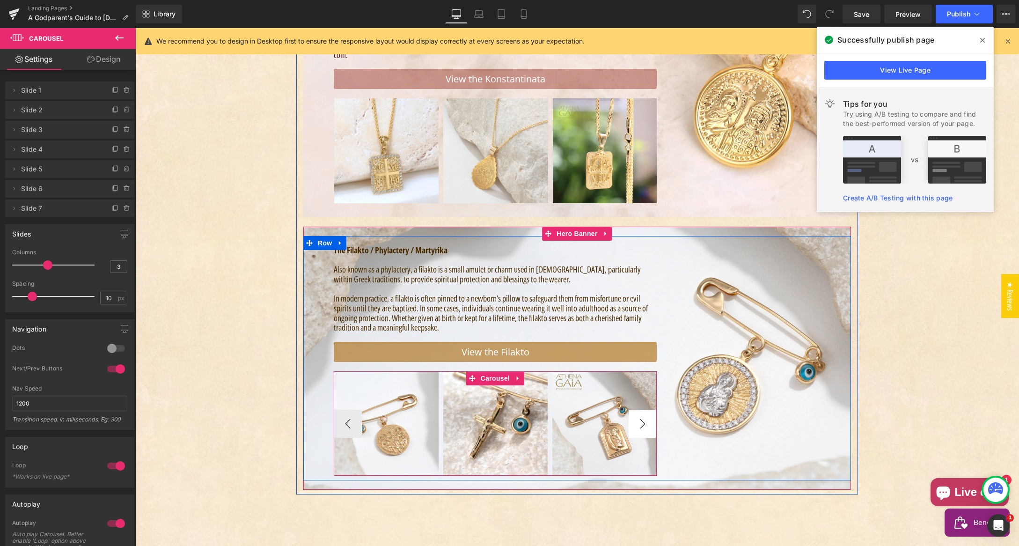
click at [639, 409] on button "›" at bounding box center [642, 423] width 28 height 28
click at [343, 409] on button "‹" at bounding box center [348, 423] width 28 height 28
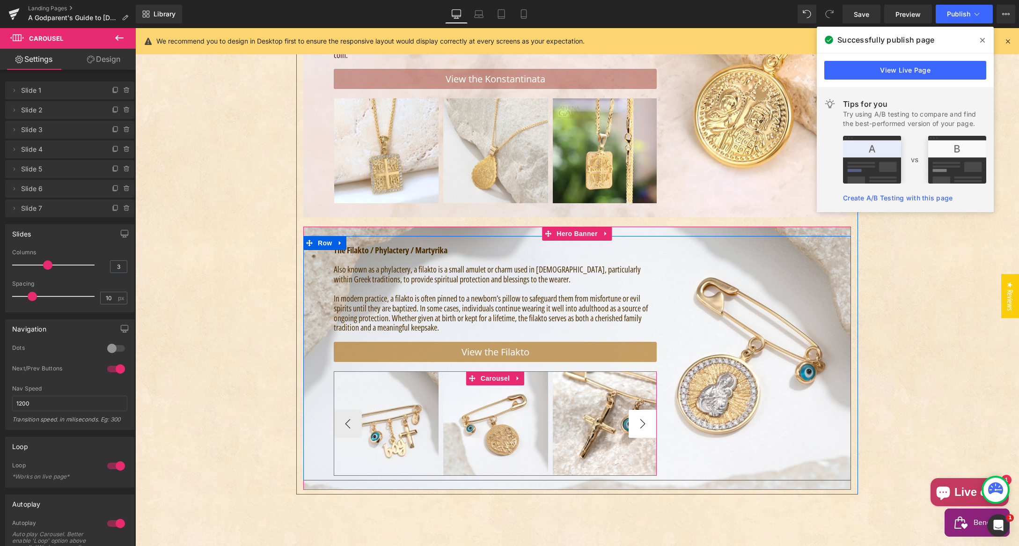
click at [640, 409] on button "›" at bounding box center [642, 423] width 28 height 28
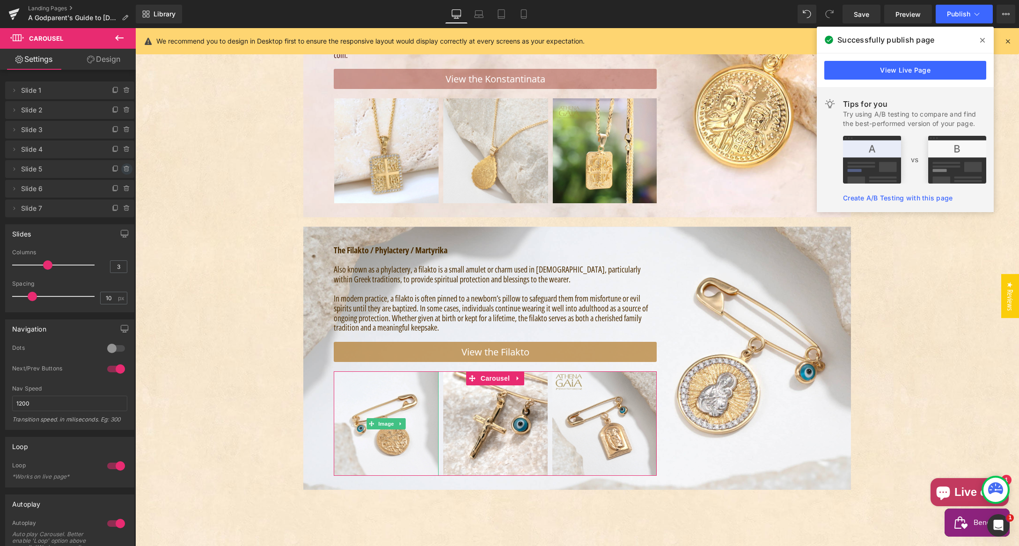
click at [124, 168] on icon at bounding box center [126, 169] width 4 height 4
click at [111, 171] on button "Delete" at bounding box center [116, 169] width 29 height 12
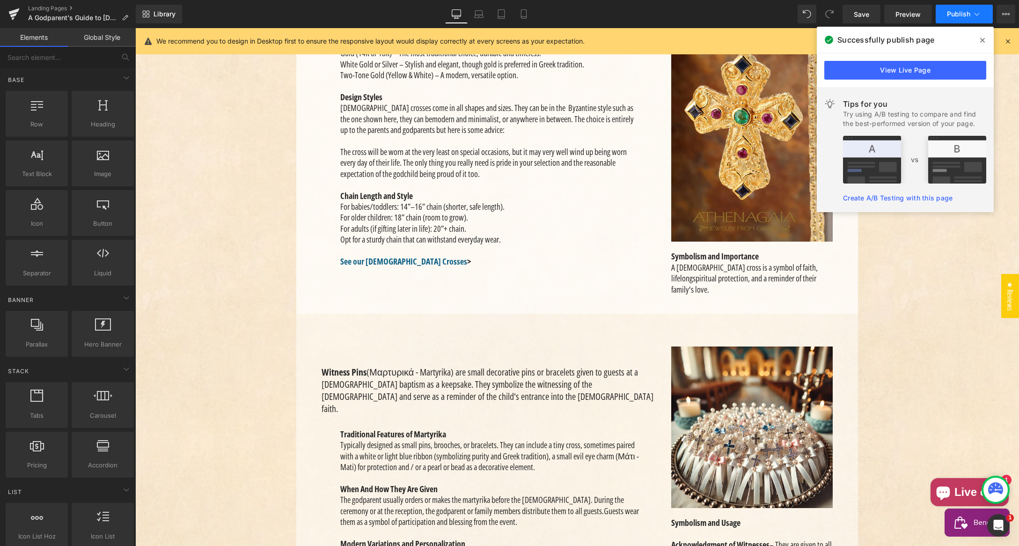
scroll to position [1573, 0]
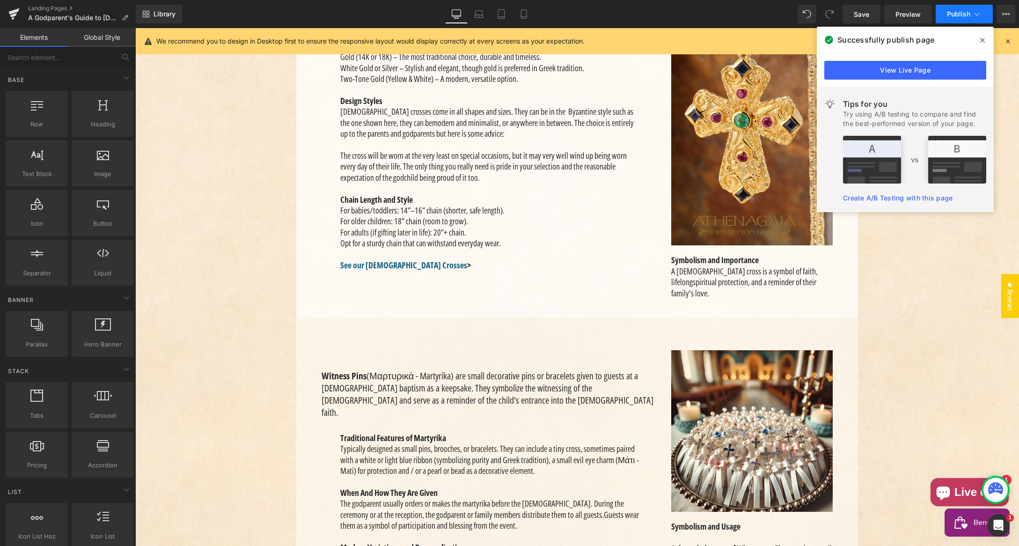
click at [954, 13] on span "Publish" at bounding box center [958, 13] width 23 height 7
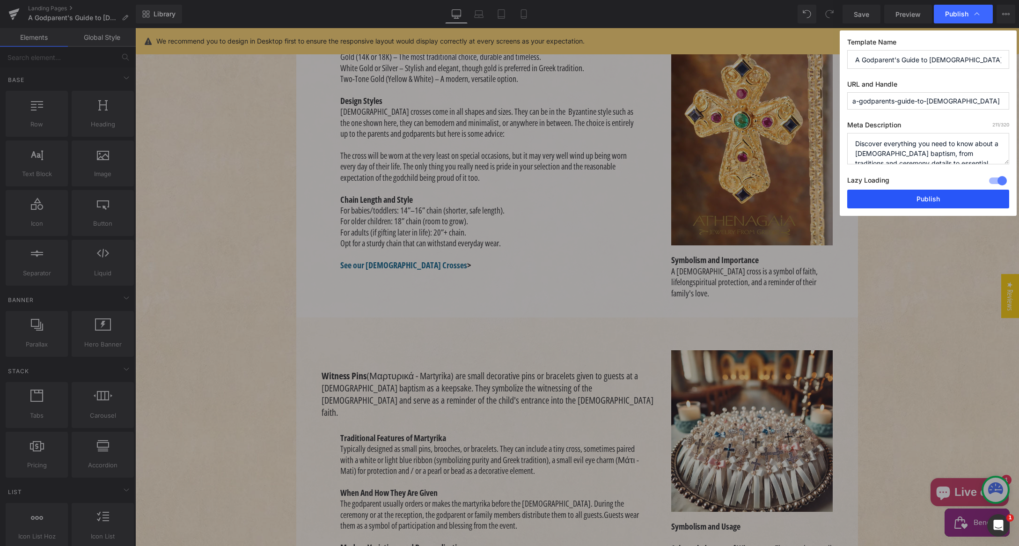
click at [930, 194] on button "Publish" at bounding box center [928, 199] width 162 height 19
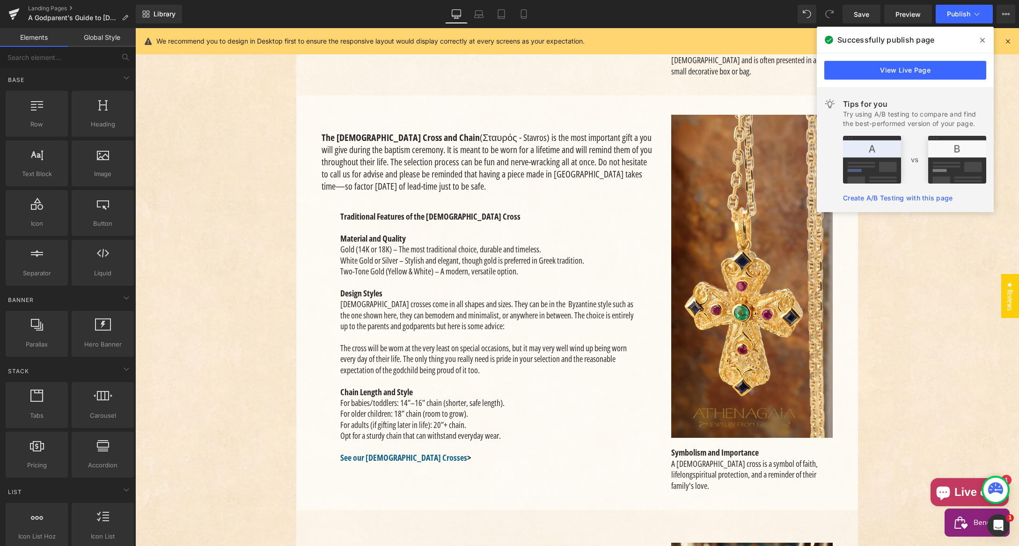
scroll to position [1374, 0]
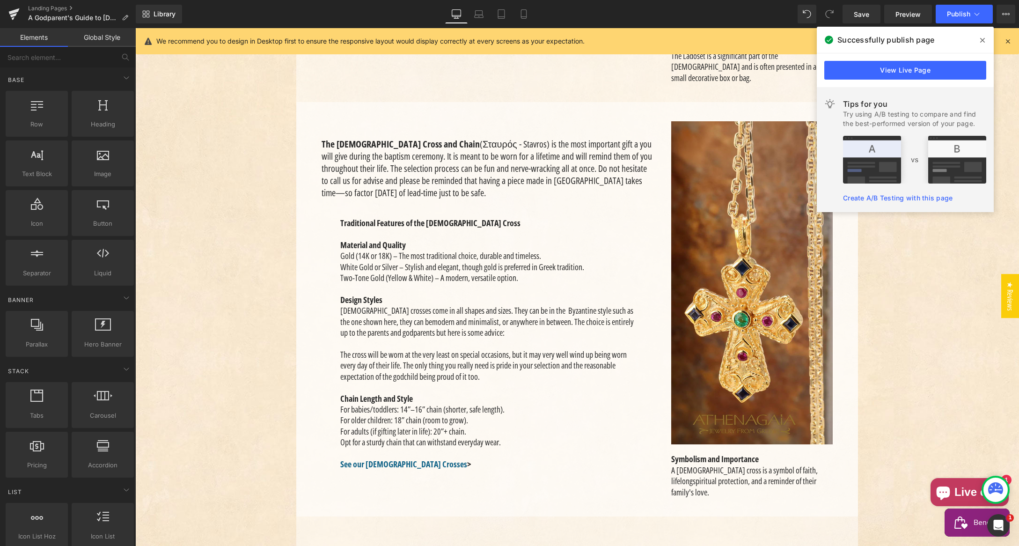
click at [984, 42] on icon at bounding box center [982, 39] width 5 height 7
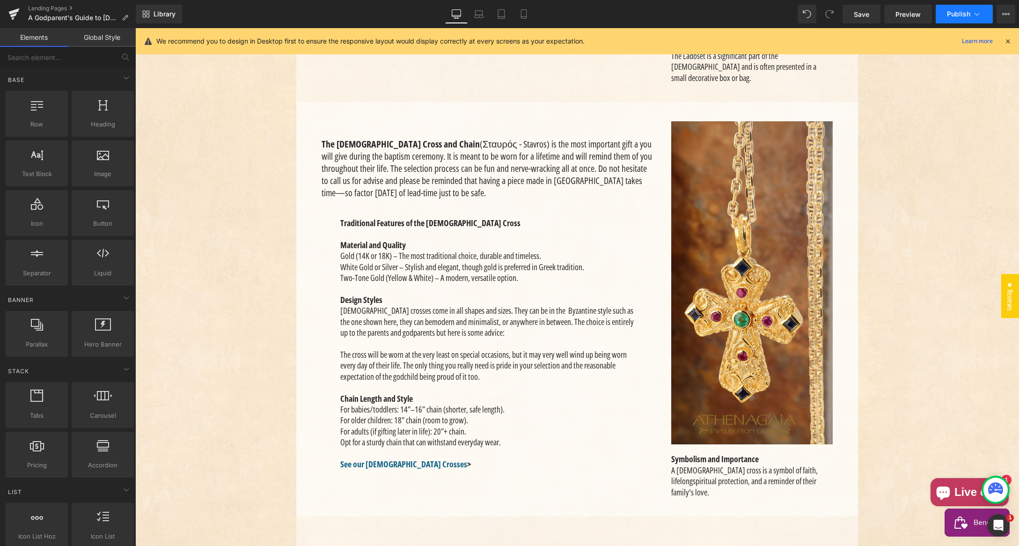
click at [963, 11] on span "Publish" at bounding box center [958, 13] width 23 height 7
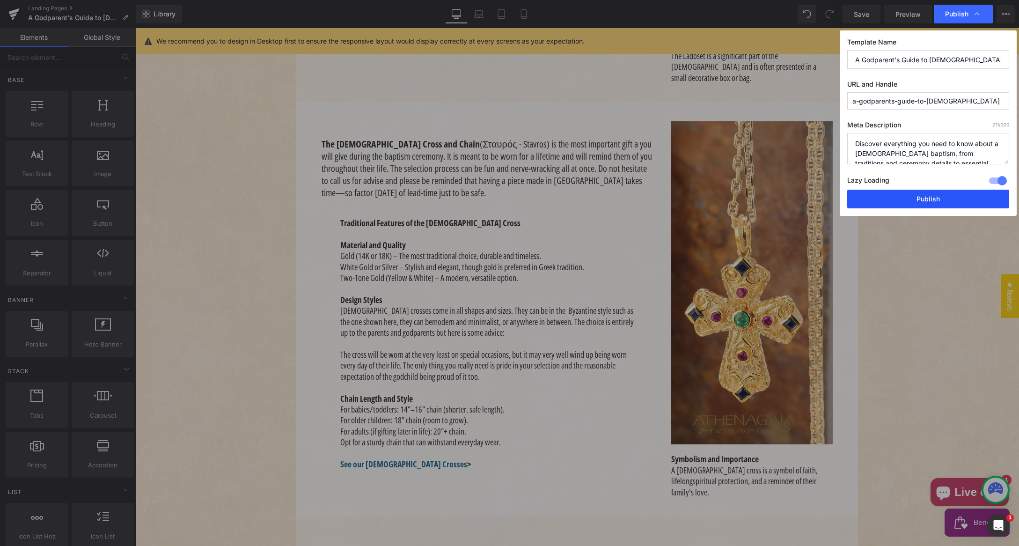
click at [919, 201] on button "Publish" at bounding box center [928, 199] width 162 height 19
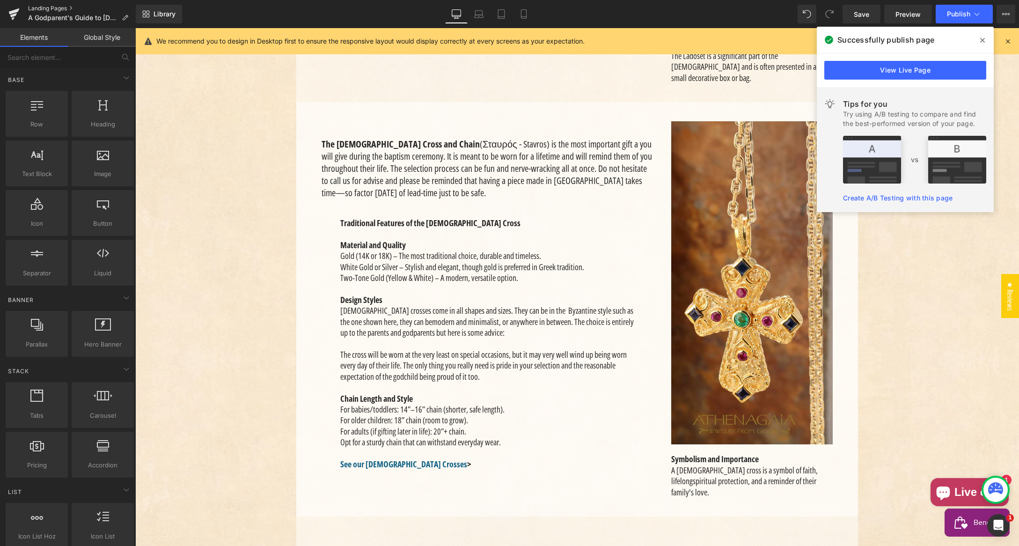
click at [44, 7] on link "Landing Pages" at bounding box center [82, 8] width 108 height 7
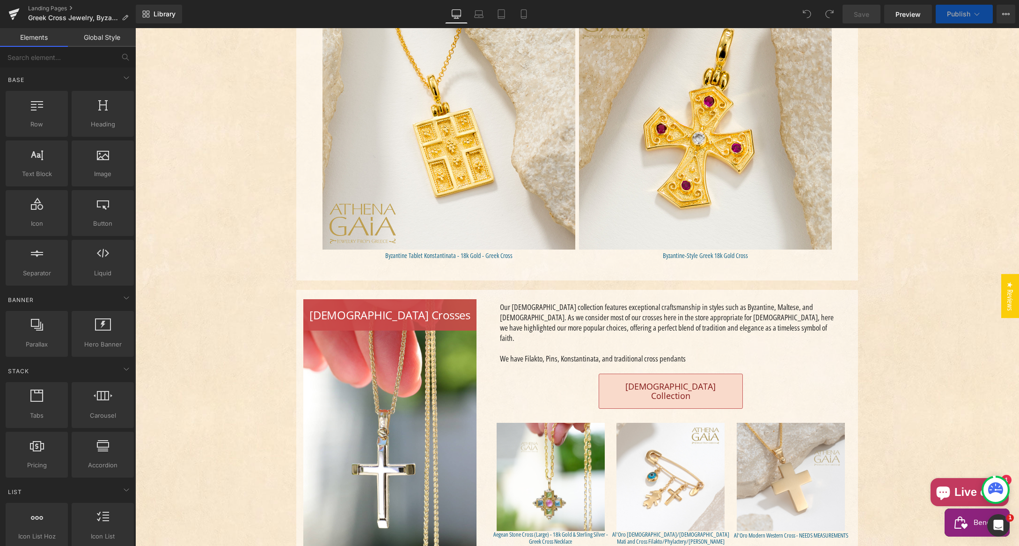
scroll to position [1046, 0]
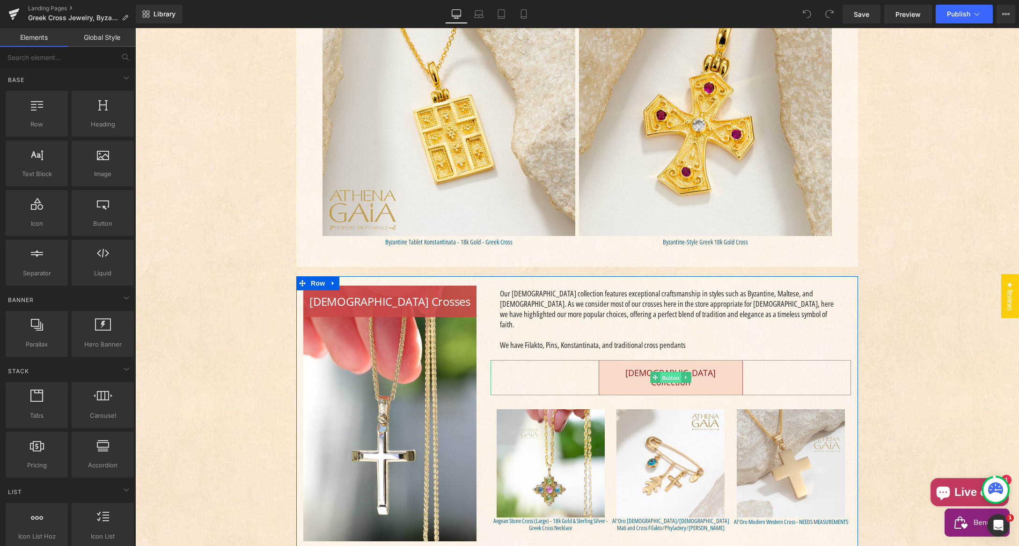
click at [666, 372] on span "Button" at bounding box center [671, 377] width 22 height 11
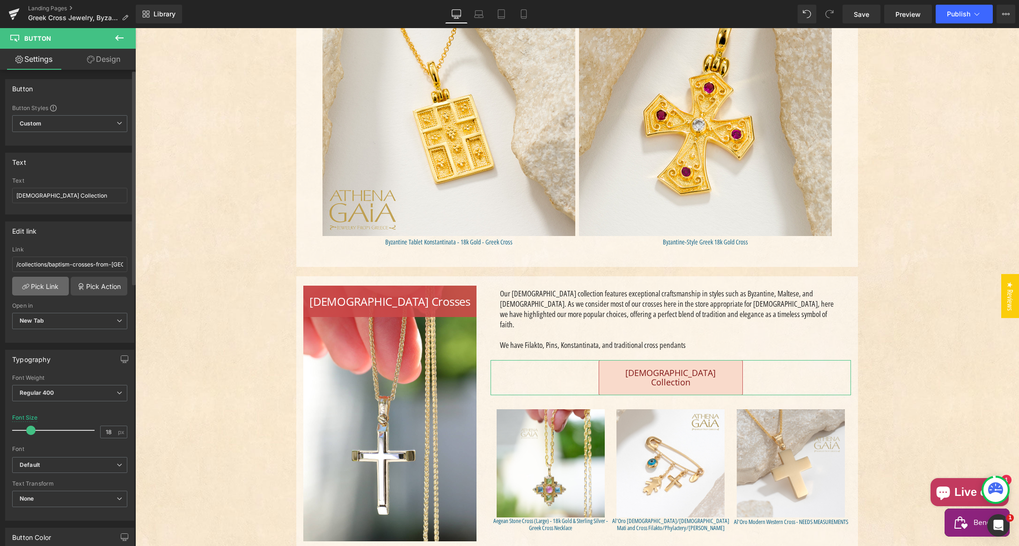
click at [43, 285] on link "Pick Link" at bounding box center [40, 286] width 57 height 19
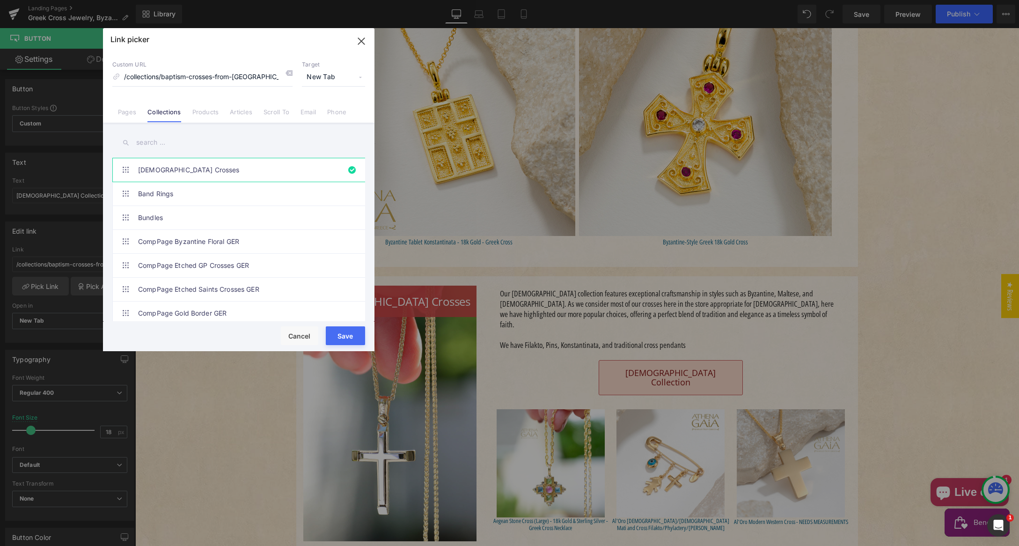
click at [175, 146] on input "text" at bounding box center [238, 142] width 253 height 21
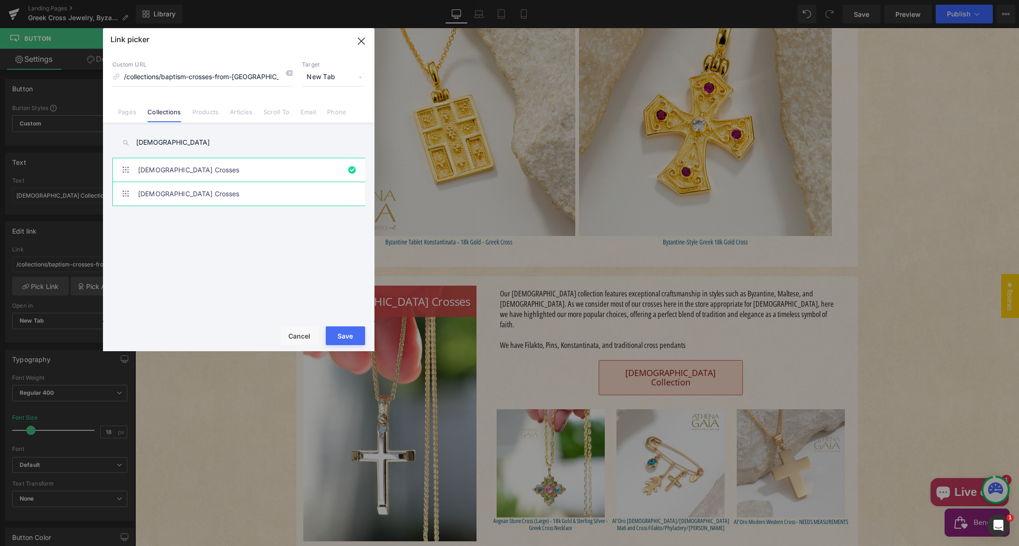
type input "[DEMOGRAPHIC_DATA]"
click at [214, 195] on link "[DEMOGRAPHIC_DATA] Crosses" at bounding box center [241, 193] width 206 height 23
type input "/collections/baptism-crosses"
click at [346, 333] on button "Save" at bounding box center [345, 335] width 39 height 19
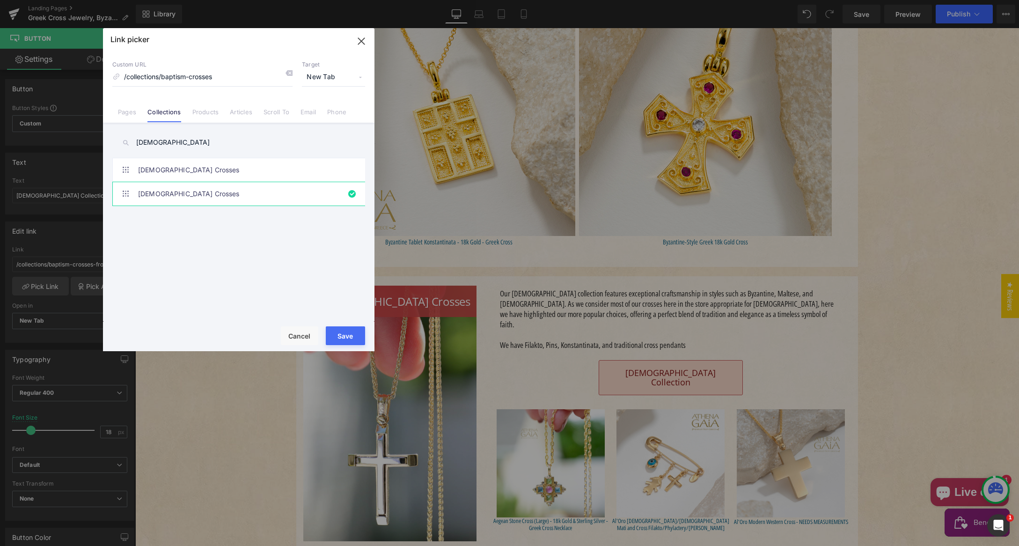
type input "/collections/baptism-crosses"
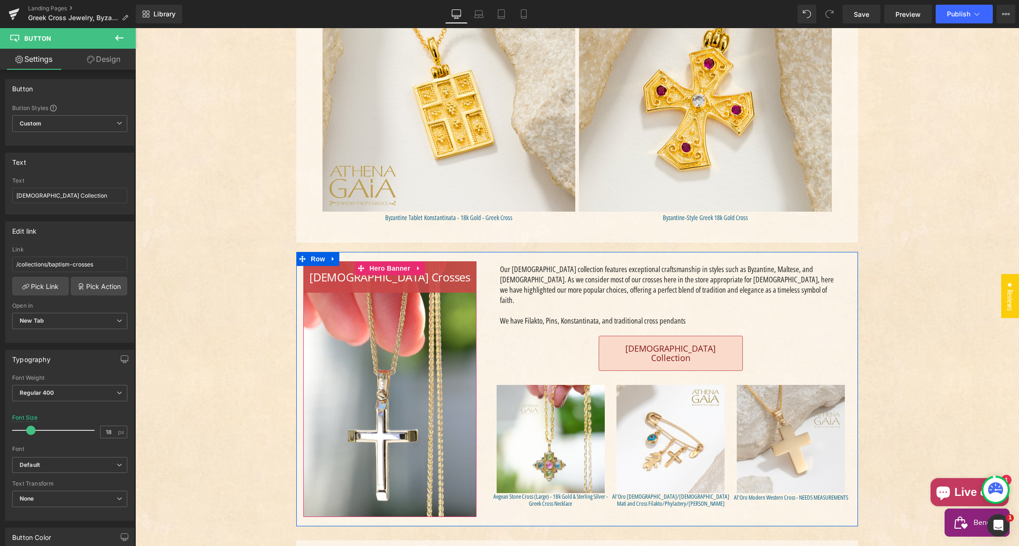
scroll to position [1085, 0]
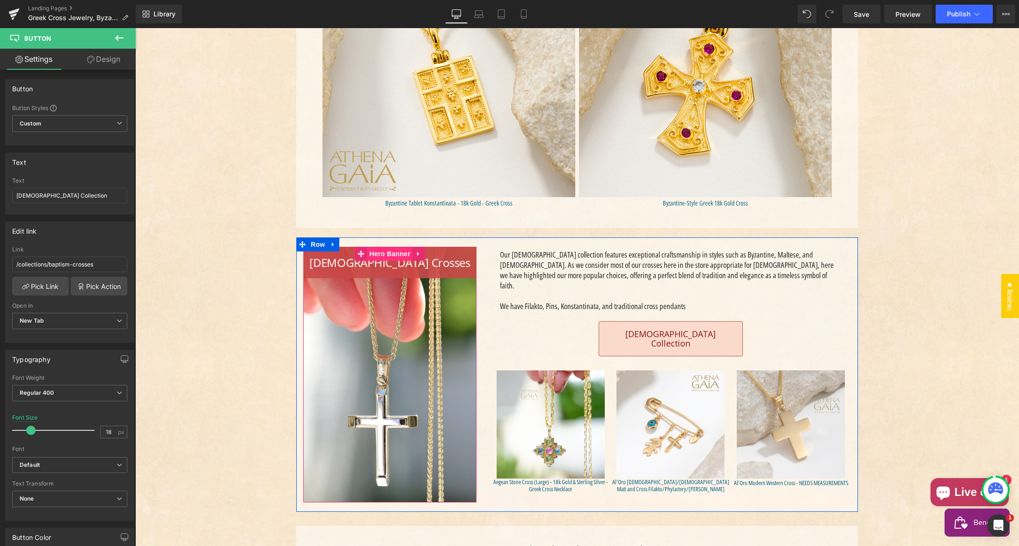
click at [383, 251] on span "Hero Banner" at bounding box center [389, 254] width 45 height 14
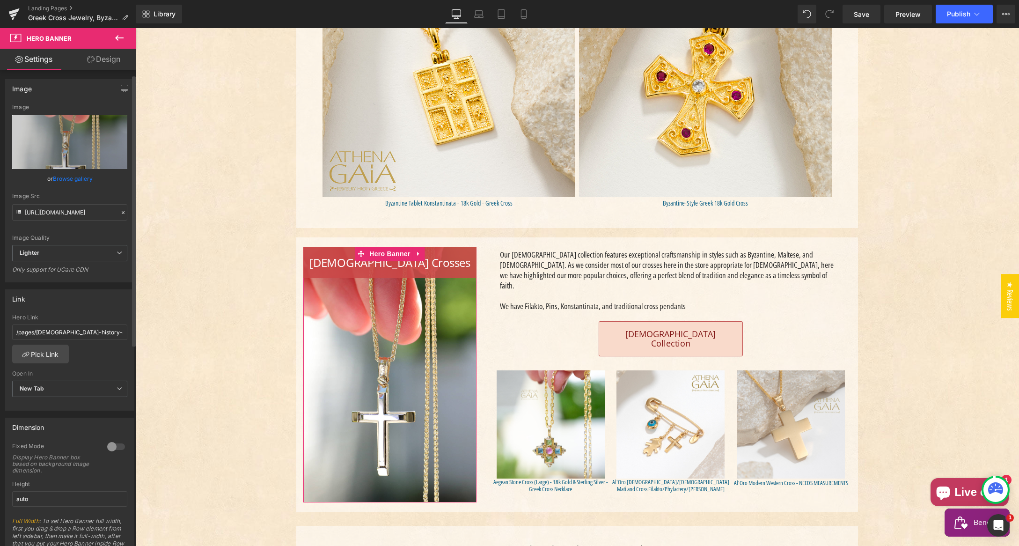
scroll to position [16, 0]
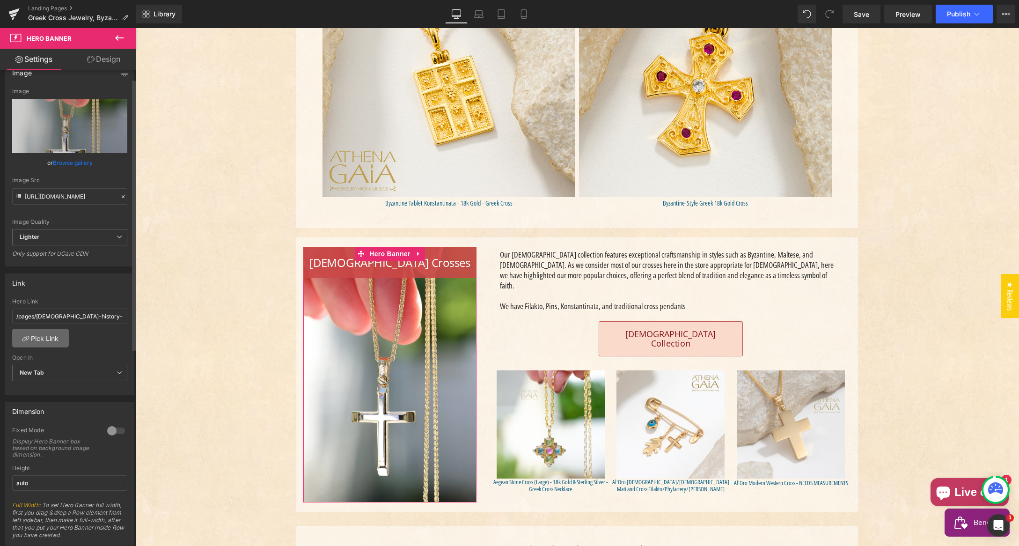
click at [42, 337] on link "Pick Link" at bounding box center [40, 337] width 57 height 19
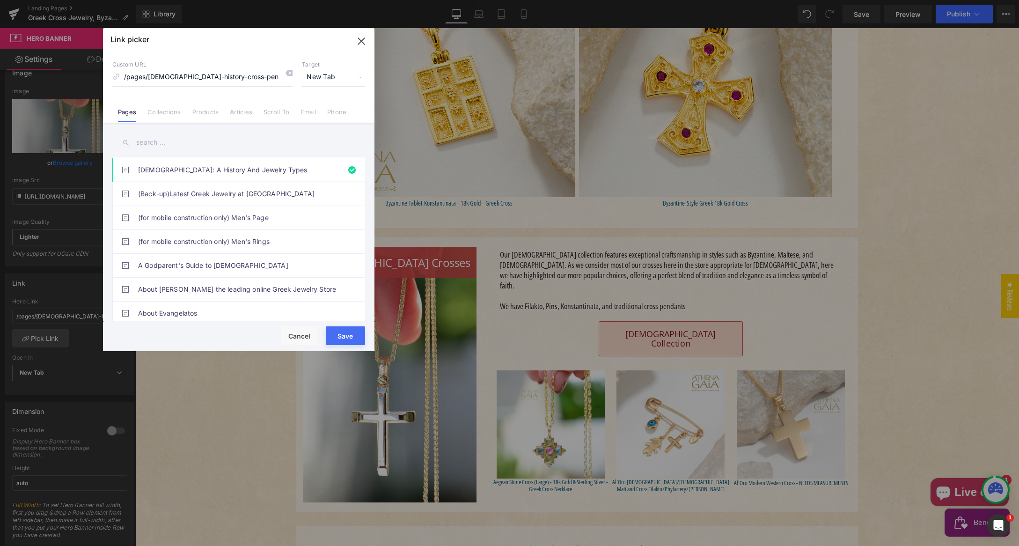
drag, startPoint x: 162, startPoint y: 112, endPoint x: 166, endPoint y: 126, distance: 14.4
click at [164, 113] on link "Collections" at bounding box center [163, 115] width 33 height 14
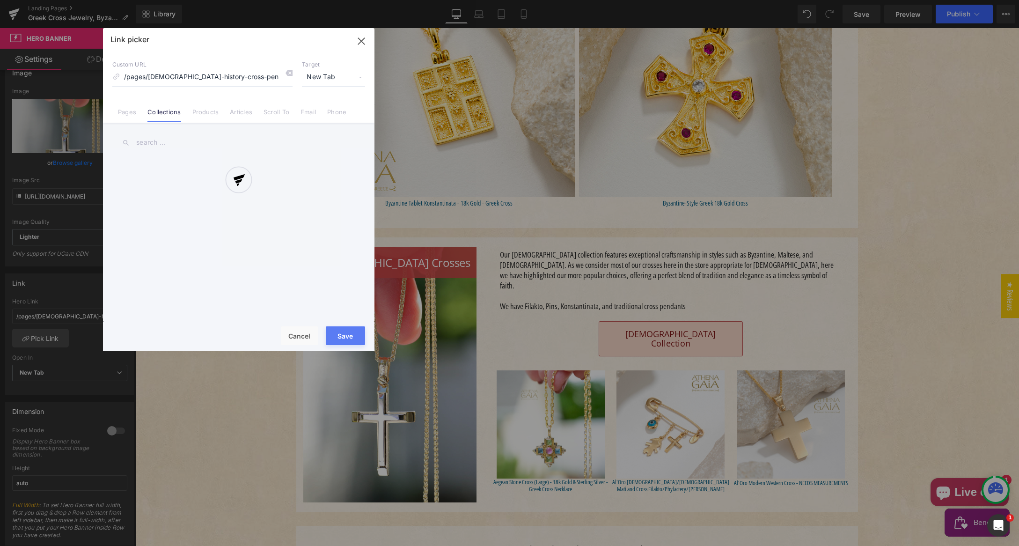
click at [159, 141] on div at bounding box center [238, 189] width 271 height 323
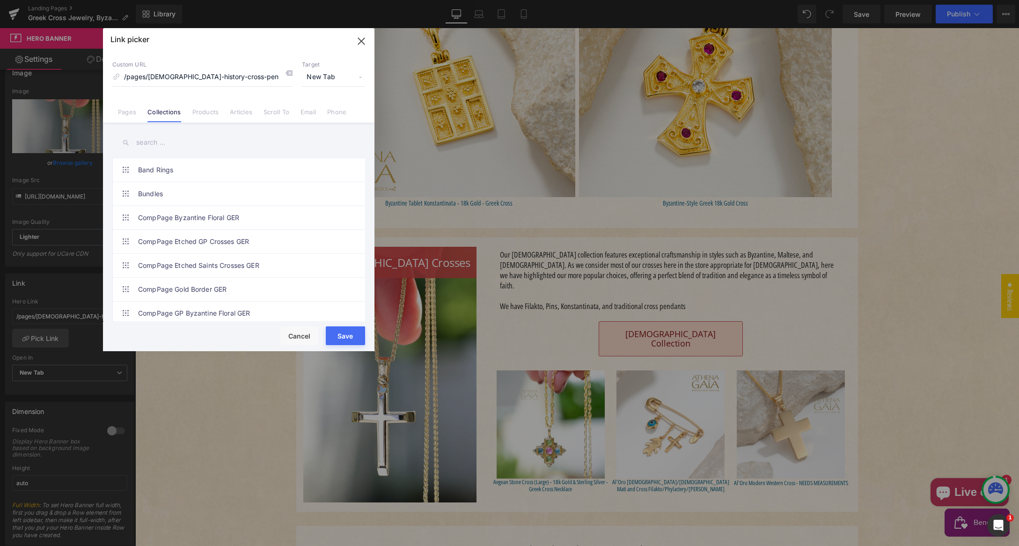
click at [162, 143] on input "text" at bounding box center [238, 142] width 253 height 21
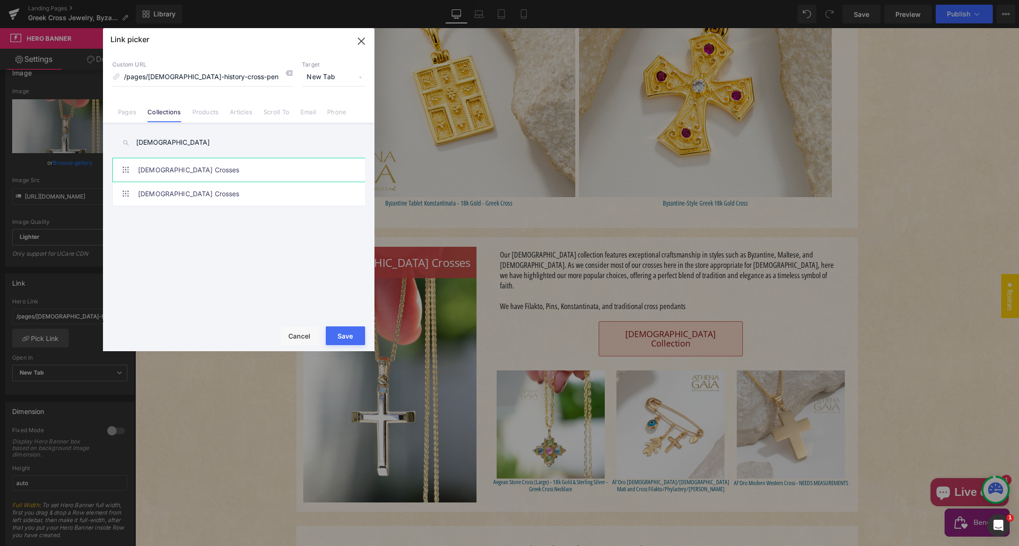
type input "[DEMOGRAPHIC_DATA]"
click at [175, 169] on link "[DEMOGRAPHIC_DATA] Crosses" at bounding box center [241, 169] width 206 height 23
click at [177, 196] on link "[DEMOGRAPHIC_DATA] Crosses" at bounding box center [241, 193] width 206 height 23
type input "/collections/baptism-crosses"
click at [346, 333] on button "Save" at bounding box center [345, 335] width 39 height 19
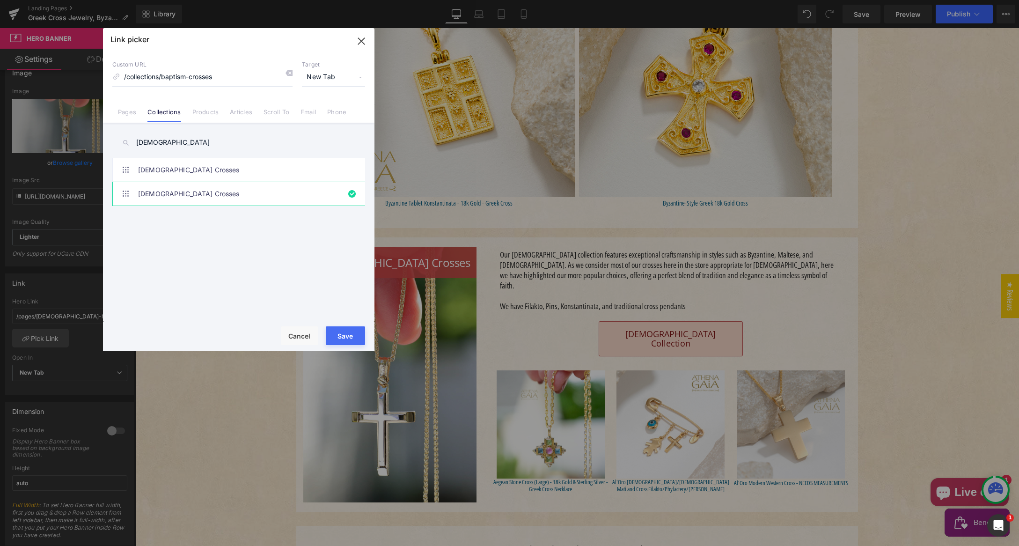
type input "/collections/baptism-crosses"
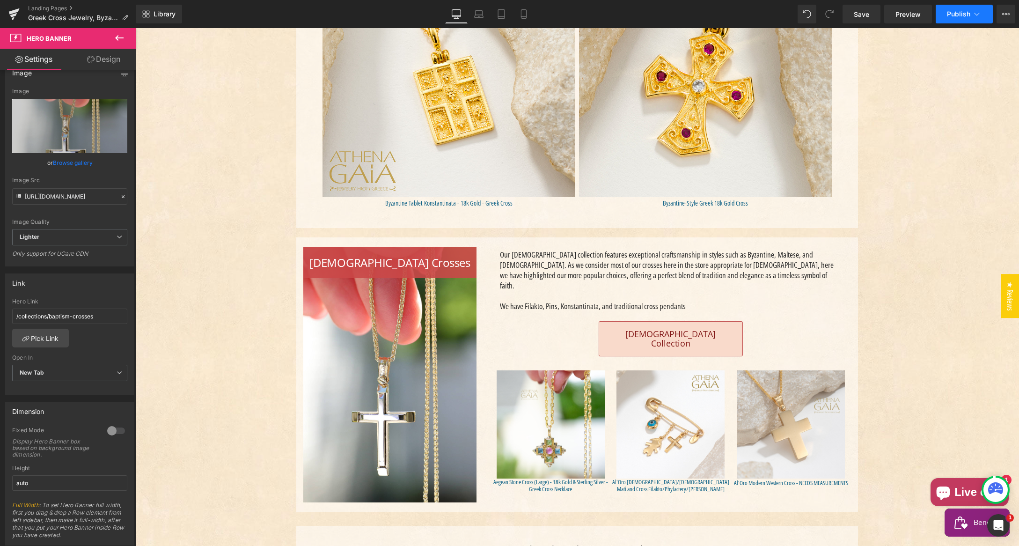
click at [959, 13] on span "Publish" at bounding box center [958, 13] width 23 height 7
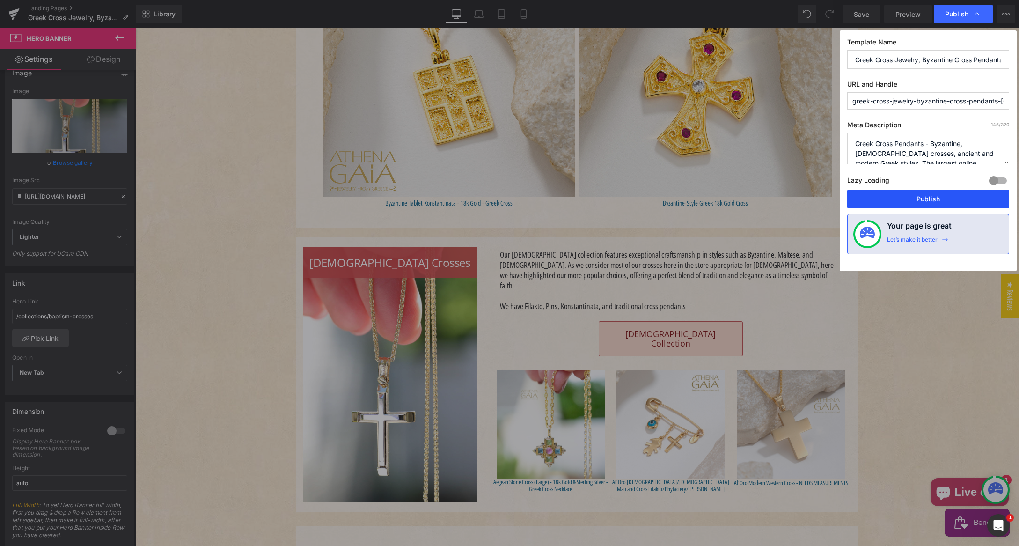
click at [930, 197] on button "Publish" at bounding box center [928, 199] width 162 height 19
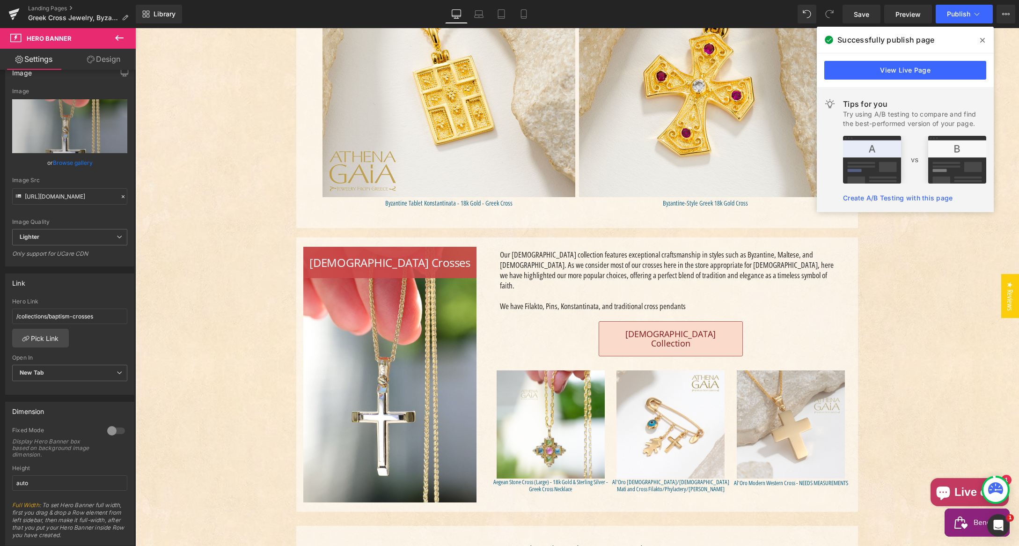
drag, startPoint x: 981, startPoint y: 38, endPoint x: 985, endPoint y: 2, distance: 36.3
click at [981, 38] on icon at bounding box center [982, 39] width 5 height 7
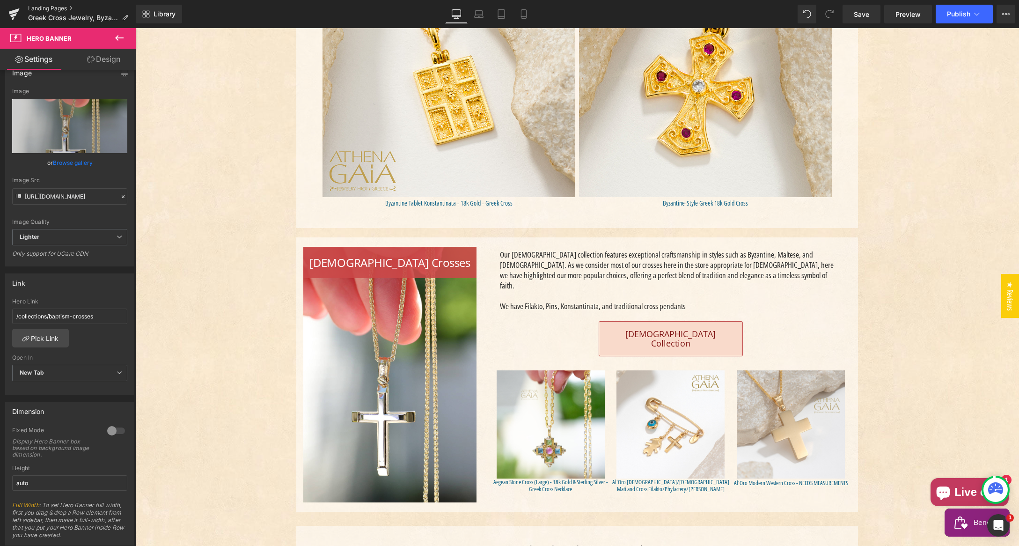
click at [40, 7] on link "Landing Pages" at bounding box center [82, 8] width 108 height 7
